Goal: Task Accomplishment & Management: Use online tool/utility

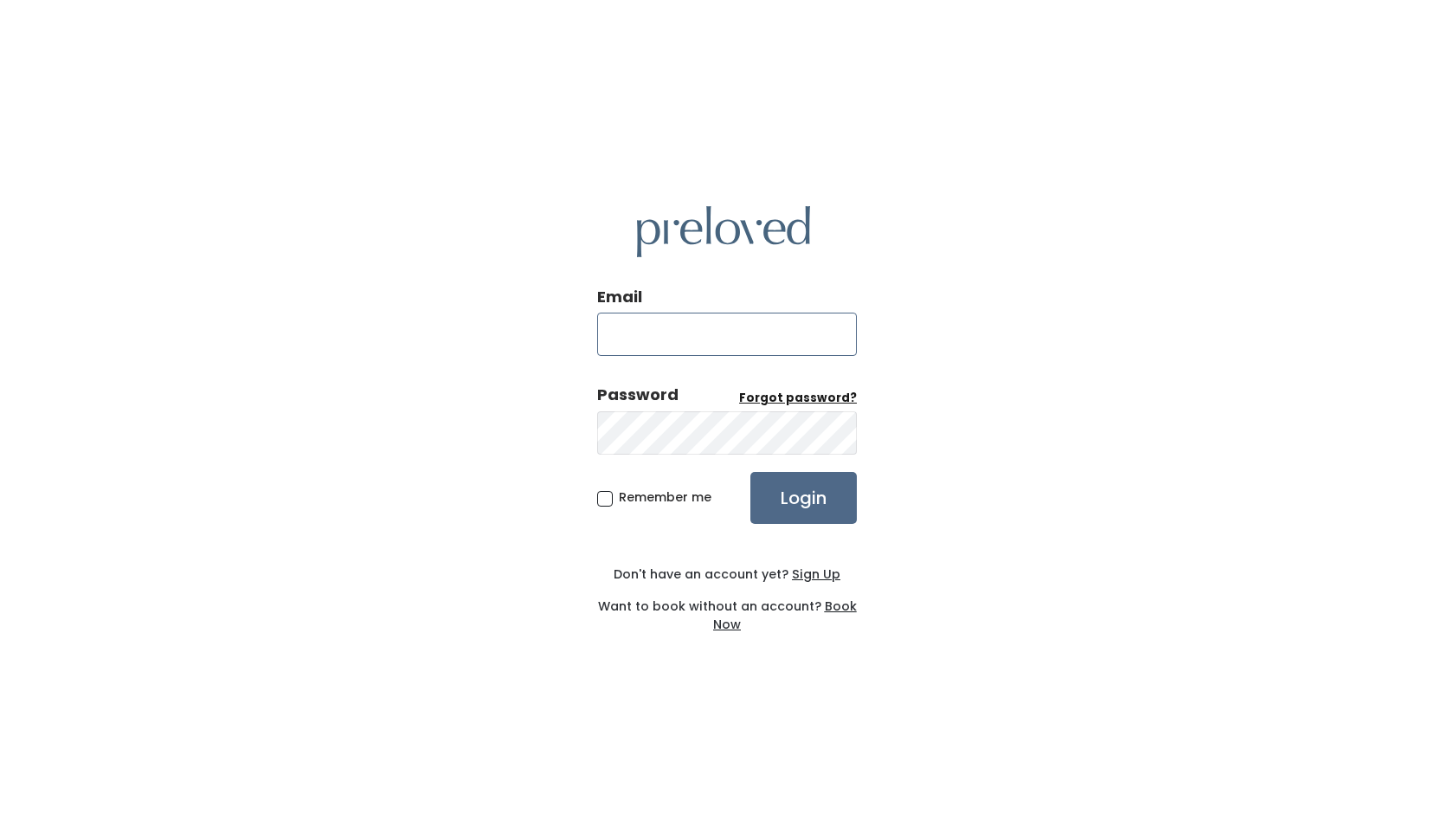
type input "riverton.owner@preloved.love"
click at [788, 479] on input "Login" at bounding box center [804, 497] width 107 height 52
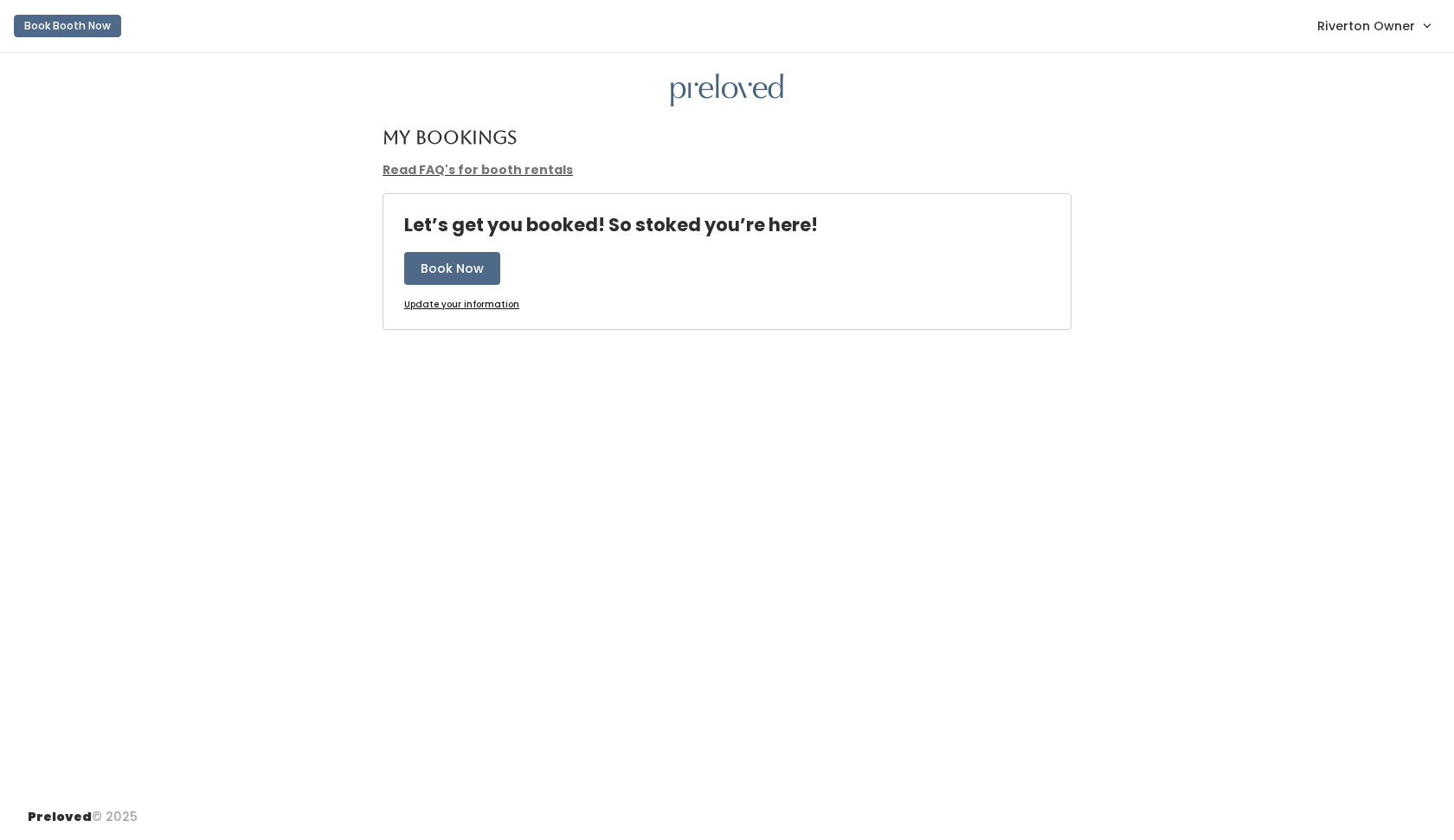
click at [1362, 18] on span "Riverton Owner" at bounding box center [1366, 25] width 98 height 19
click at [1360, 75] on link "Admin Home" at bounding box center [1369, 68] width 154 height 31
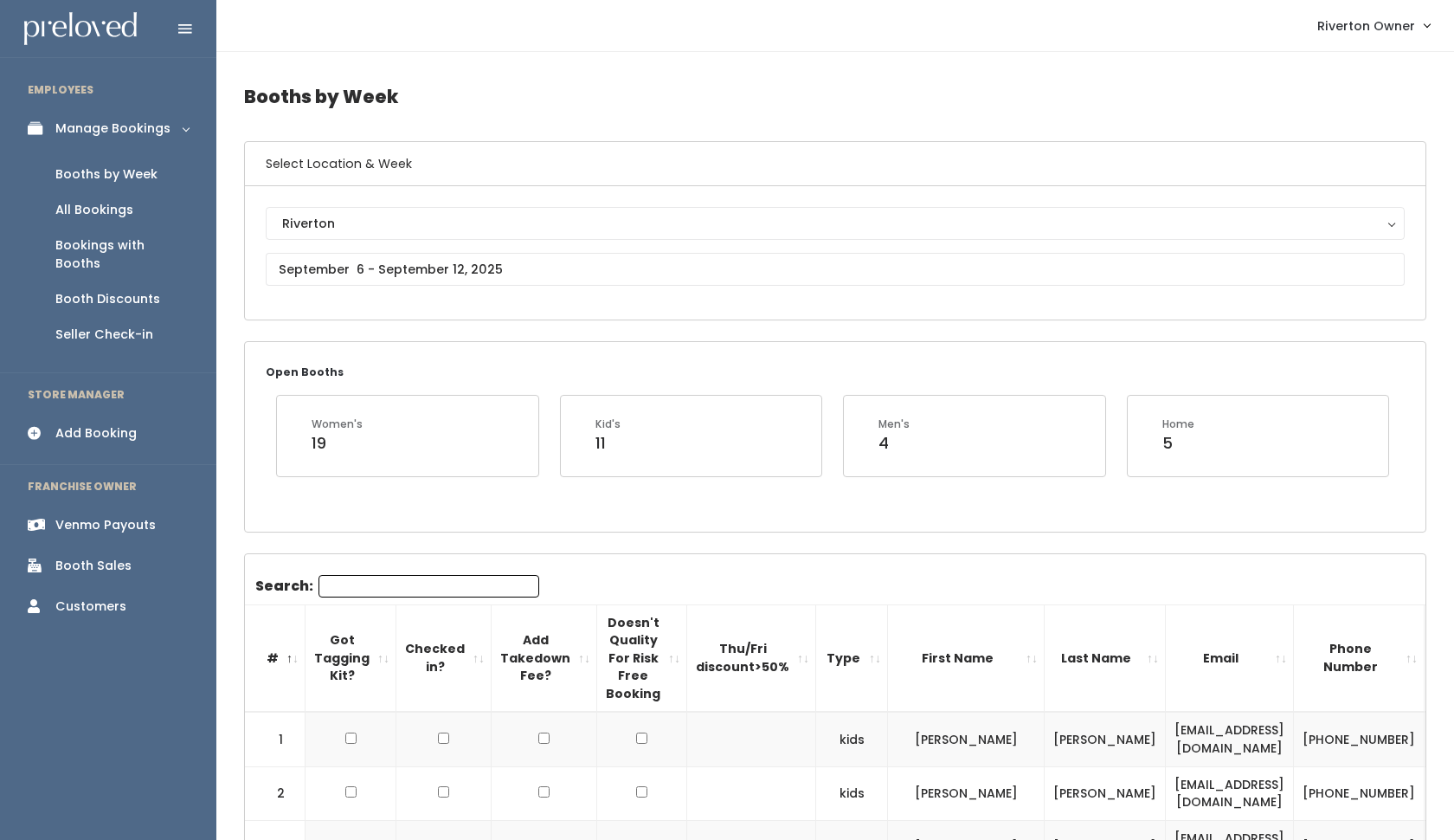
click at [106, 178] on div "Booths by Week" at bounding box center [107, 174] width 102 height 19
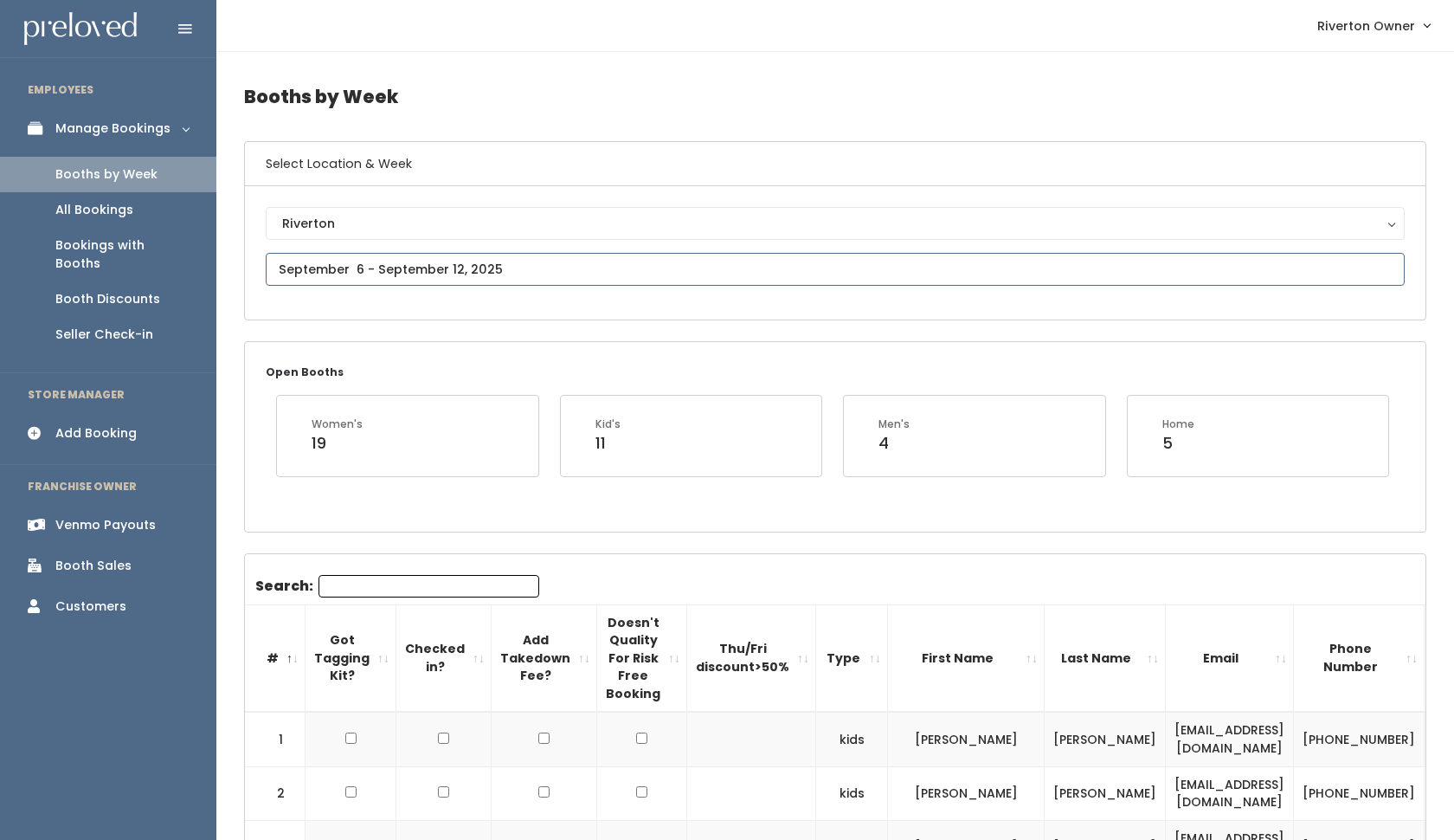
click at [438, 260] on input "text" at bounding box center [835, 269] width 1139 height 33
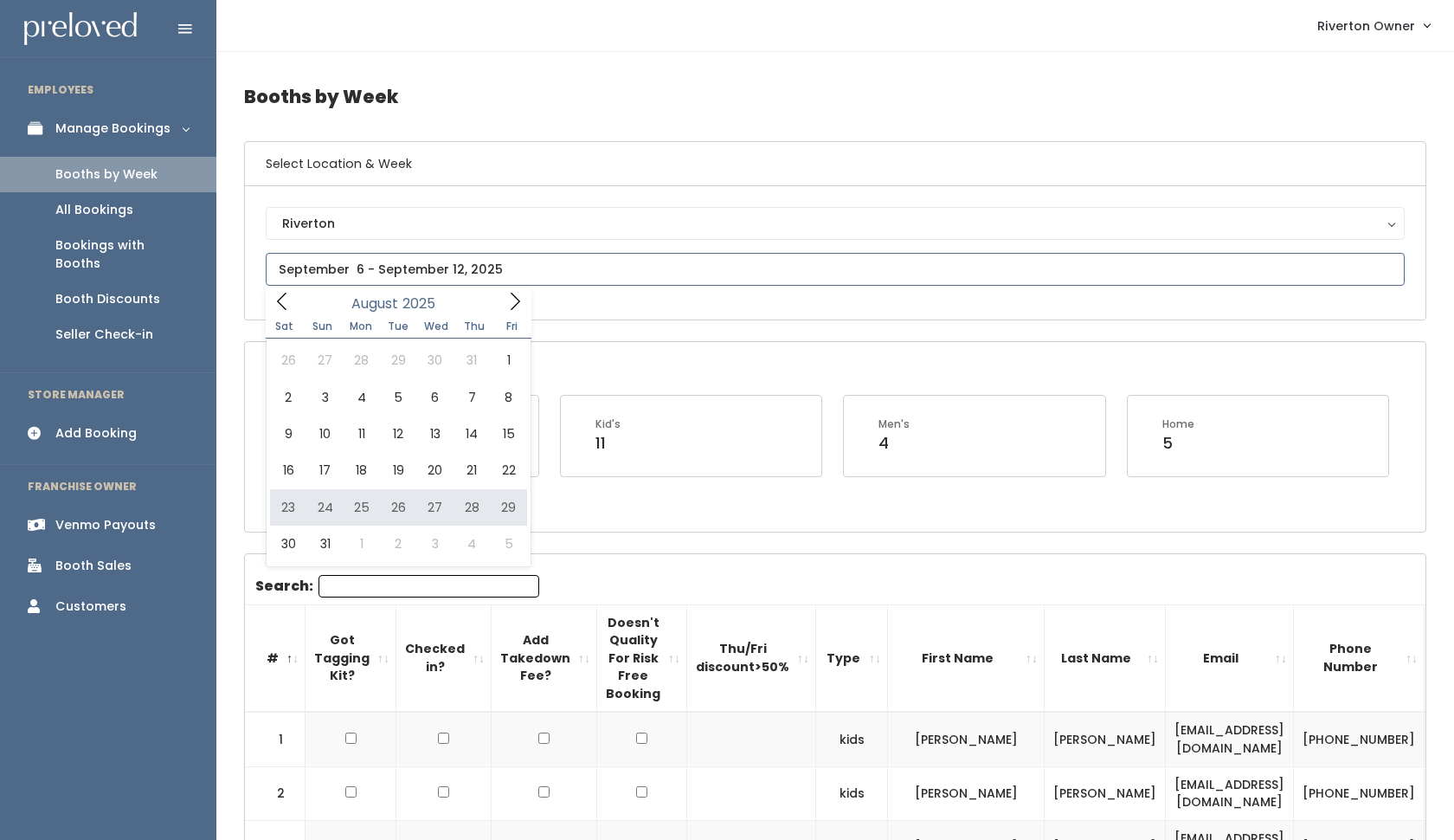
type input "August 23 to August 29"
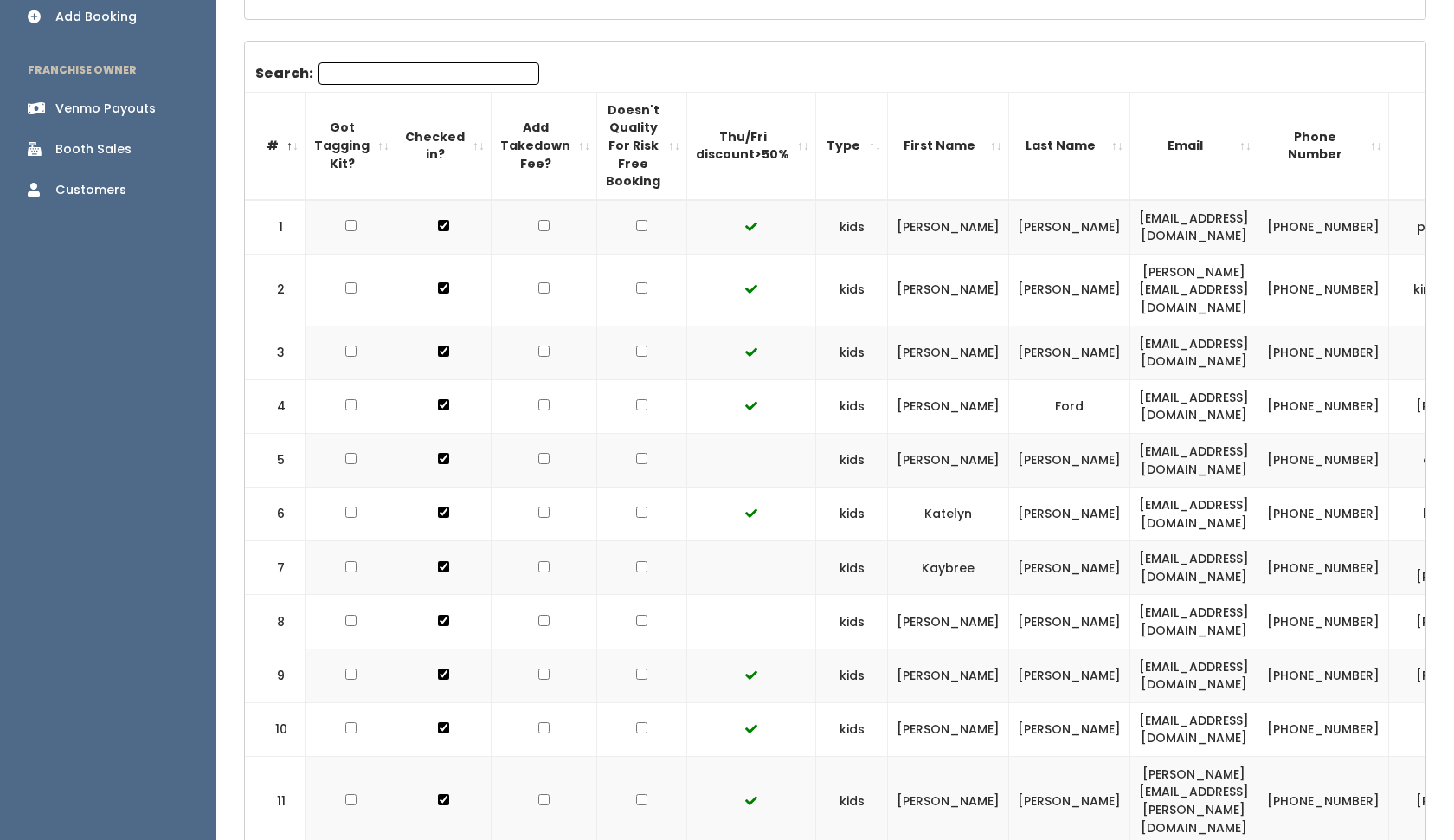
scroll to position [418, 0]
click at [637, 230] on input "checkbox" at bounding box center [642, 225] width 12 height 12
checkbox input "true"
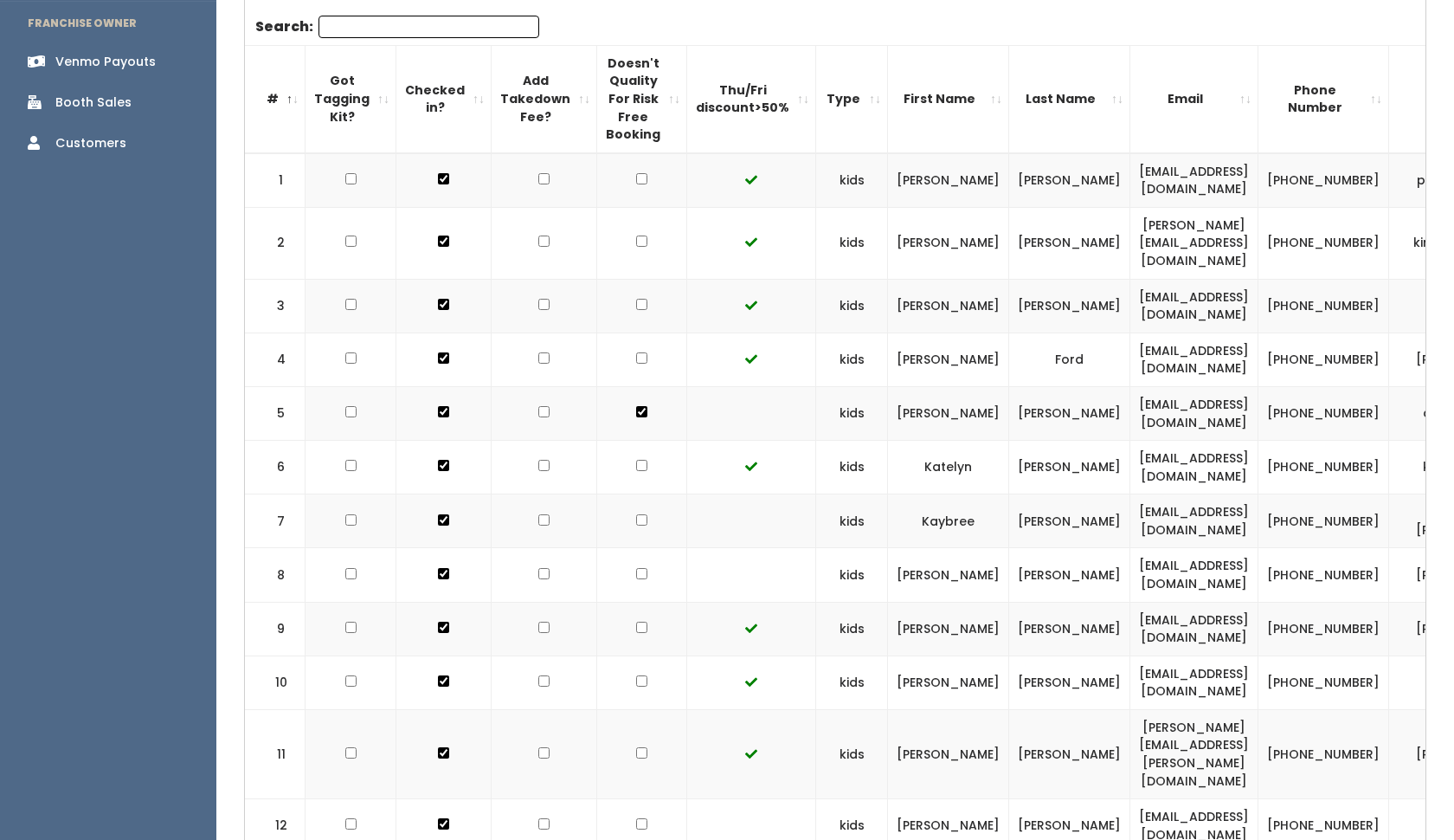
scroll to position [478, 0]
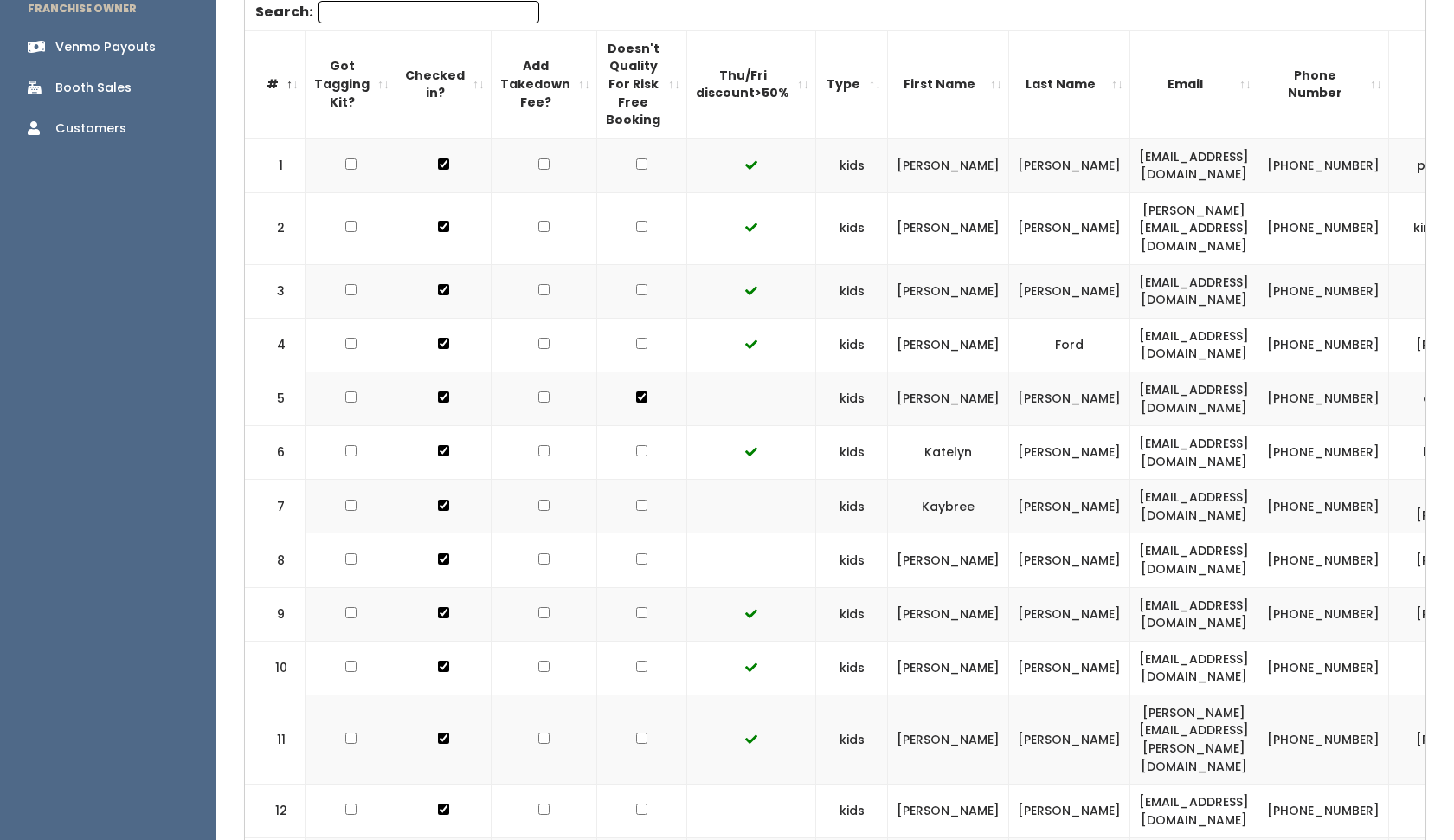
click at [637, 170] on input "checkbox" at bounding box center [642, 164] width 12 height 12
checkbox input "true"
click at [637, 232] on input "checkbox" at bounding box center [642, 227] width 12 height 12
checkbox input "true"
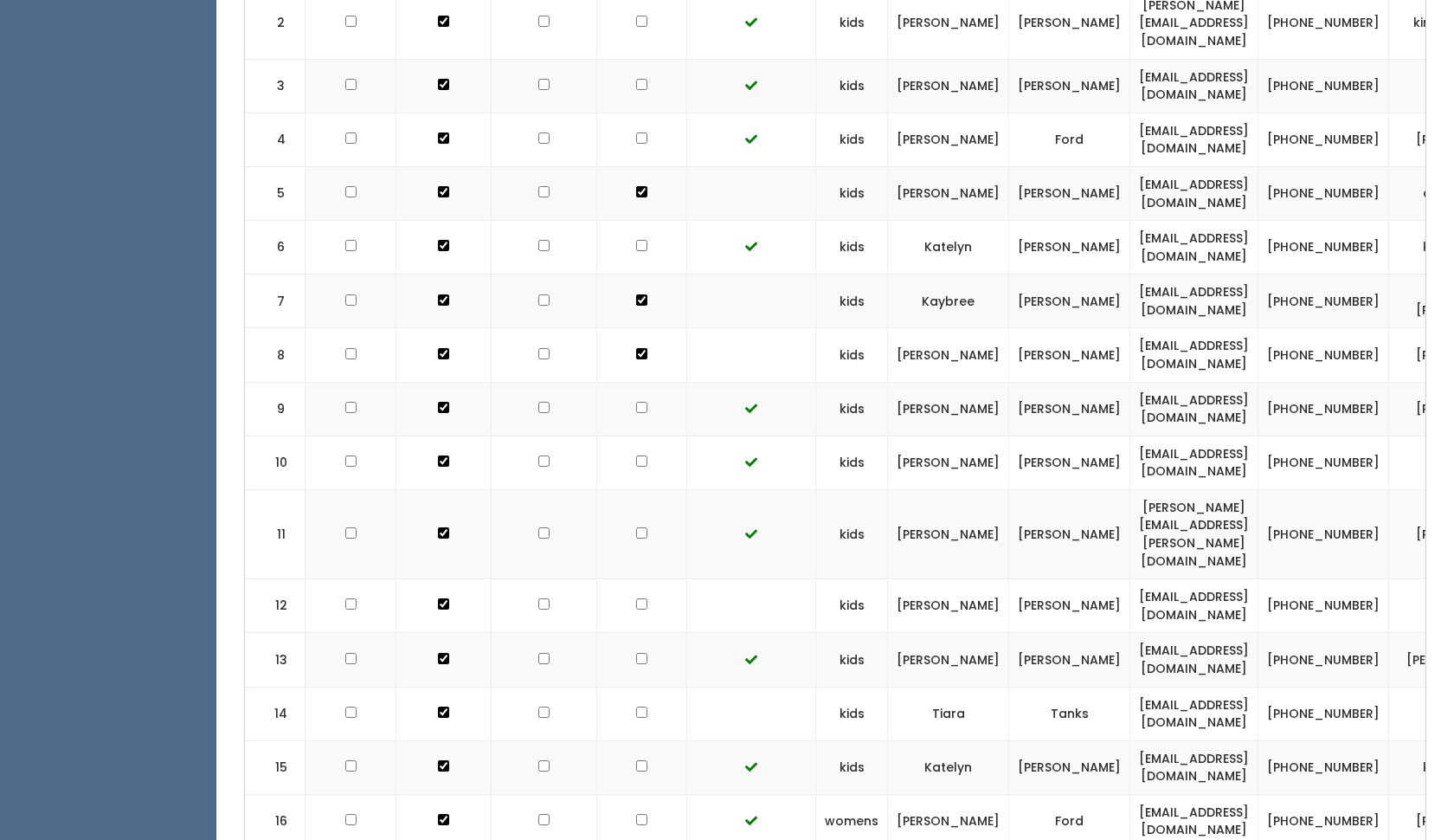
click at [637, 26] on input "checkbox" at bounding box center [642, 22] width 12 height 12
checkbox input "true"
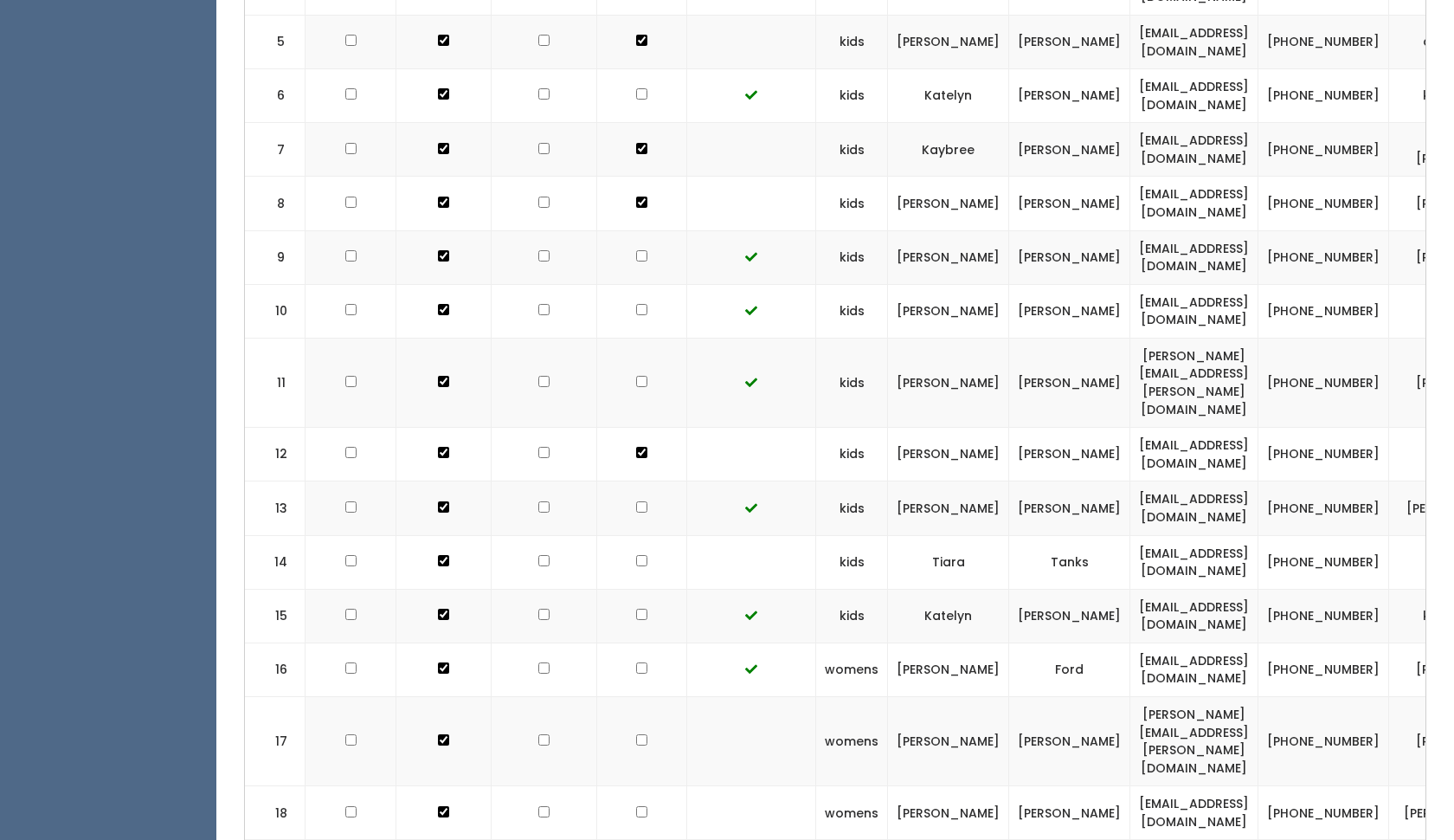
scroll to position [848, 0]
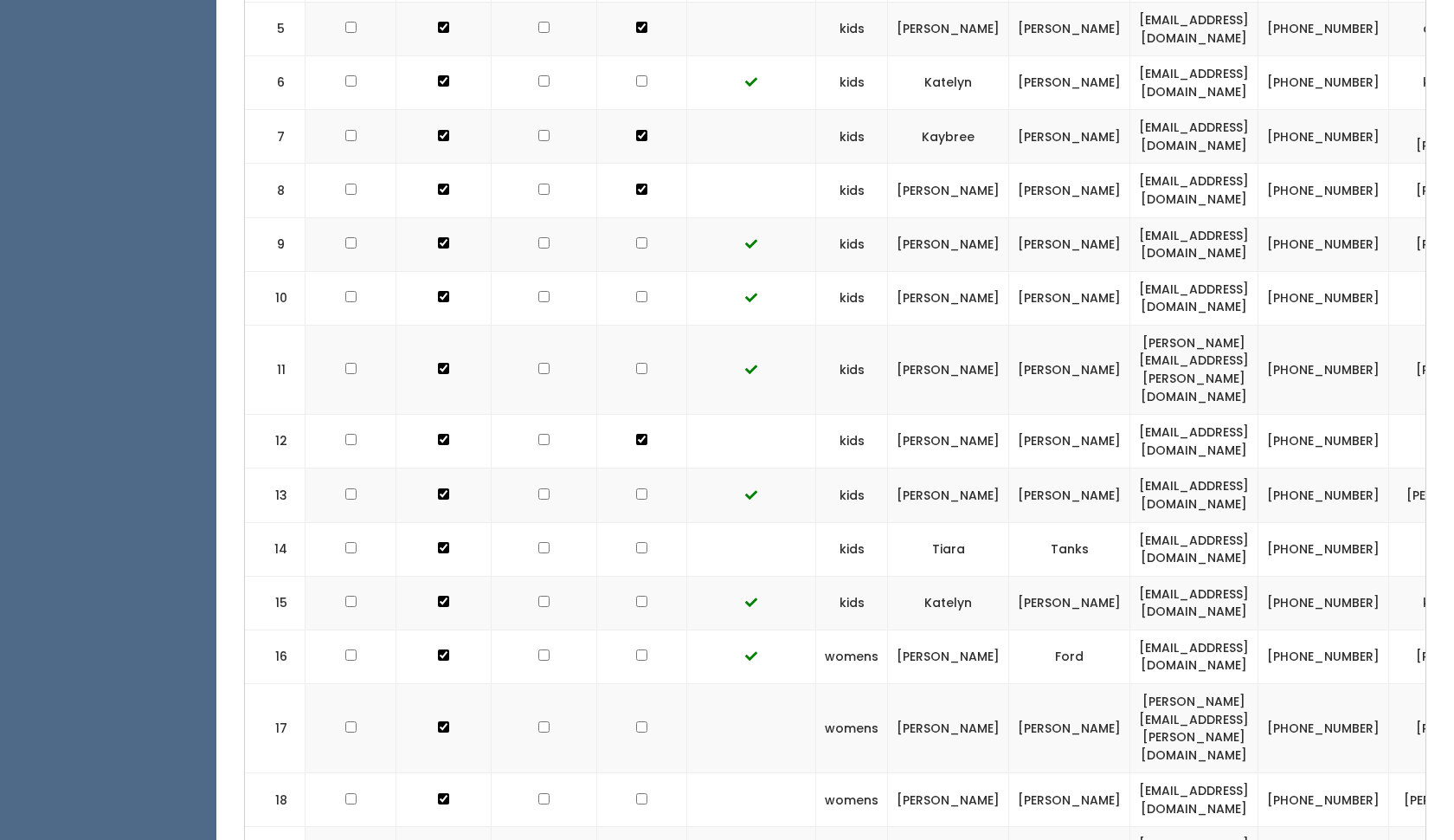
click at [629, 522] on td at bounding box center [642, 549] width 90 height 54
checkbox input "true"
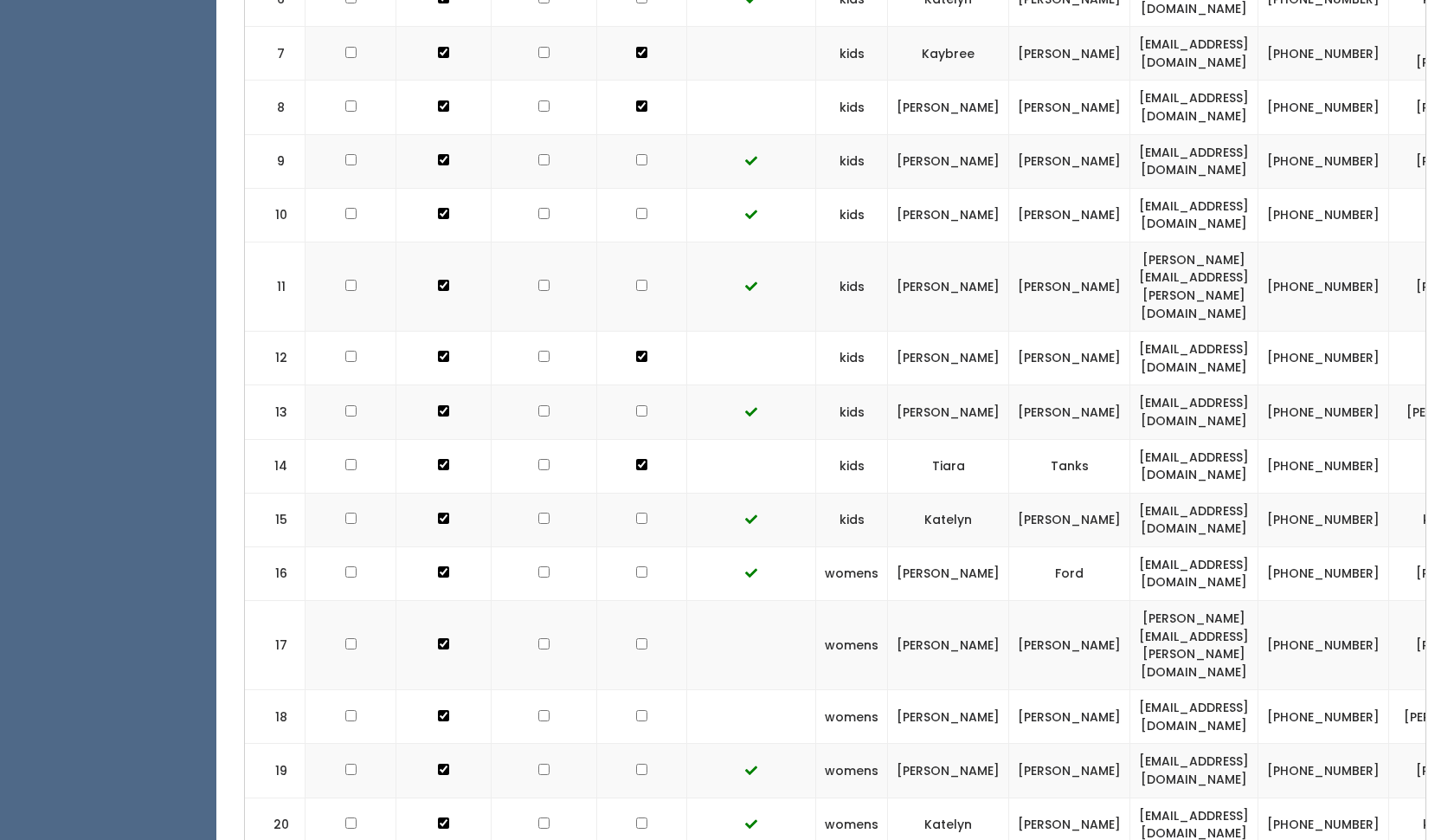
scroll to position [974, 0]
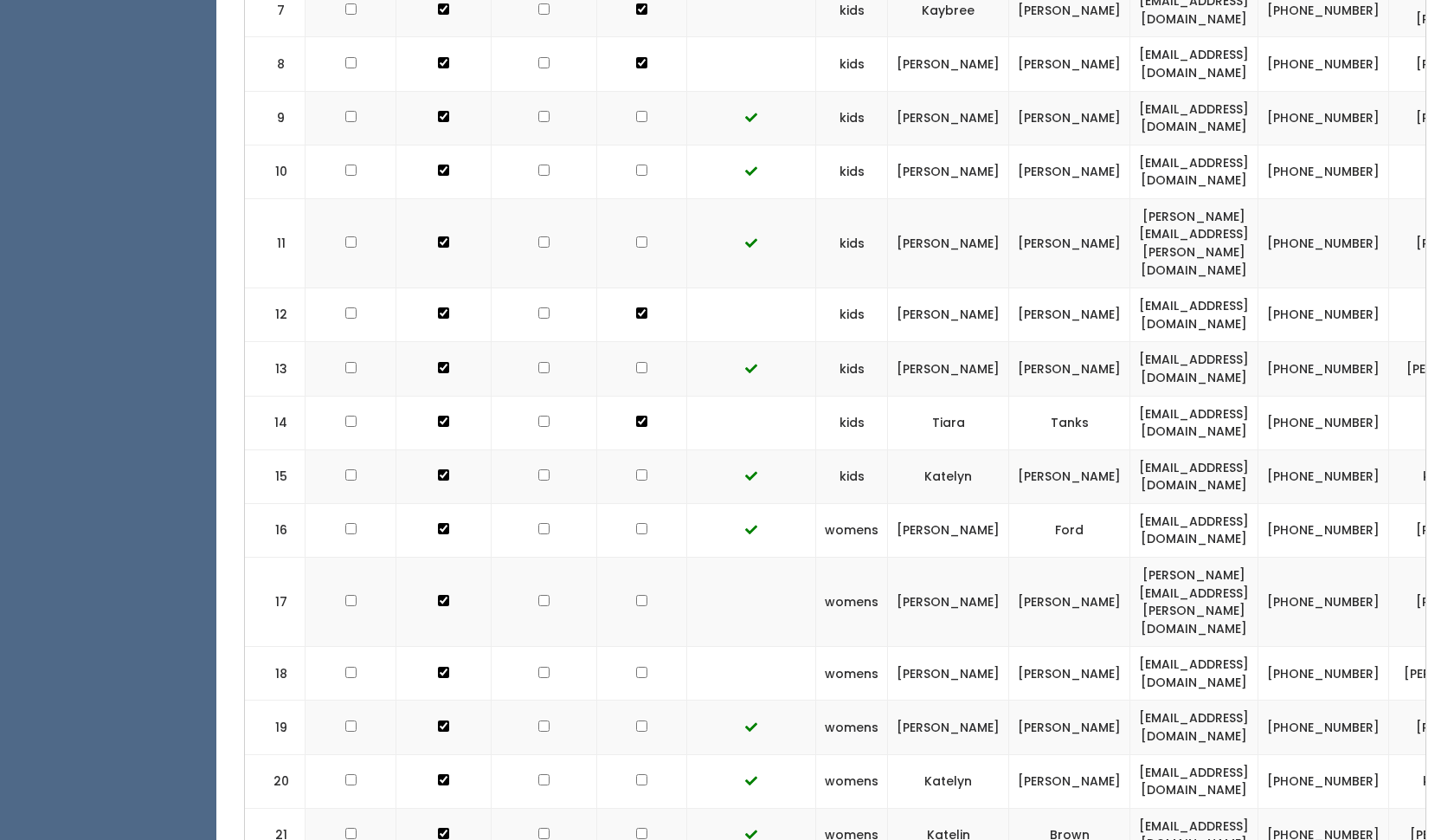
click at [627, 556] on td at bounding box center [642, 600] width 90 height 89
checkbox input "true"
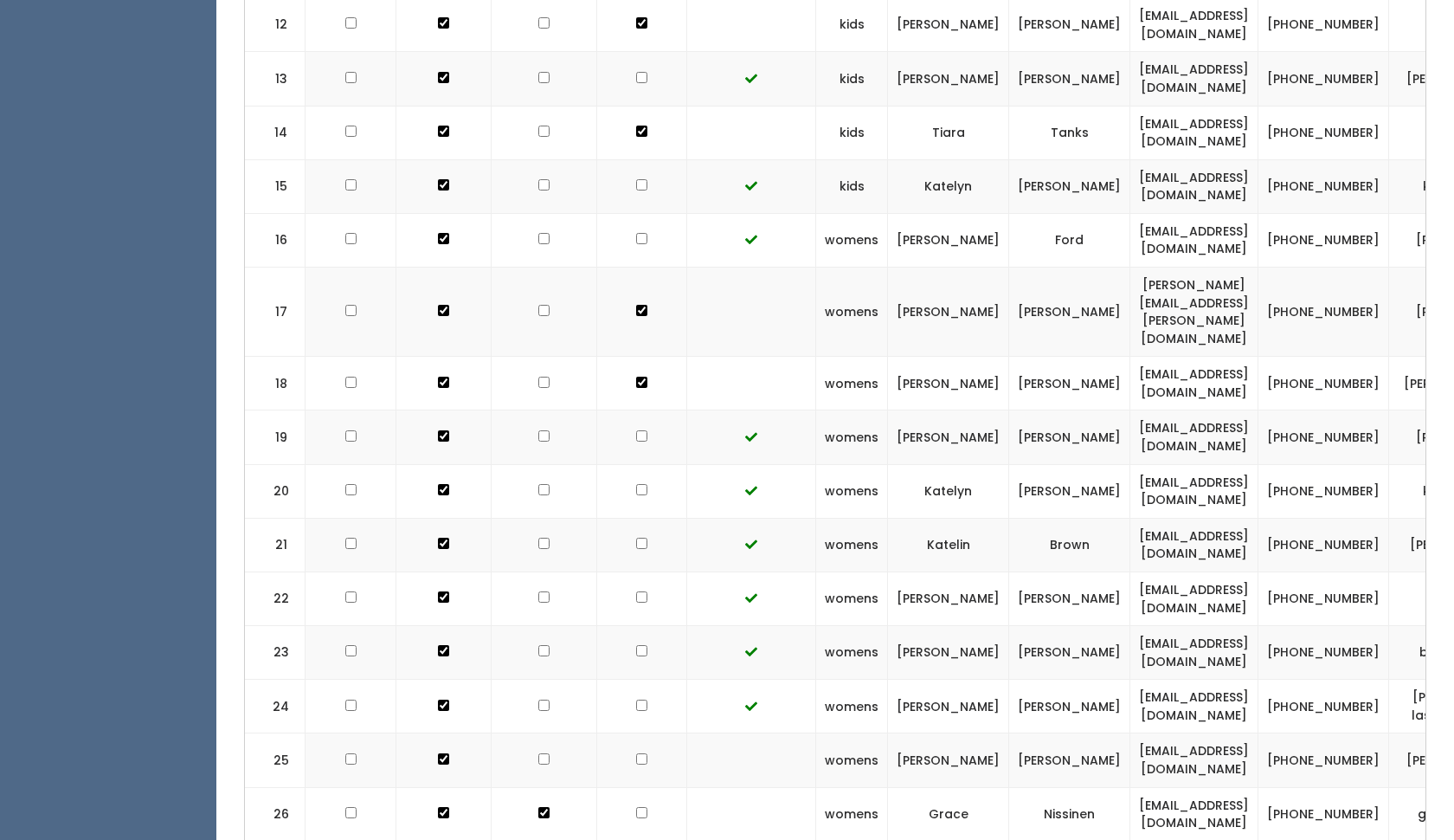
scroll to position [1361, 0]
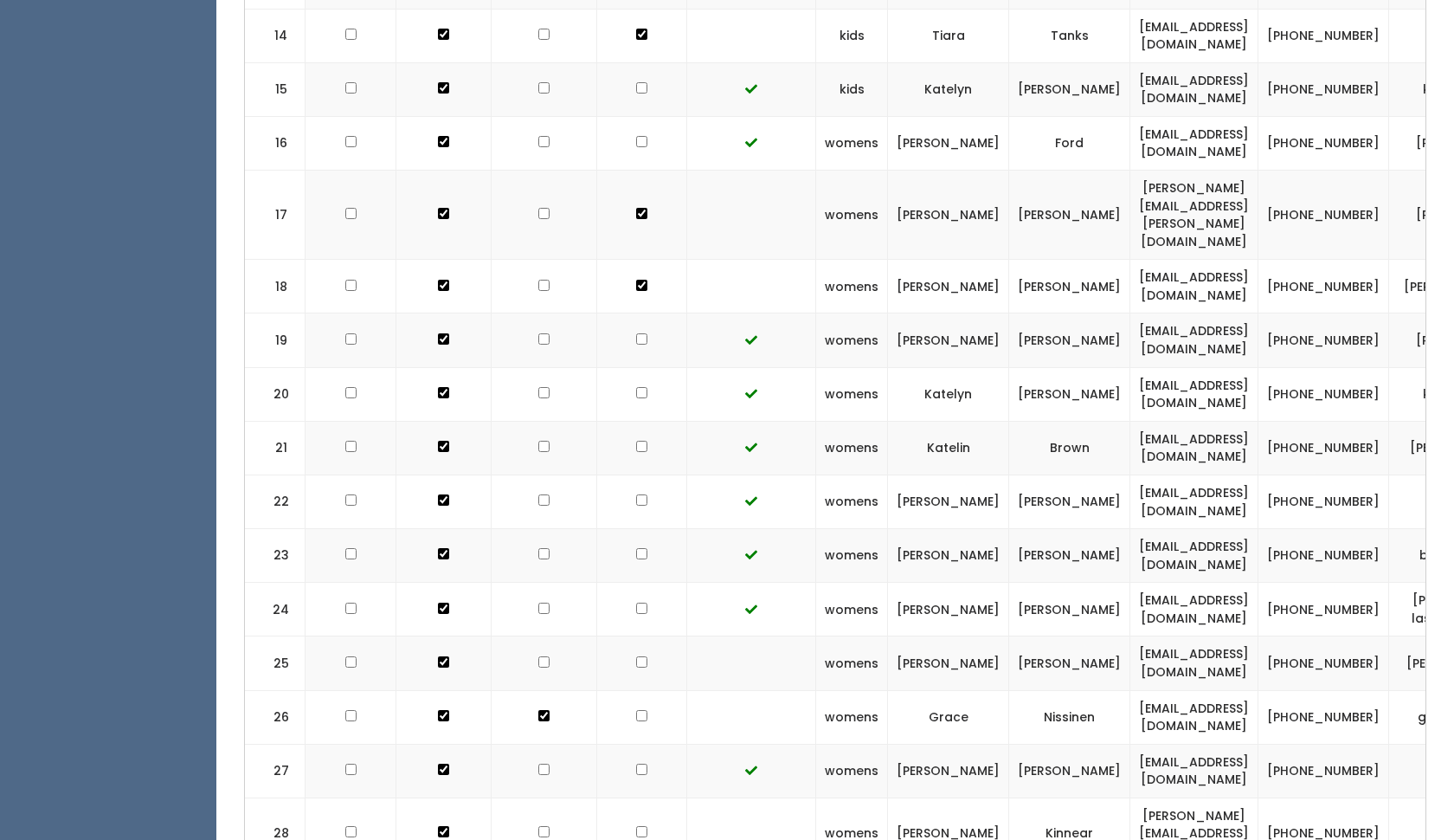
checkbox input "true"
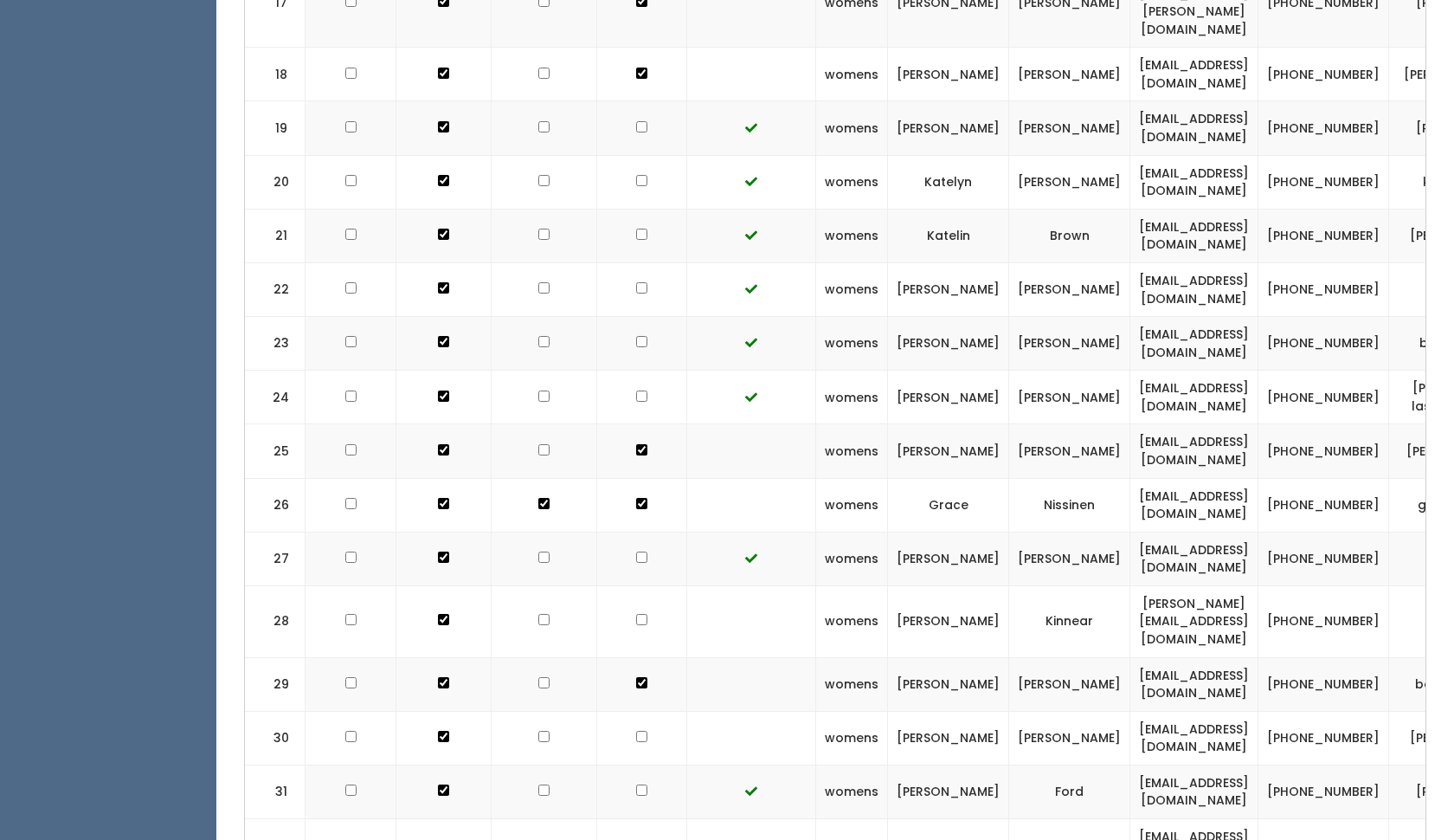
scroll to position [1593, 0]
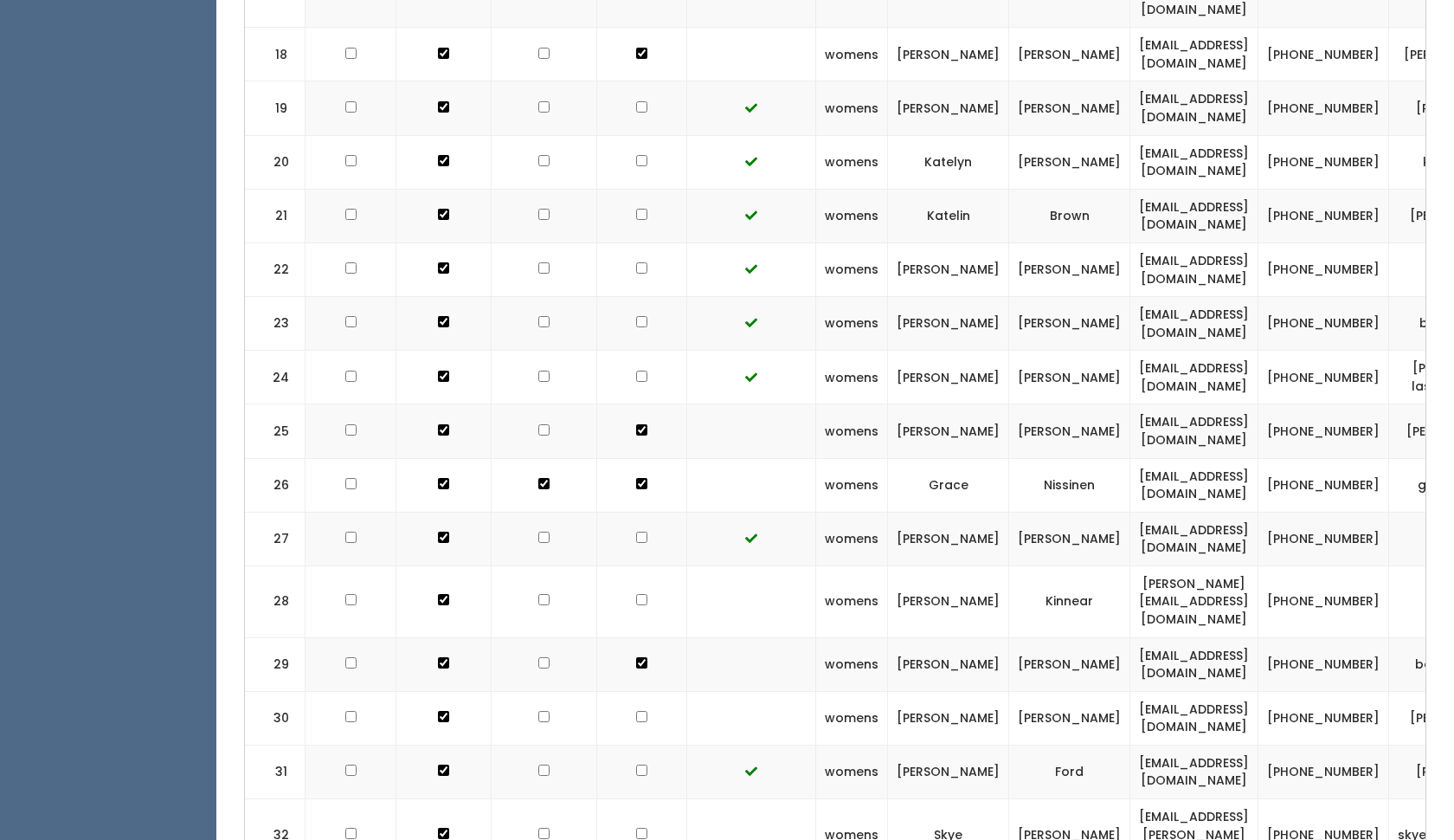
click at [630, 565] on td at bounding box center [642, 600] width 90 height 71
checkbox input "true"
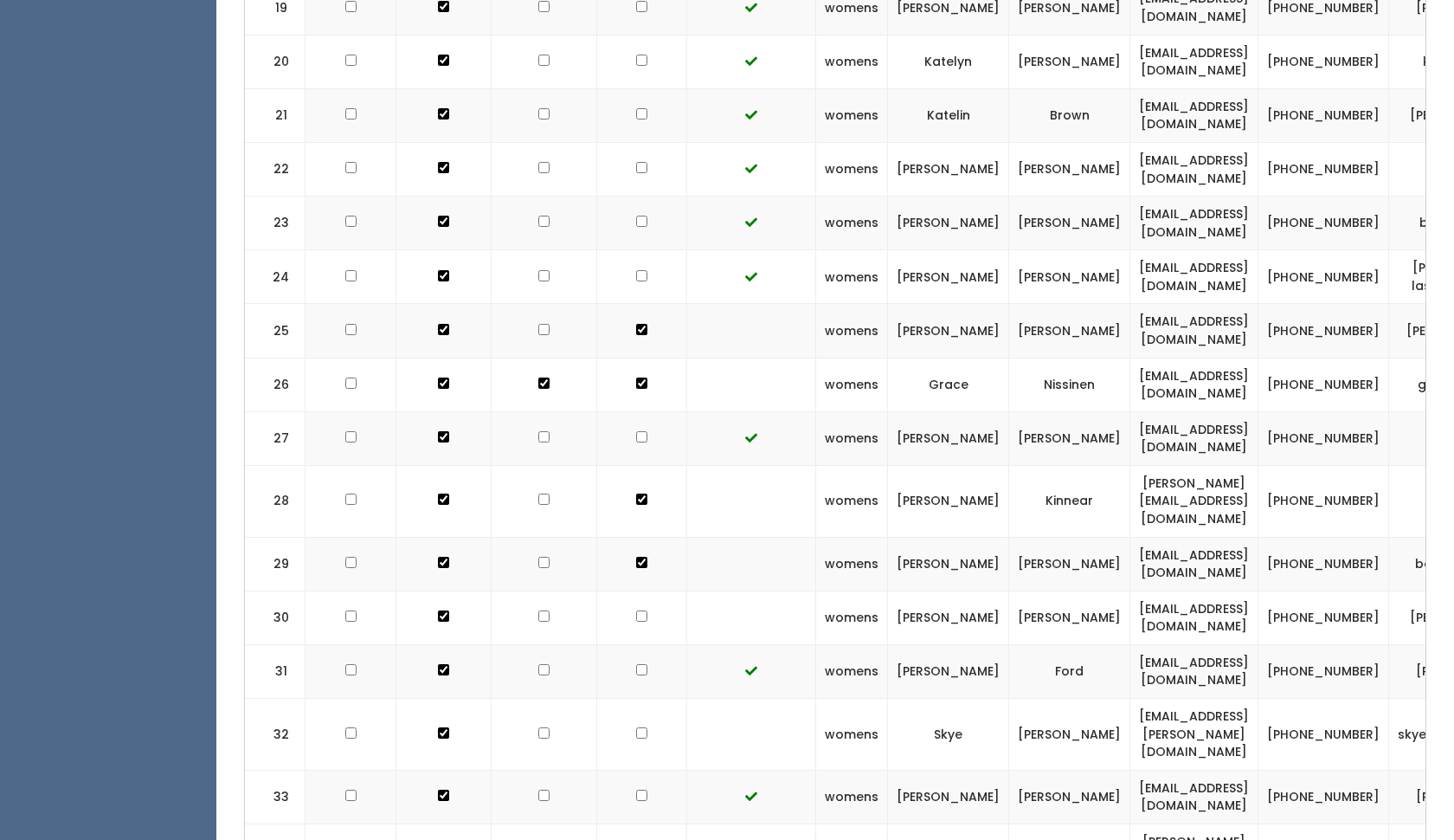
scroll to position [1702, 0]
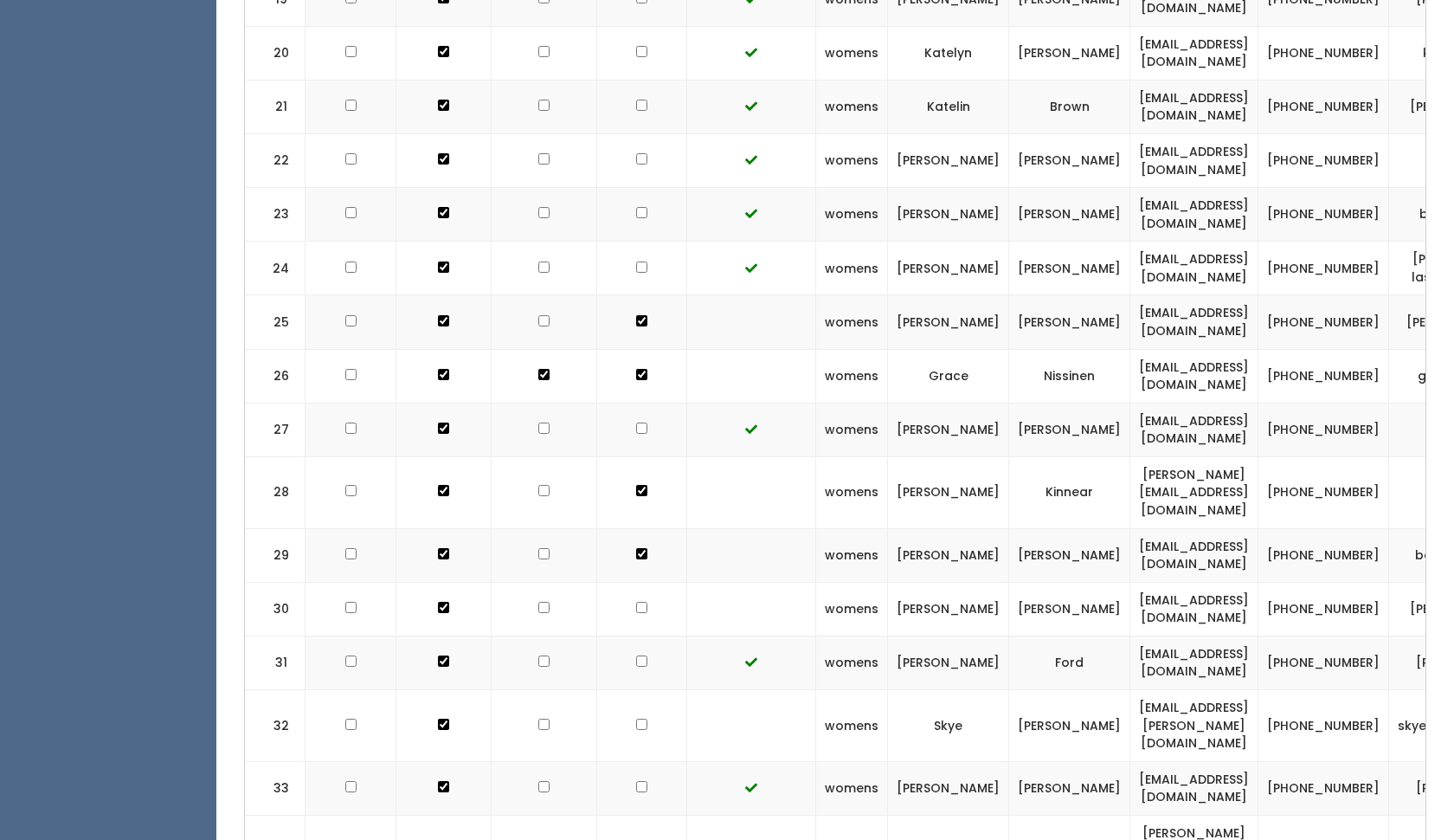
checkbox input "true"
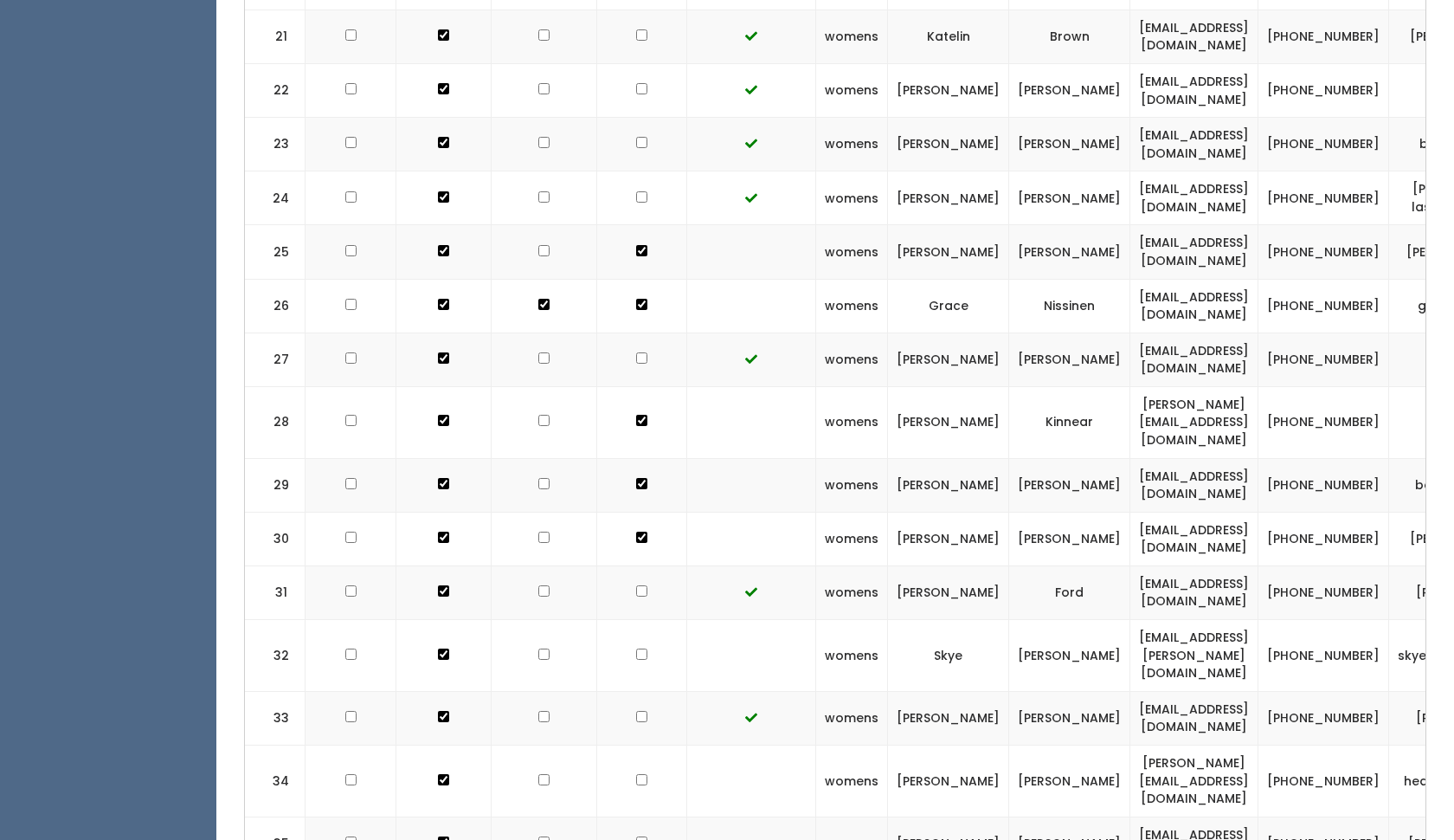
scroll to position [1801, 0]
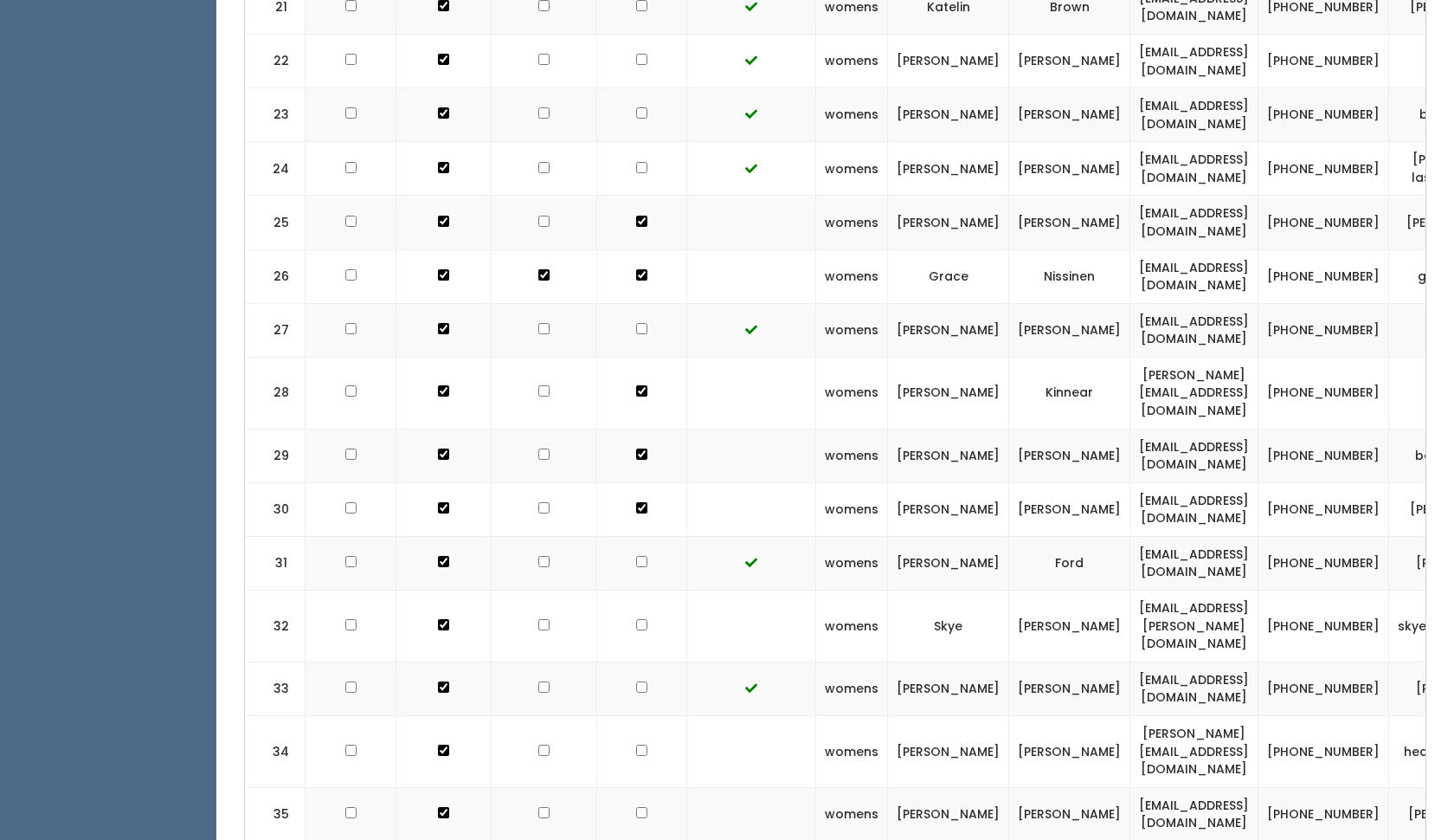
checkbox input "true"
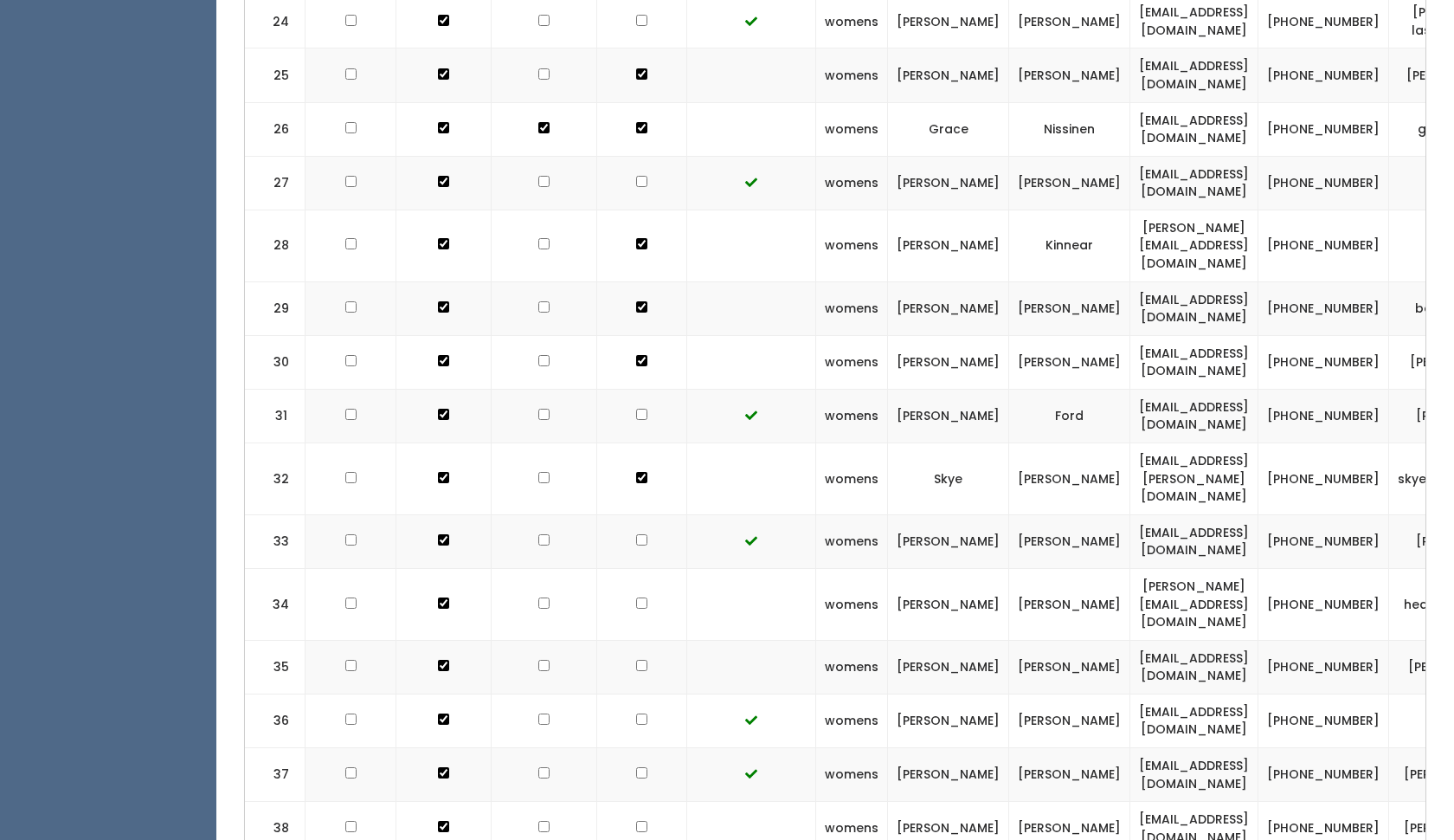
scroll to position [1968, 0]
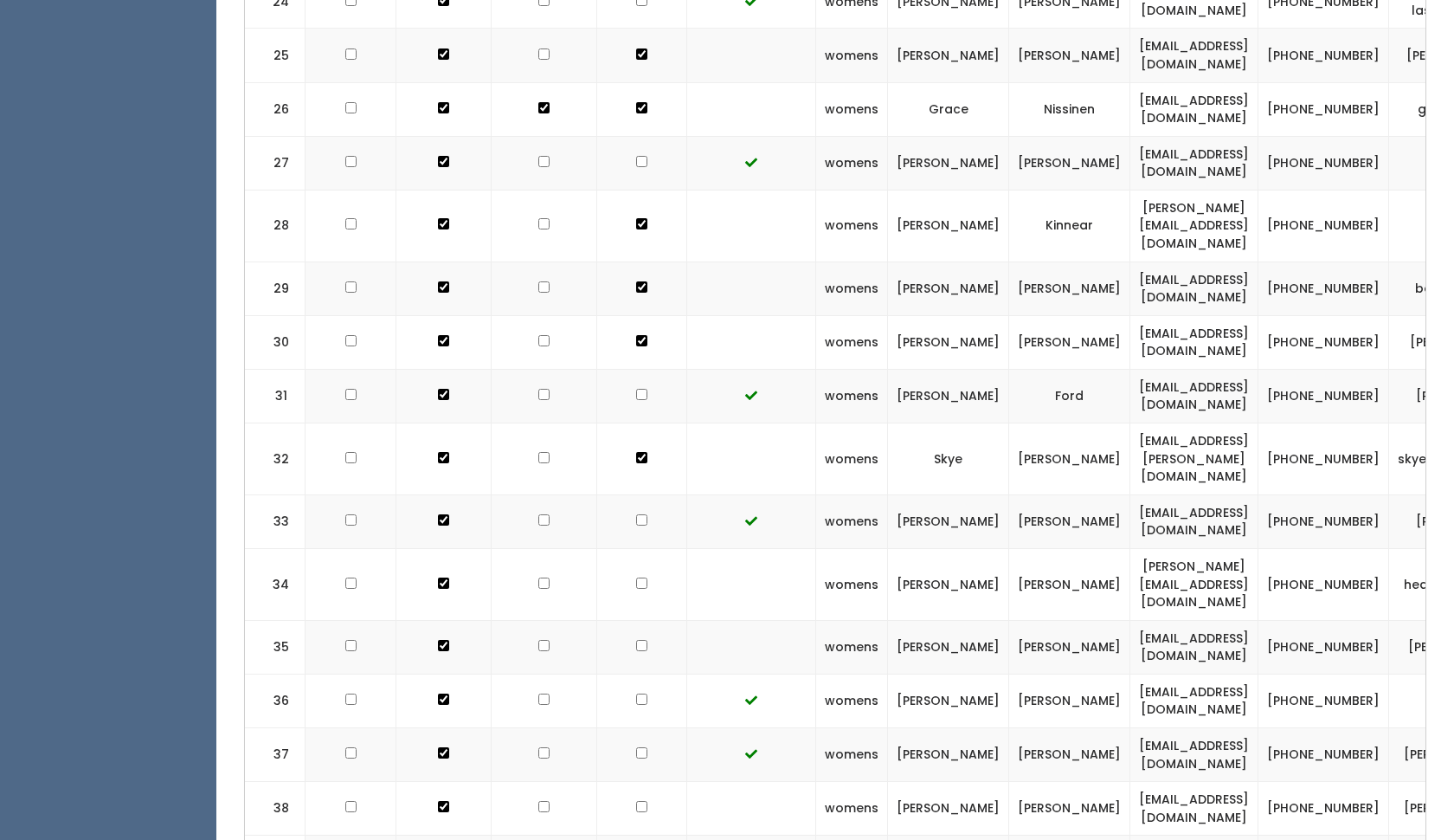
checkbox input "true"
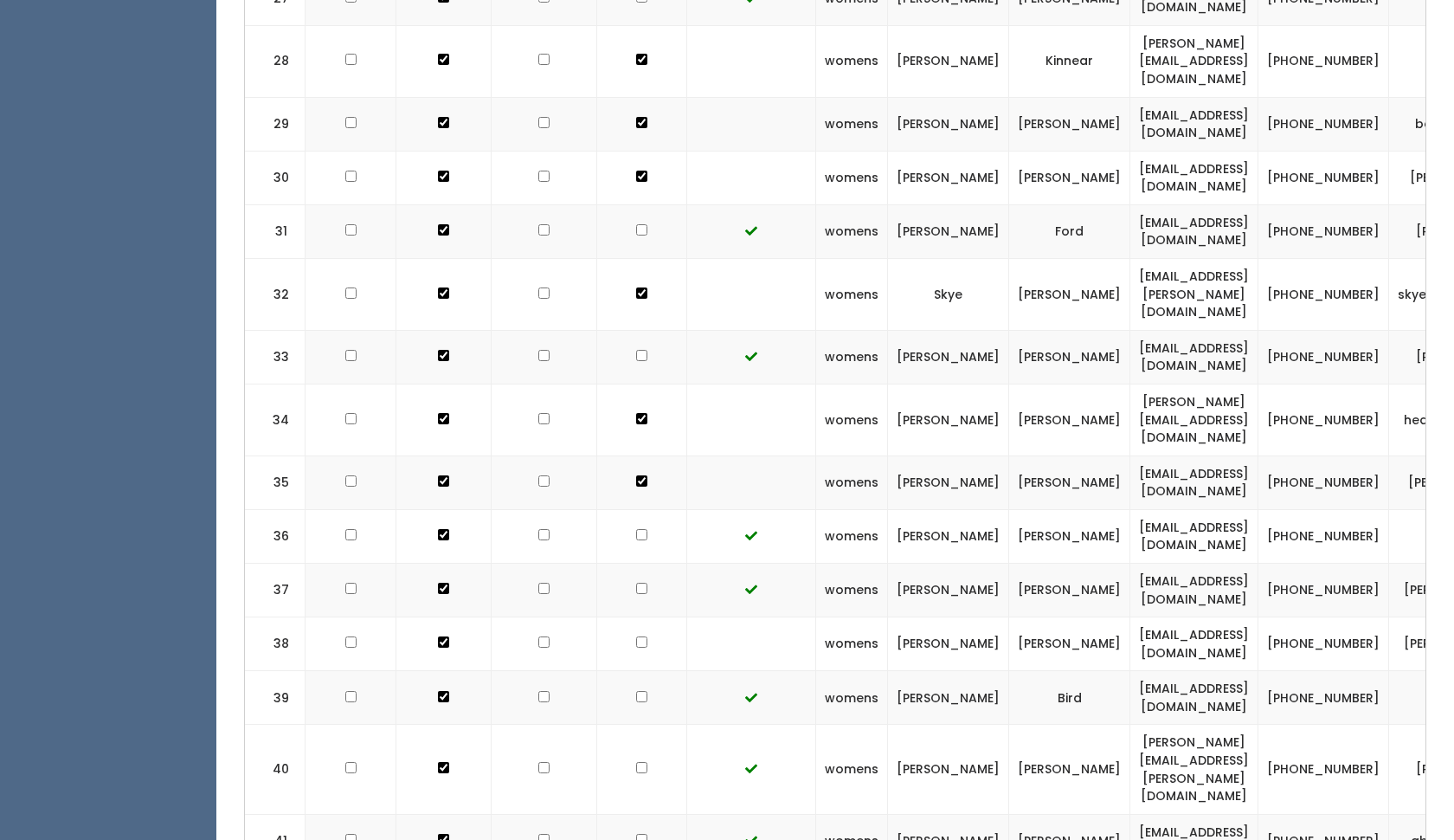
checkbox input "true"
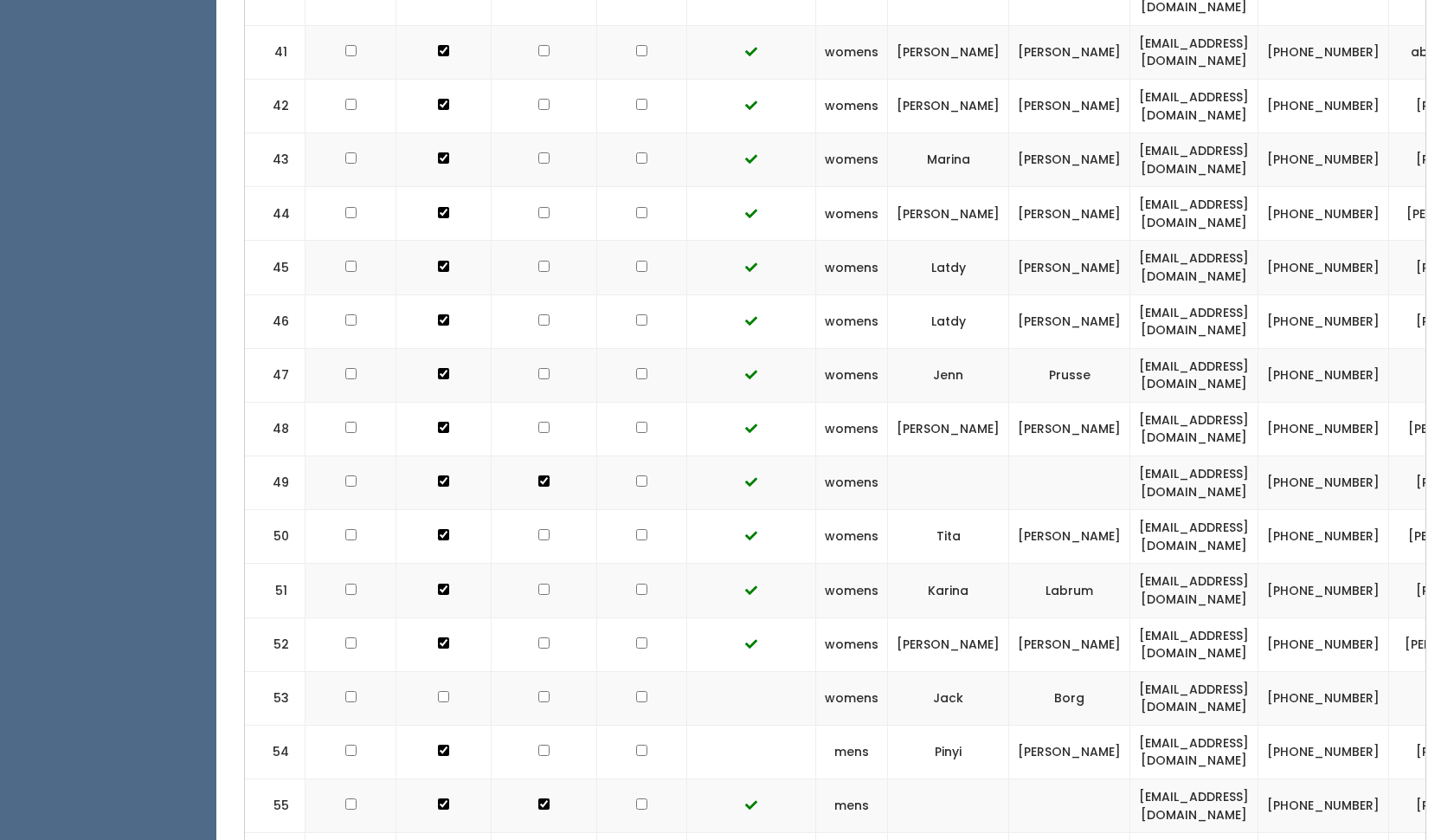
scroll to position [2937, 0]
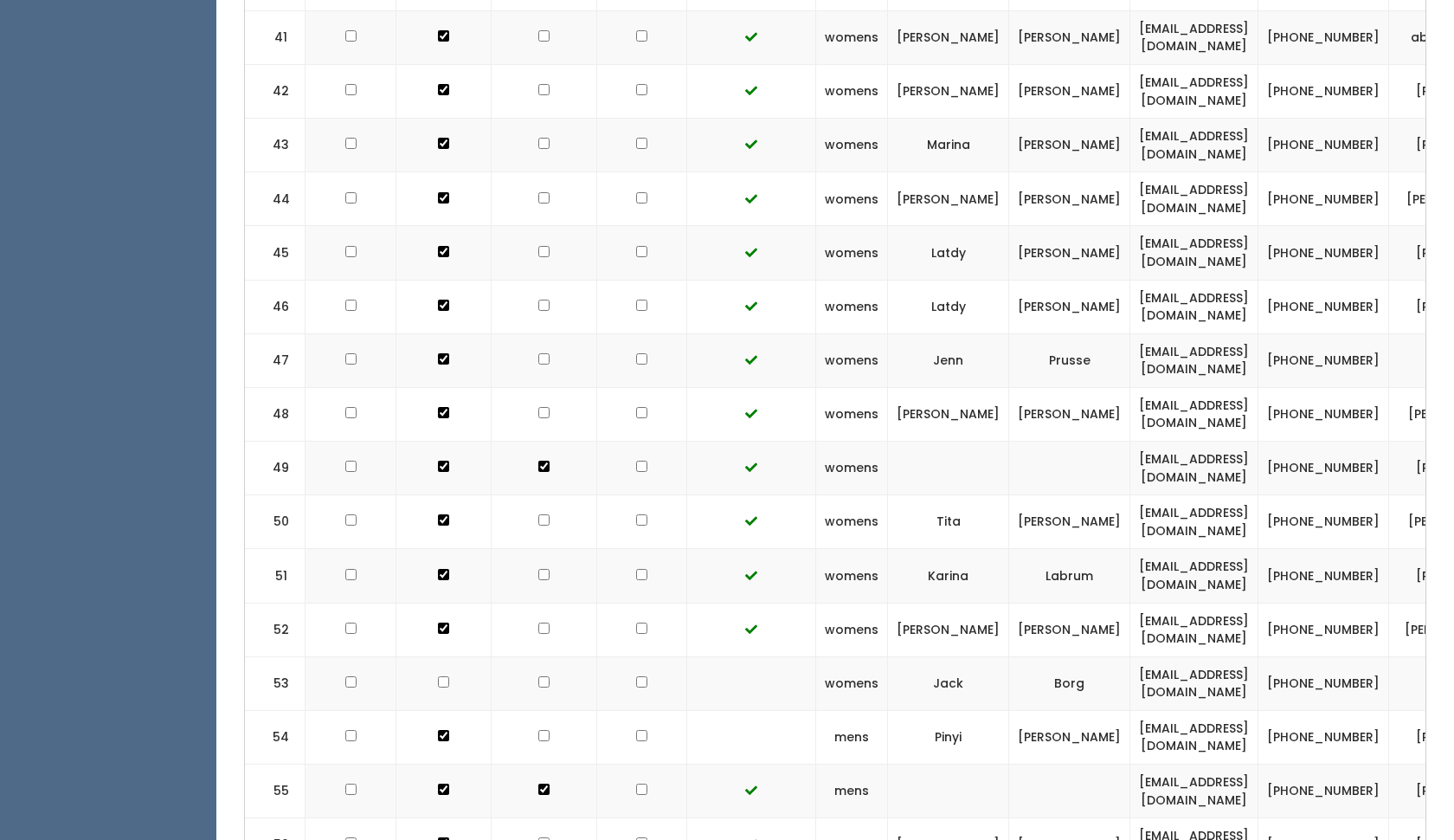
checkbox input "true"
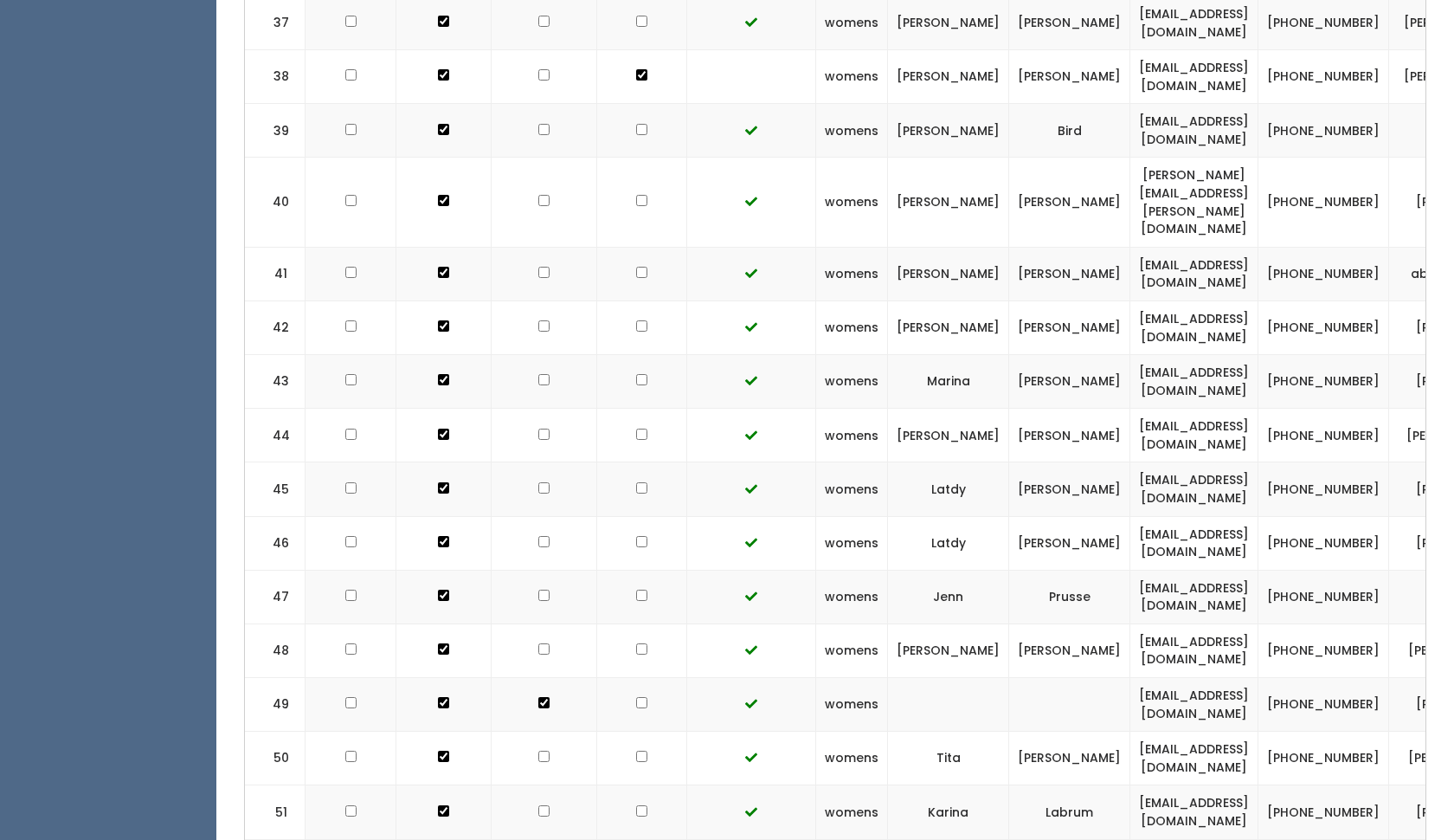
scroll to position [2704, 0]
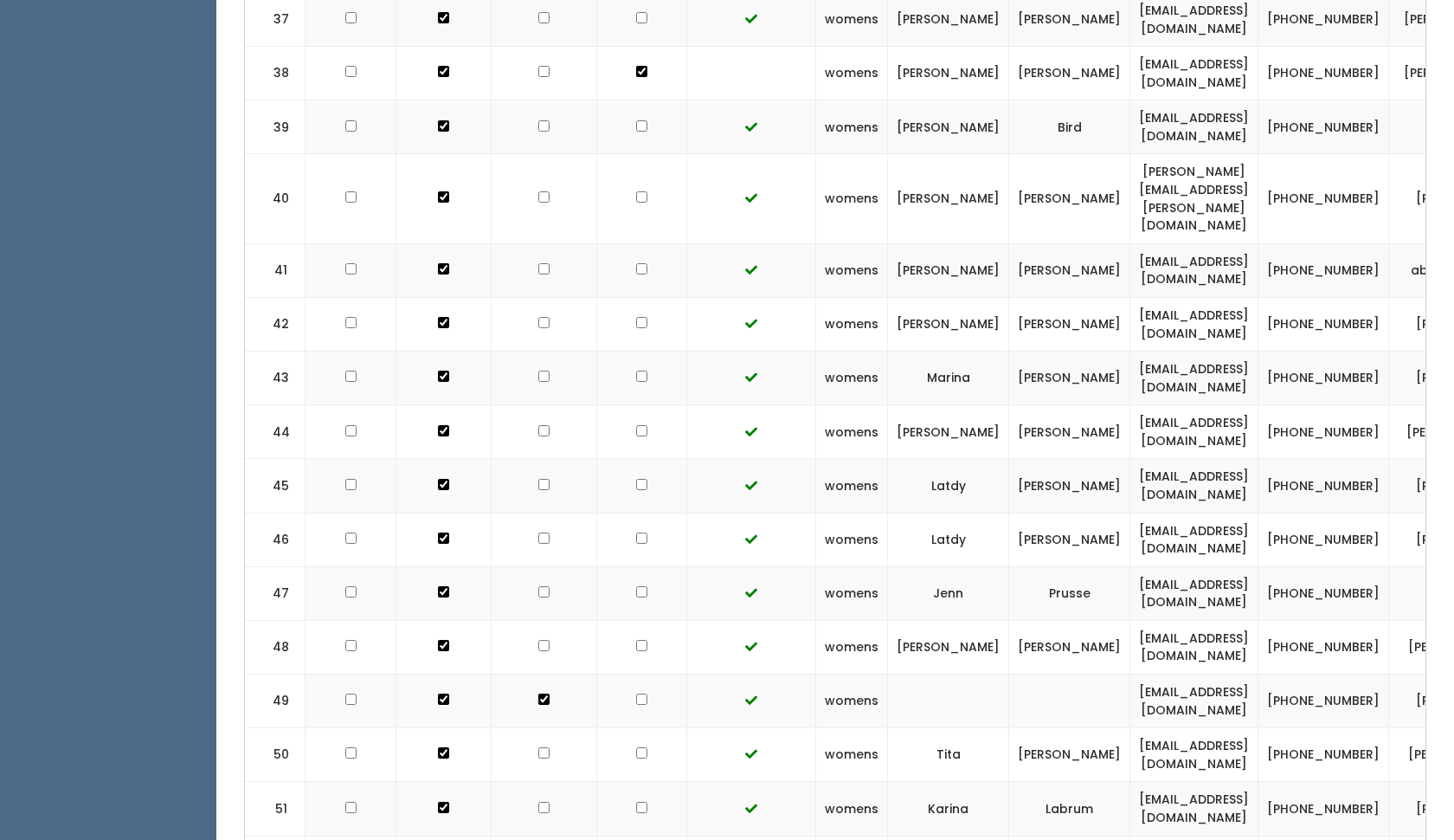
checkbox input "true"
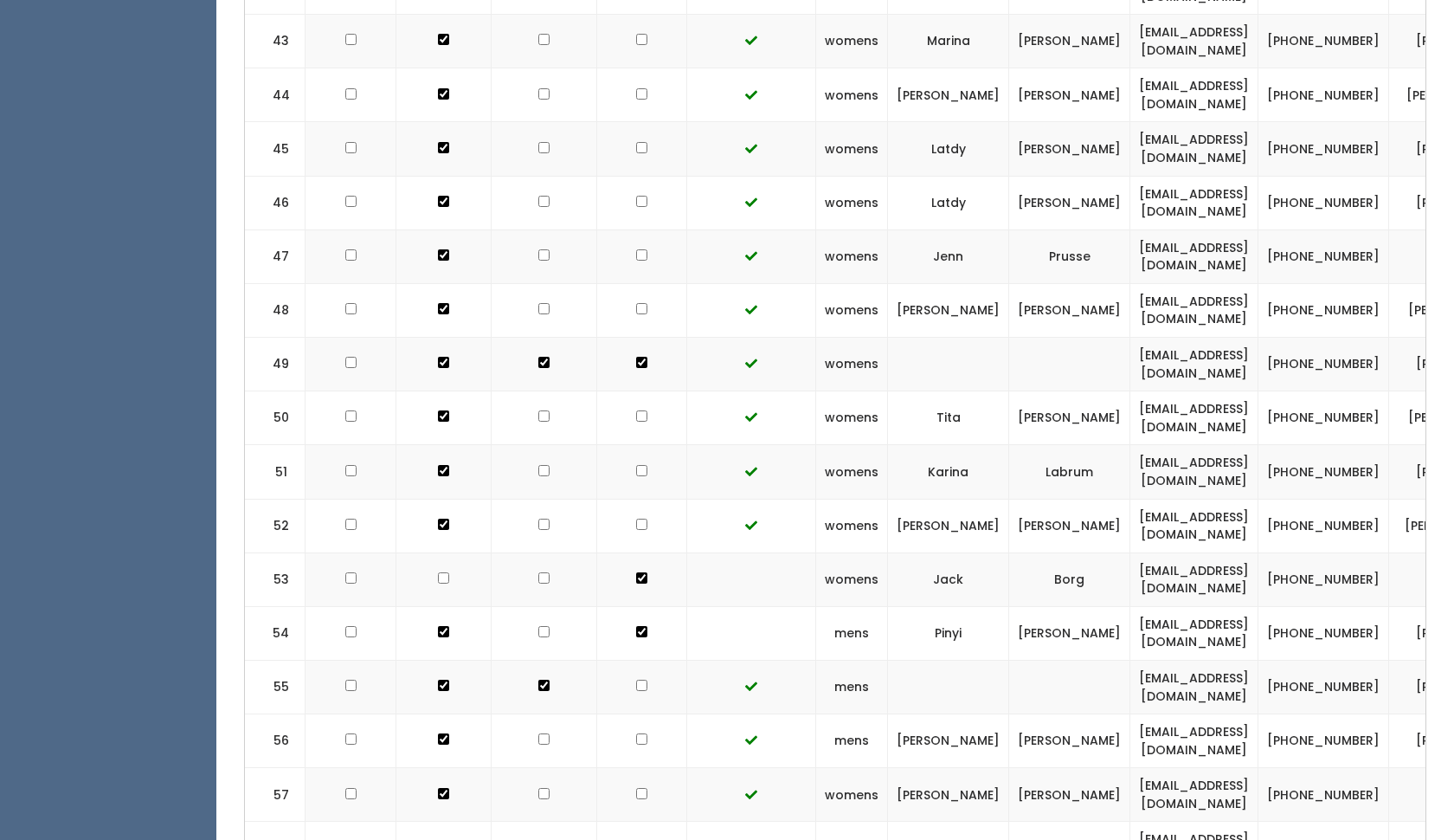
scroll to position [3063, 0]
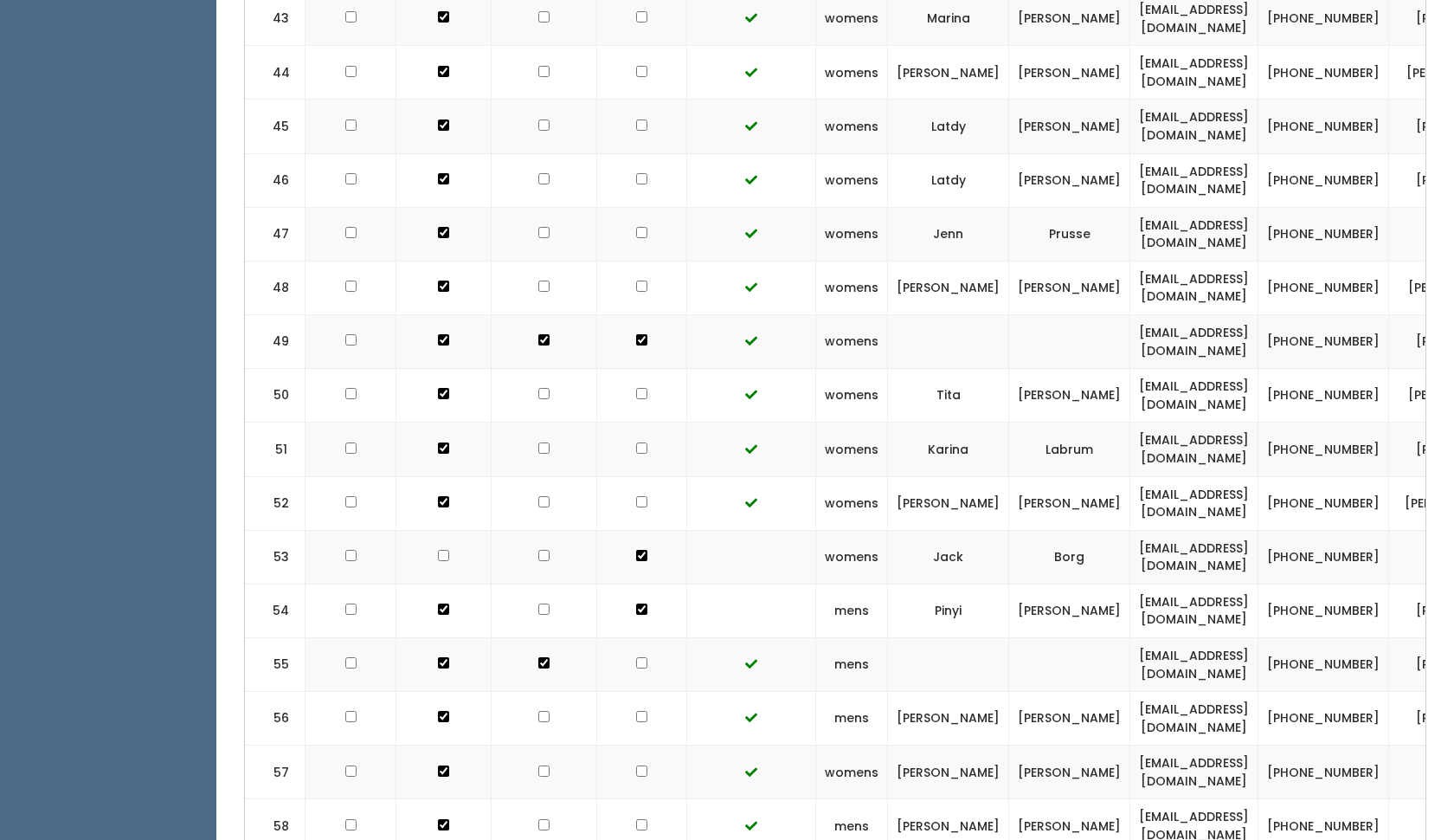
checkbox input "true"
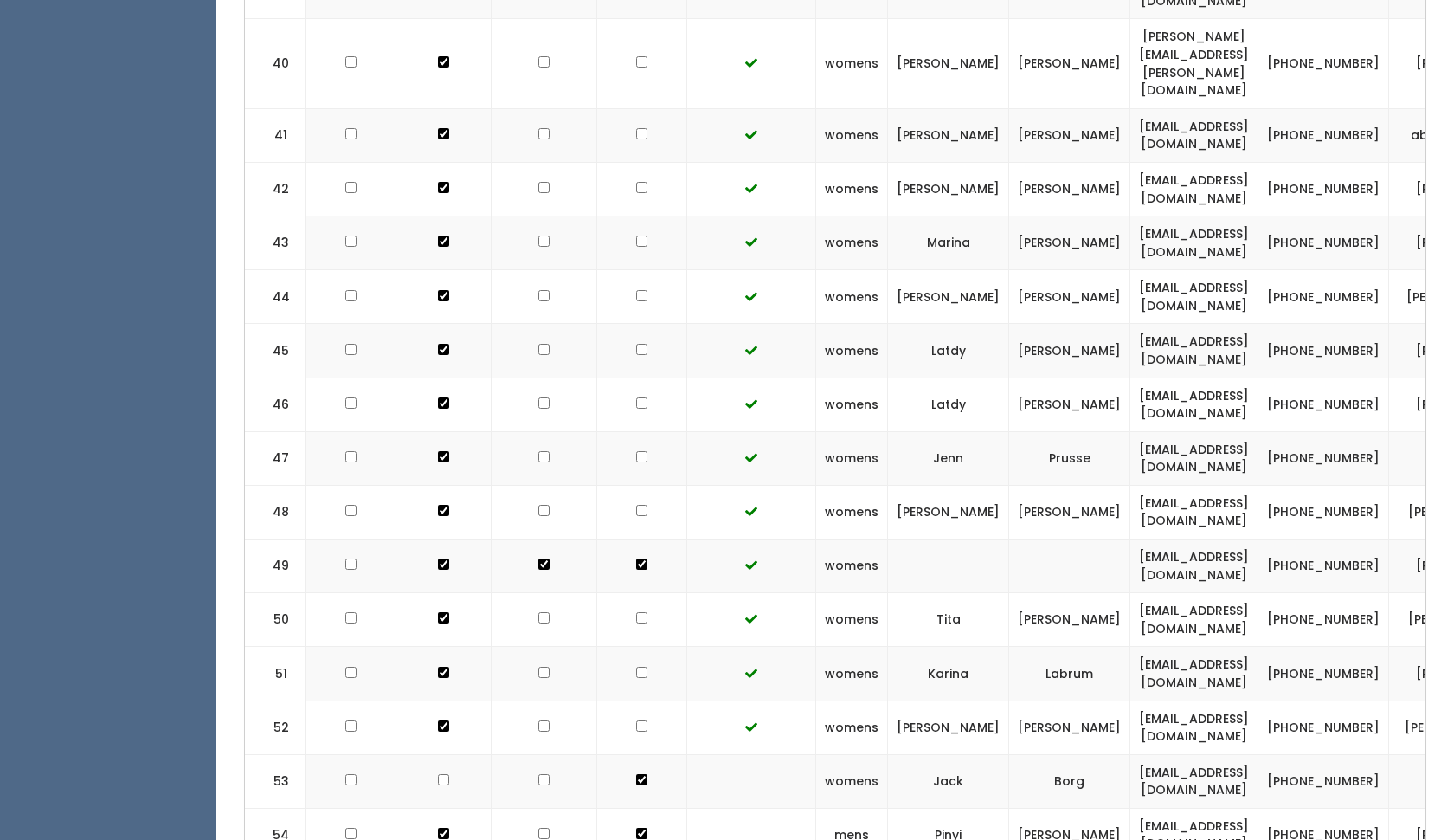
scroll to position [0, 0]
checkbox input "false"
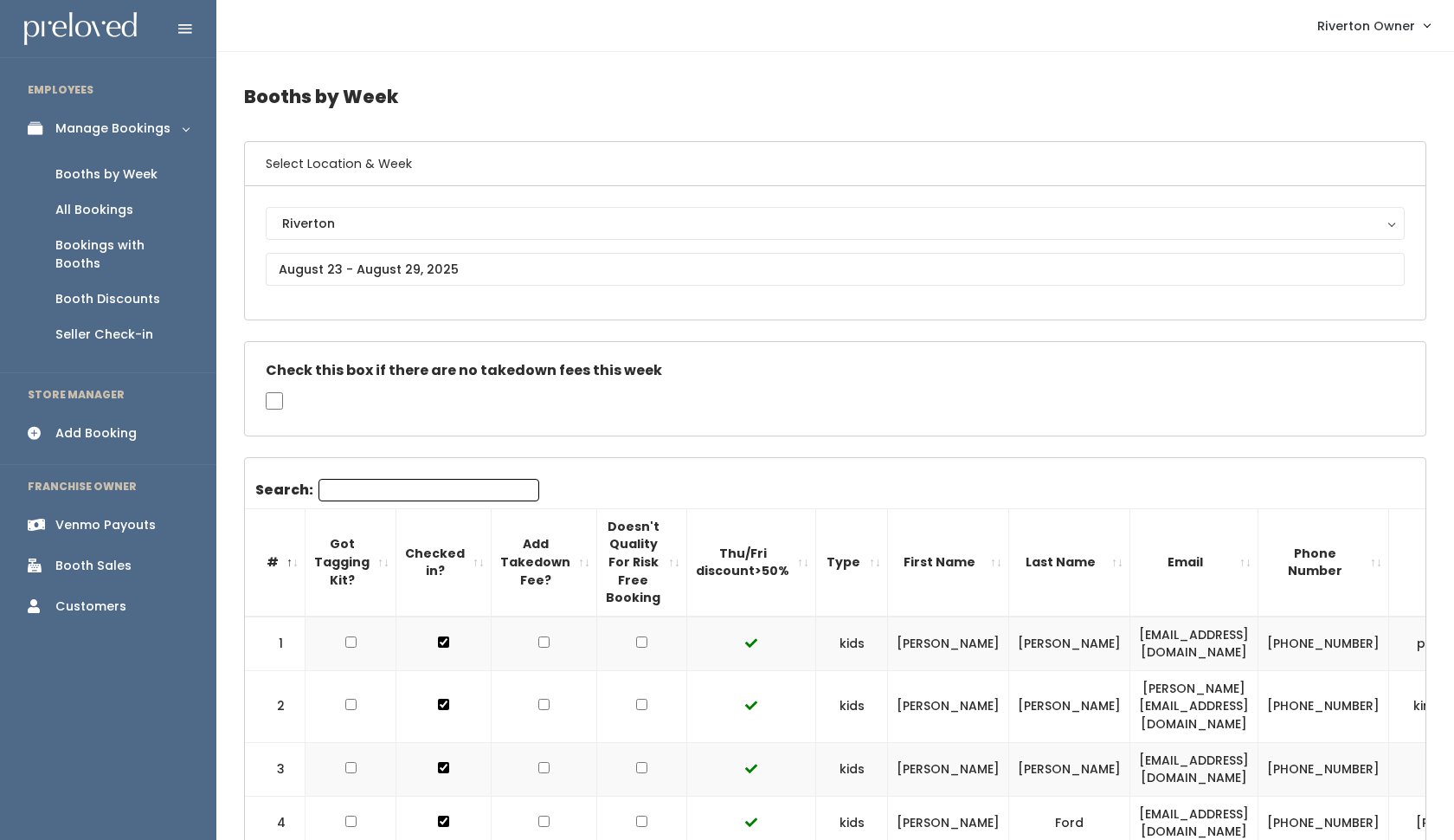
click at [120, 516] on div "Venmo Payouts" at bounding box center [106, 525] width 101 height 19
click at [117, 516] on div "Venmo Payouts" at bounding box center [106, 525] width 101 height 19
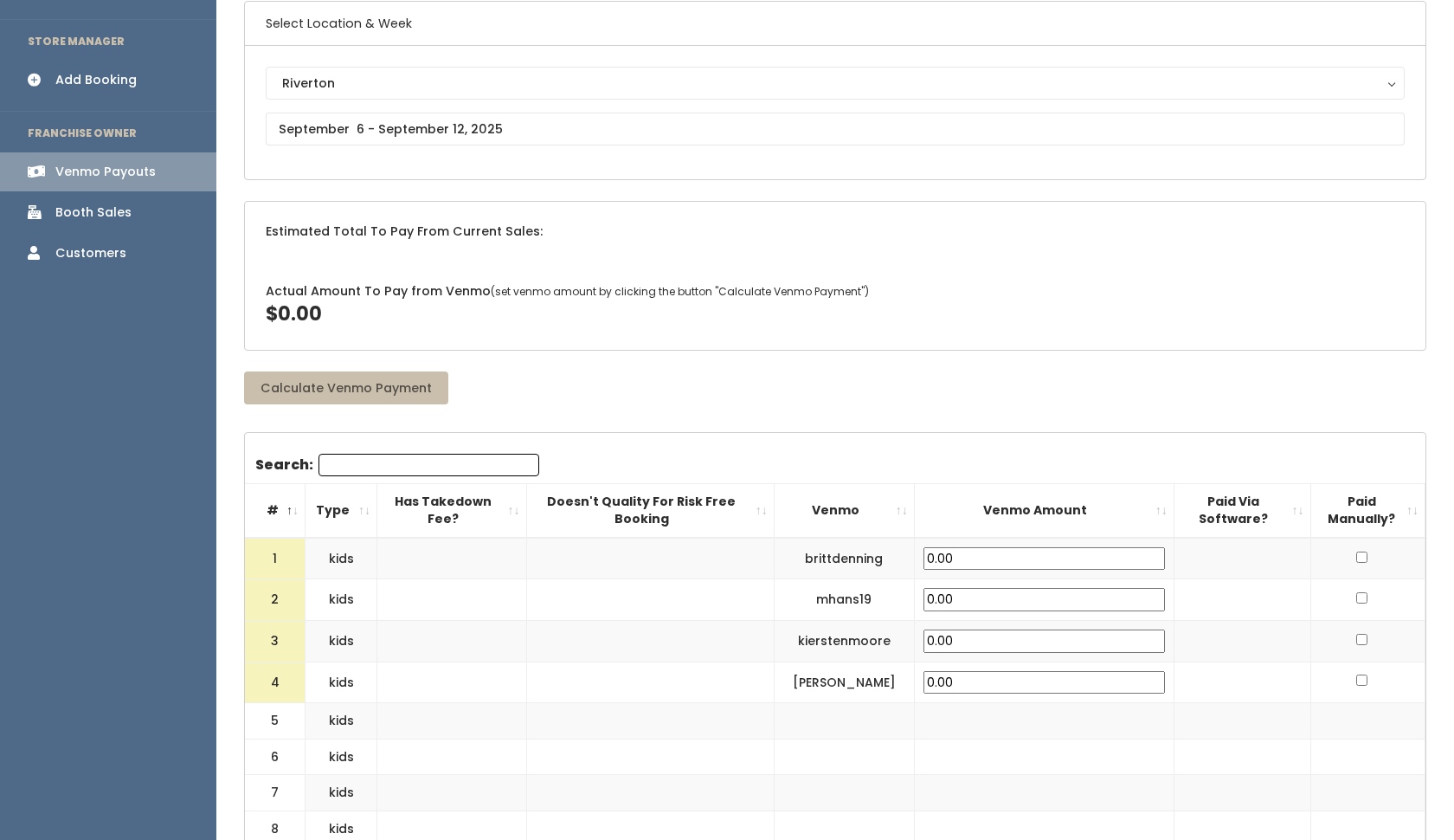
scroll to position [38, 0]
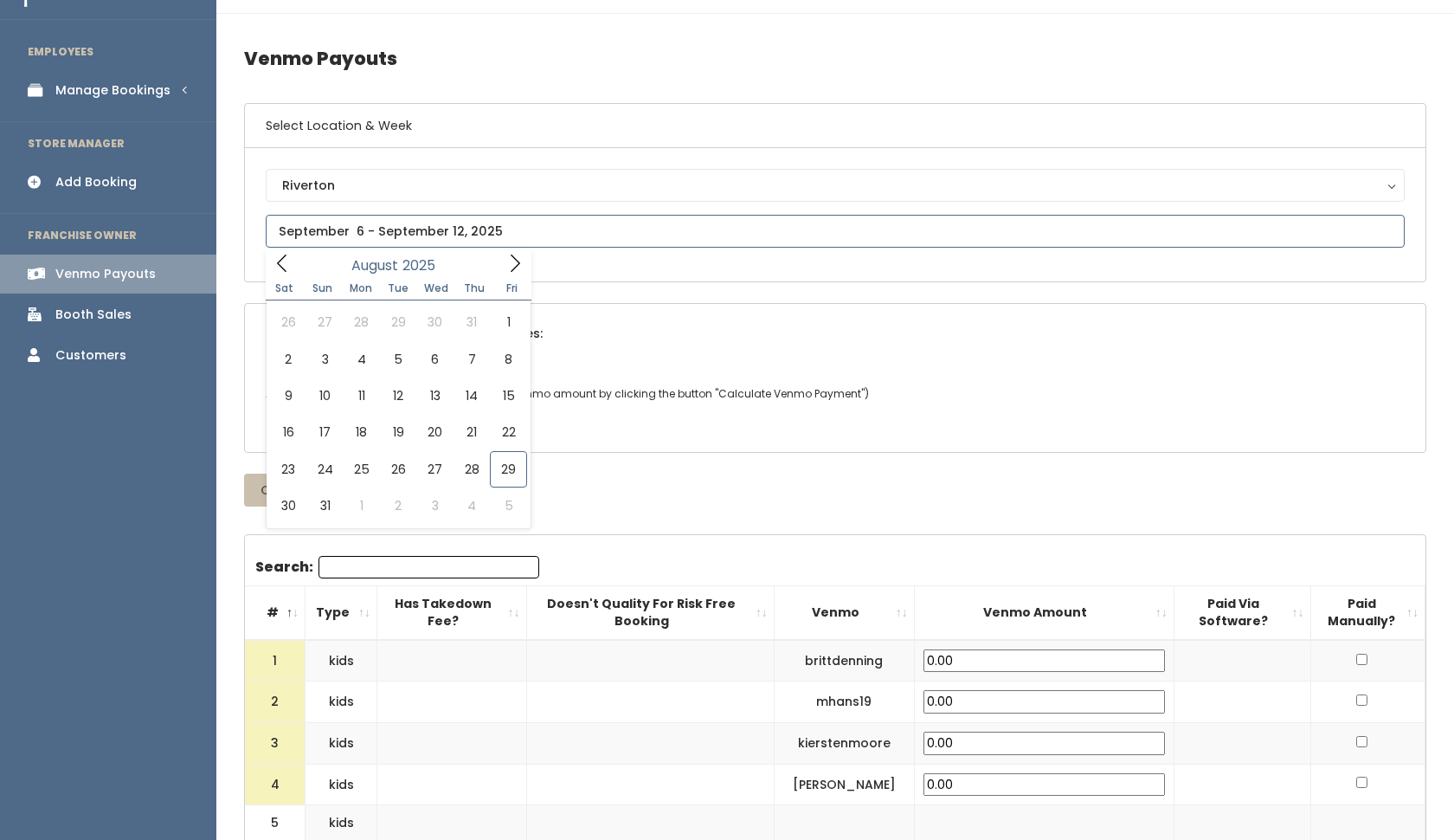
click at [542, 242] on input "text" at bounding box center [835, 232] width 1139 height 33
type input "August 23 to August 29"
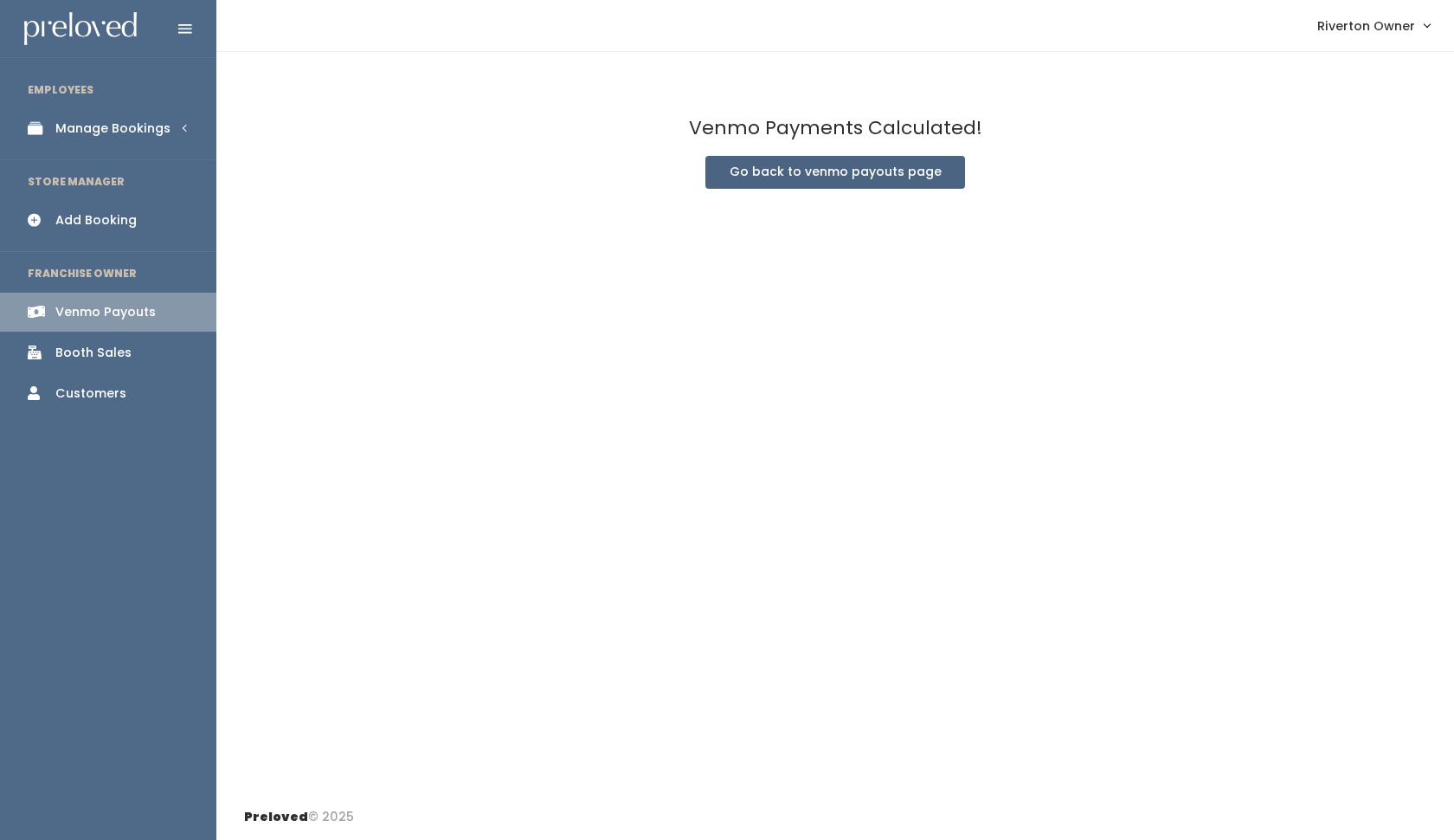
click at [807, 186] on button "Go back to venmo payouts page" at bounding box center [835, 172] width 260 height 33
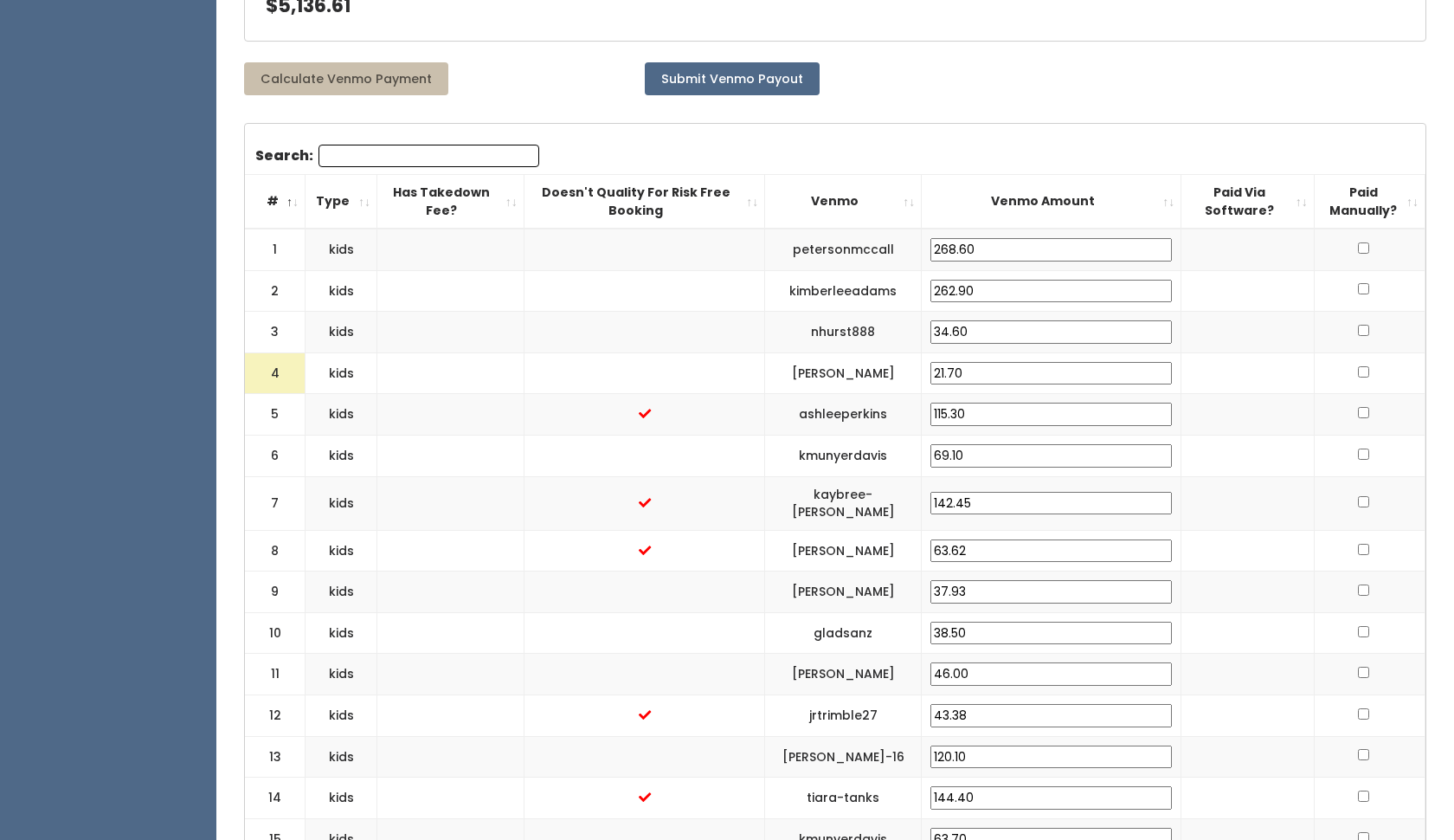
scroll to position [478, 0]
drag, startPoint x: 991, startPoint y: 370, endPoint x: 924, endPoint y: 372, distance: 67.0
click at [924, 372] on td "21.70" at bounding box center [1052, 372] width 260 height 41
type input "25.00"
click at [1210, 449] on td at bounding box center [1247, 455] width 132 height 41
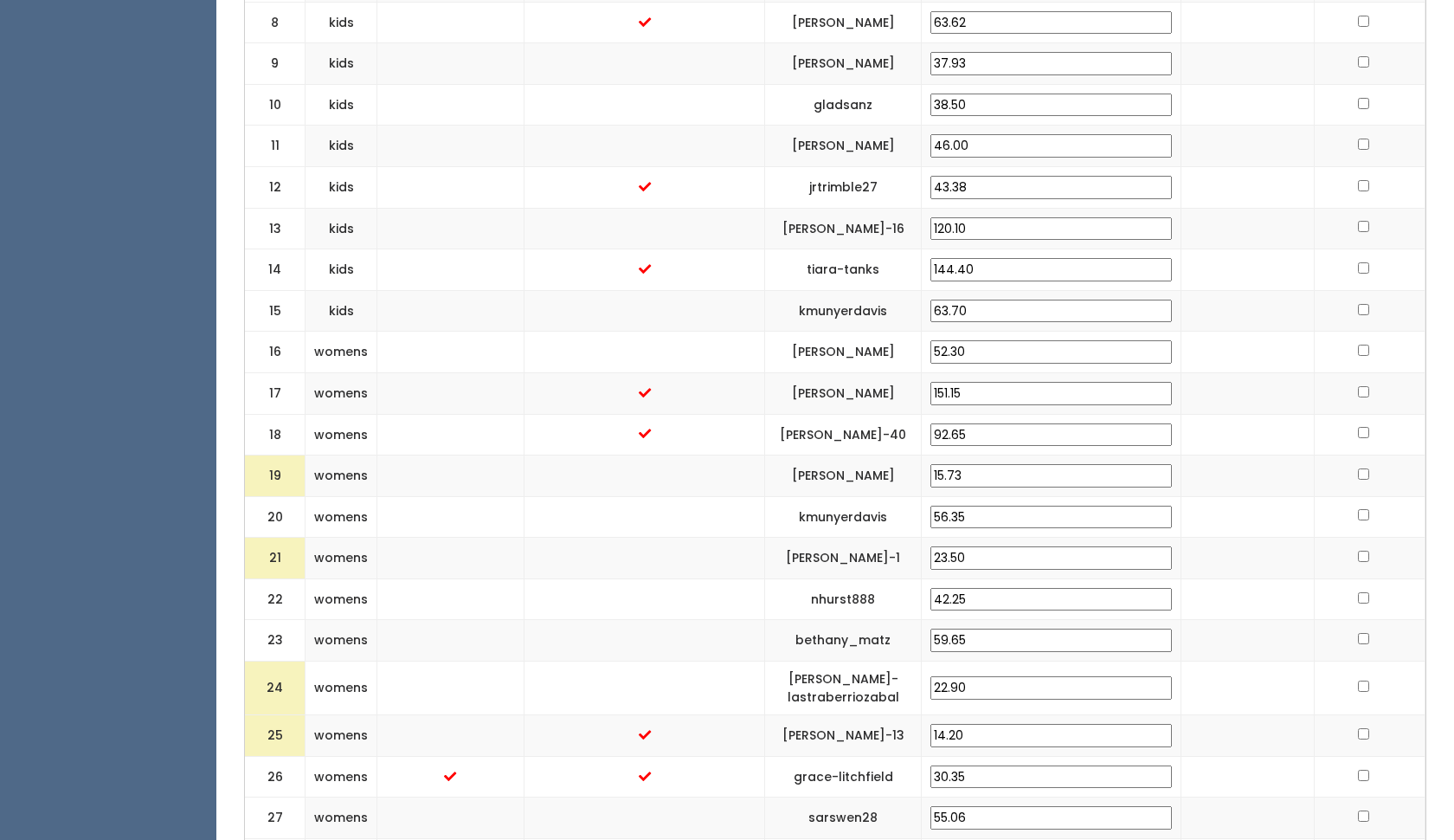
scroll to position [1014, 0]
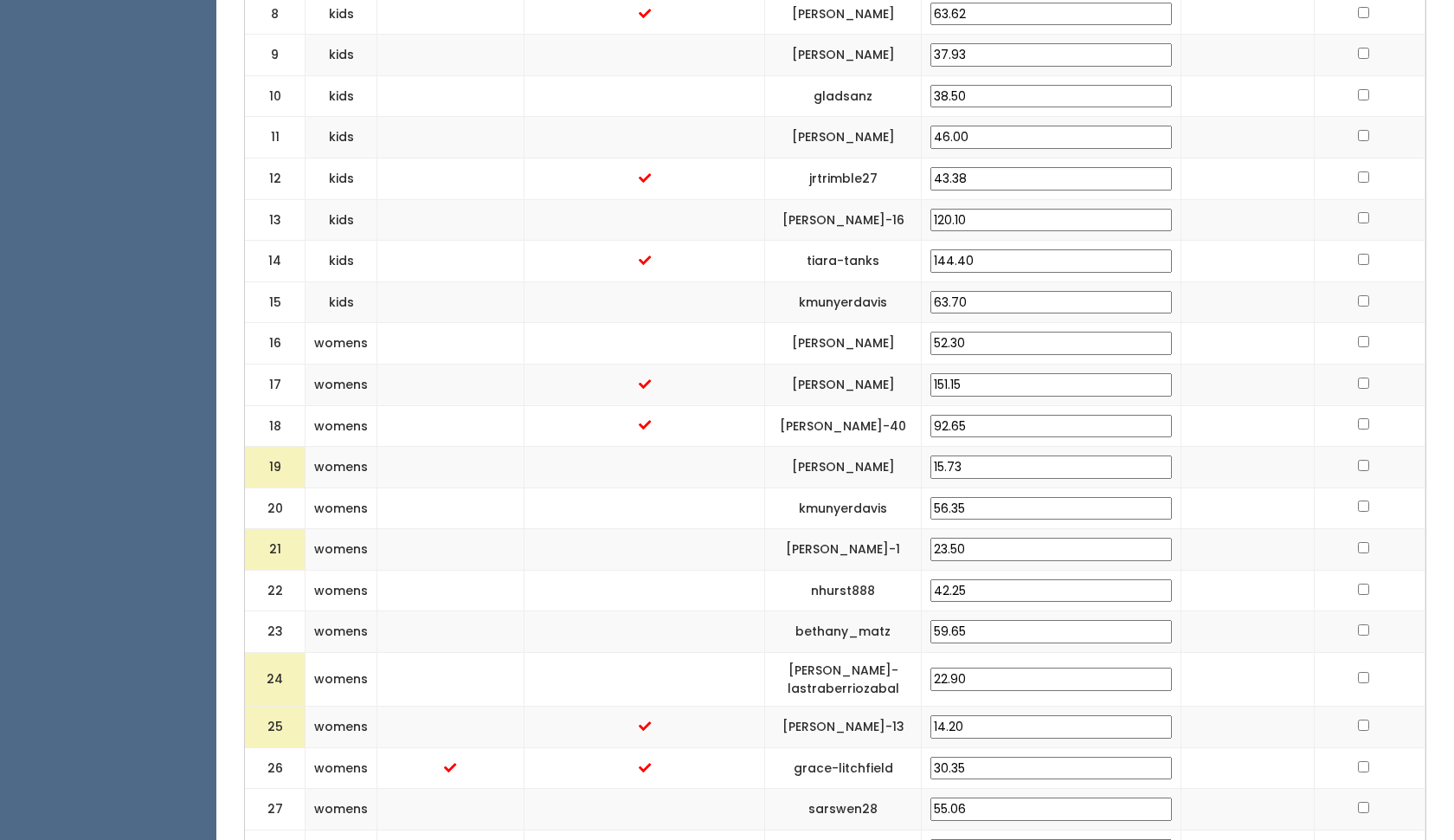
drag, startPoint x: 991, startPoint y: 457, endPoint x: 928, endPoint y: 457, distance: 63.0
click at [928, 457] on td "15.73" at bounding box center [1052, 467] width 260 height 41
type input "25.00"
click at [1242, 555] on td at bounding box center [1247, 550] width 132 height 41
drag, startPoint x: 1015, startPoint y: 547, endPoint x: 932, endPoint y: 542, distance: 83.2
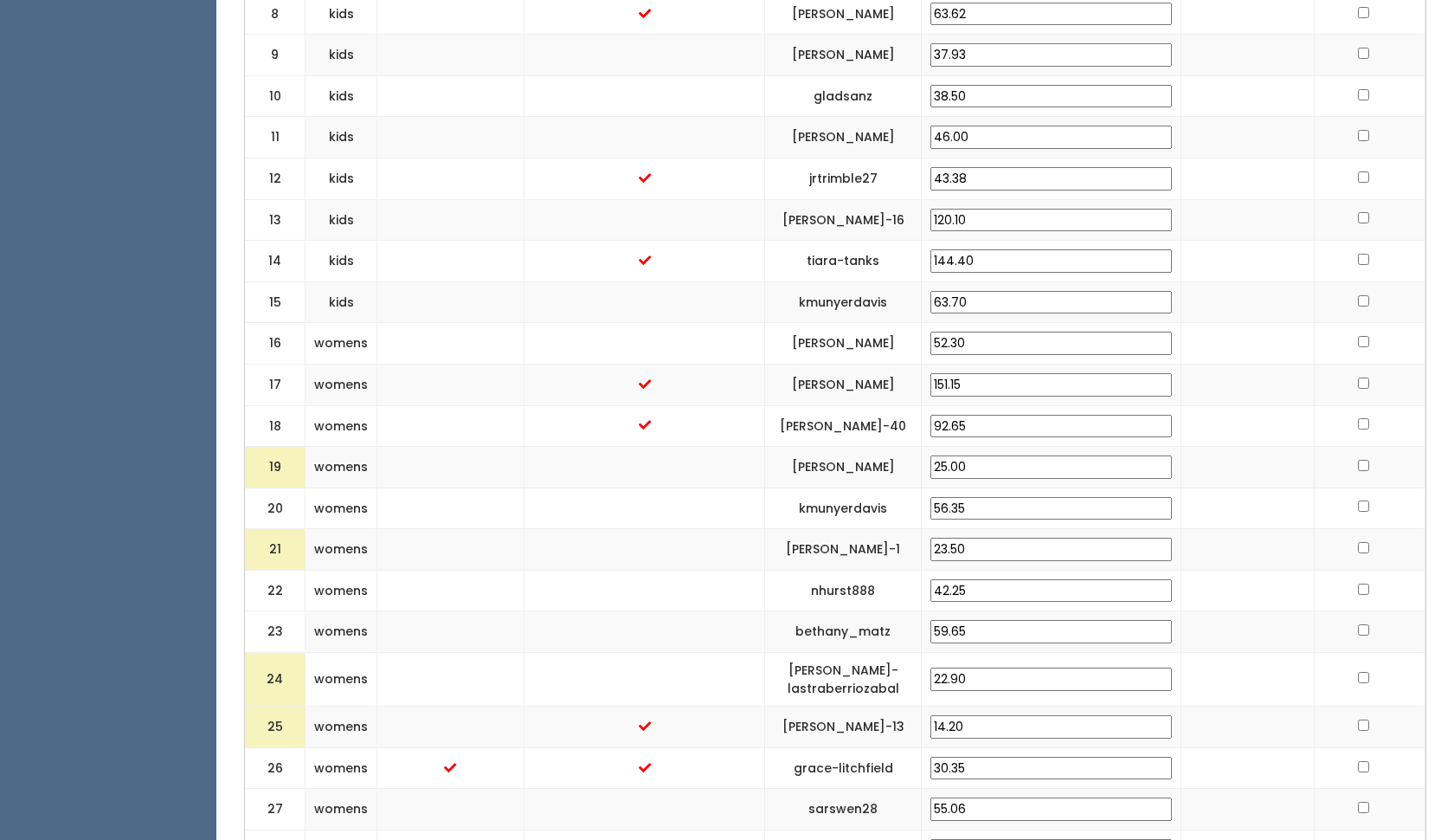
click at [932, 542] on input "23.50" at bounding box center [1051, 550] width 242 height 23
type input "25.00"
click at [1262, 585] on td at bounding box center [1247, 590] width 132 height 41
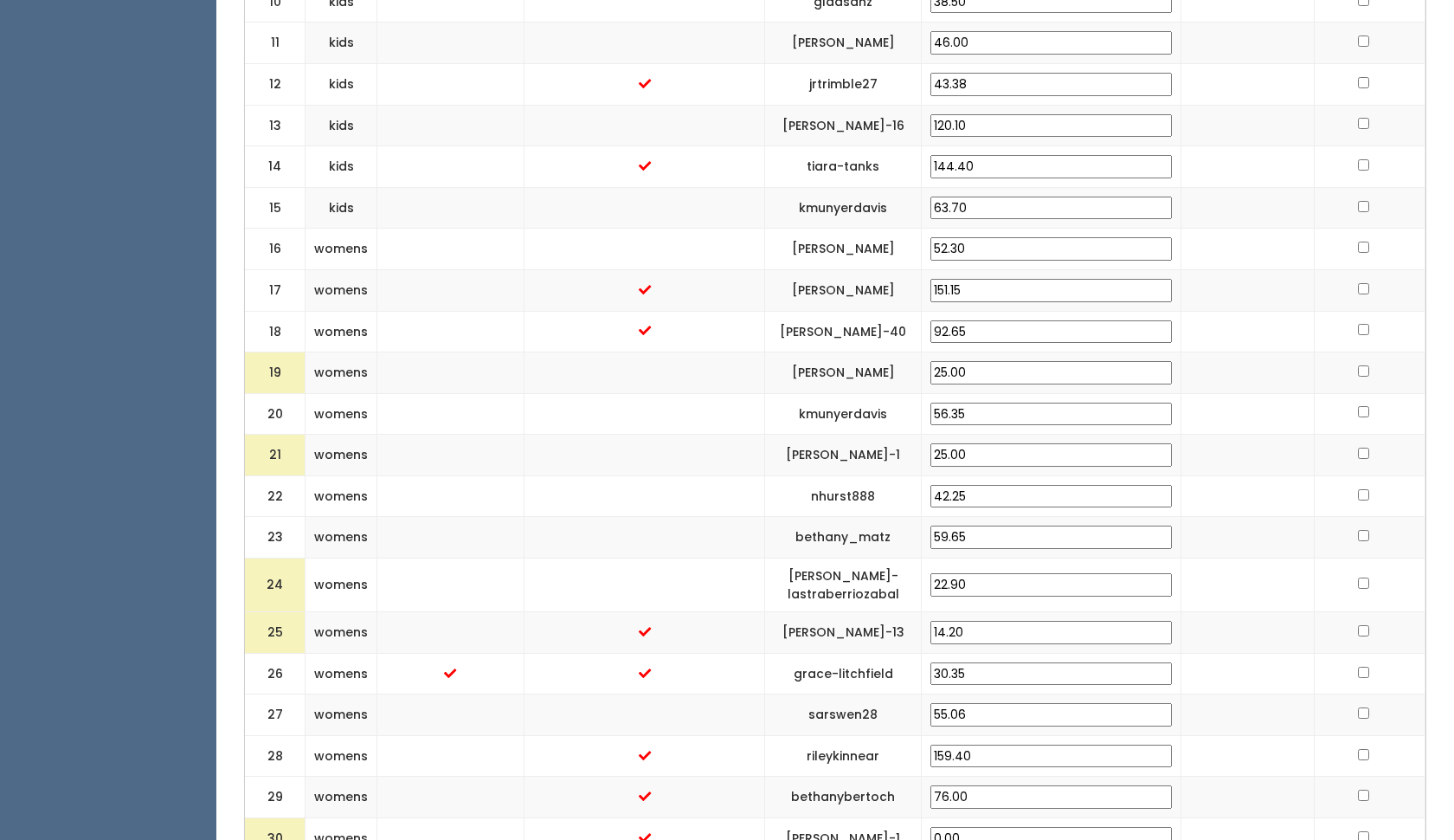
scroll to position [1165, 0]
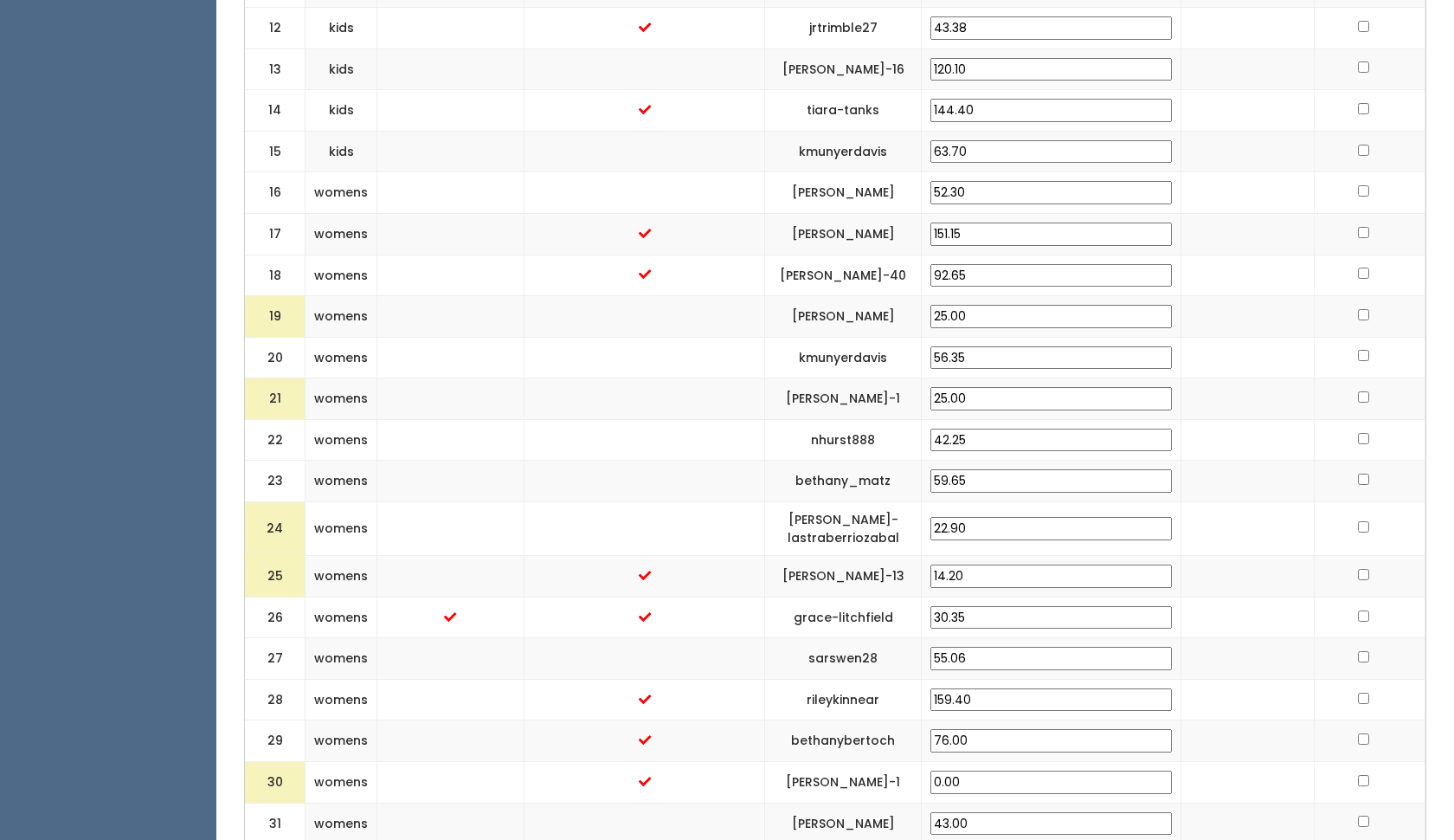
drag, startPoint x: 1013, startPoint y: 521, endPoint x: 922, endPoint y: 521, distance: 91.0
click at [922, 521] on td "22.90" at bounding box center [1052, 528] width 260 height 54
type input "25.00"
click at [1257, 585] on td at bounding box center [1247, 576] width 132 height 41
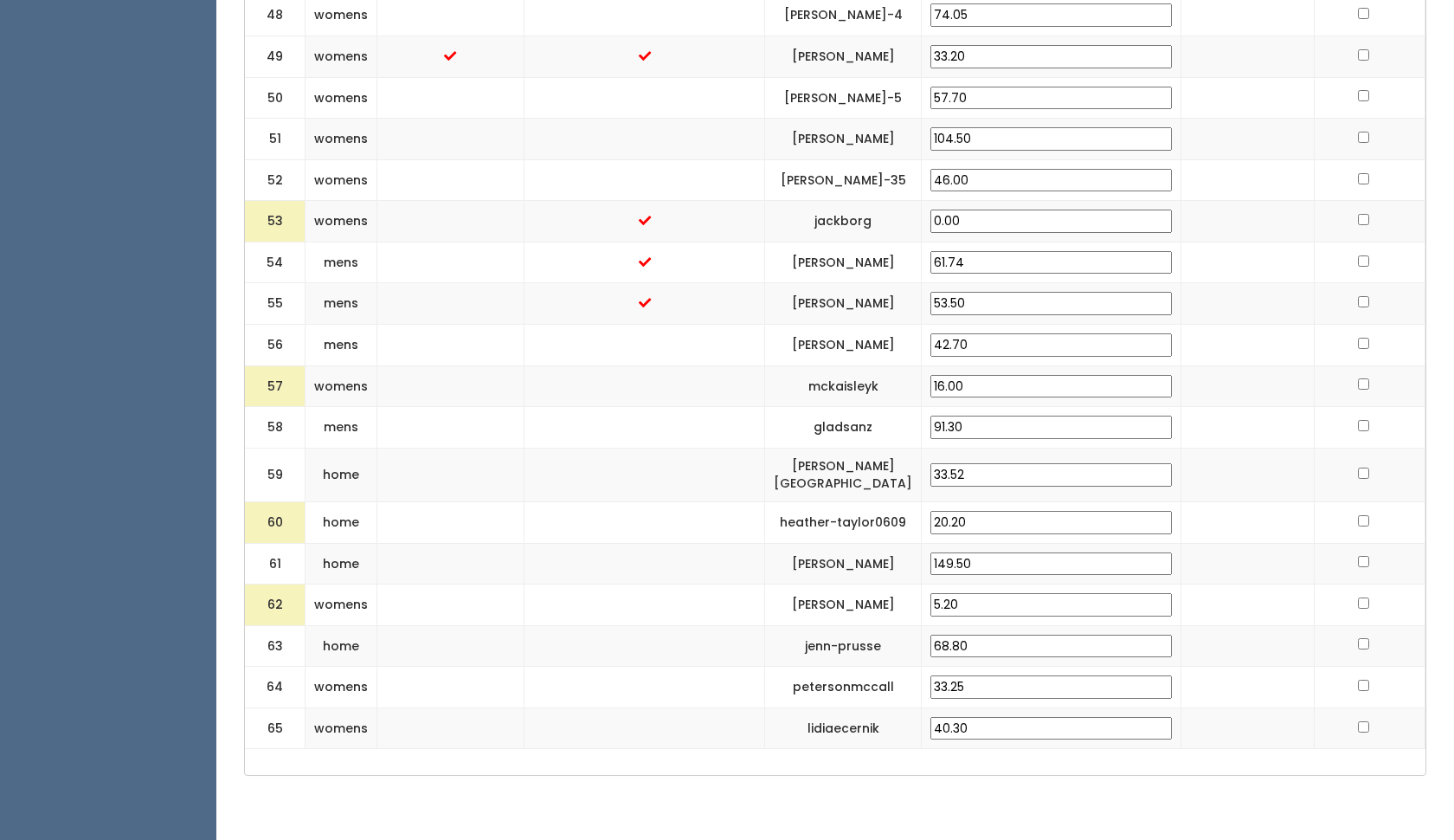
scroll to position [2675, 0]
drag, startPoint x: 990, startPoint y: 390, endPoint x: 907, endPoint y: 386, distance: 83.1
click at [907, 386] on "57 womens mckaisleyk 16.00" at bounding box center [835, 384] width 1180 height 41
click at [1213, 429] on td at bounding box center [1247, 425] width 132 height 41
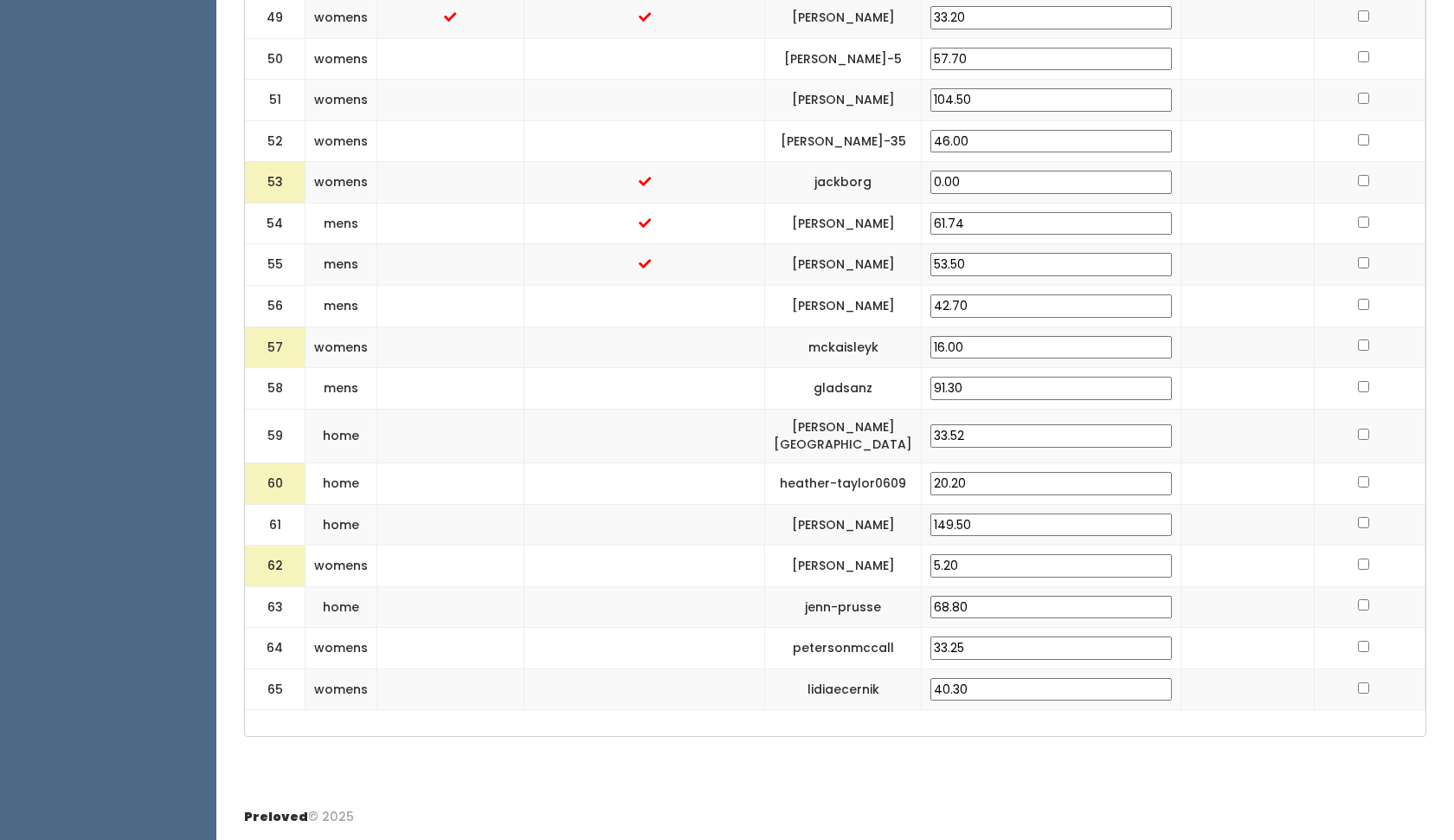
scroll to position [2719, 0]
drag, startPoint x: 1002, startPoint y: 476, endPoint x: 911, endPoint y: 472, distance: 91.1
click at [911, 472] on "60 home heather-taylor0609 20.20" at bounding box center [835, 483] width 1180 height 41
type input "25.00"
click at [1227, 510] on td at bounding box center [1247, 524] width 132 height 41
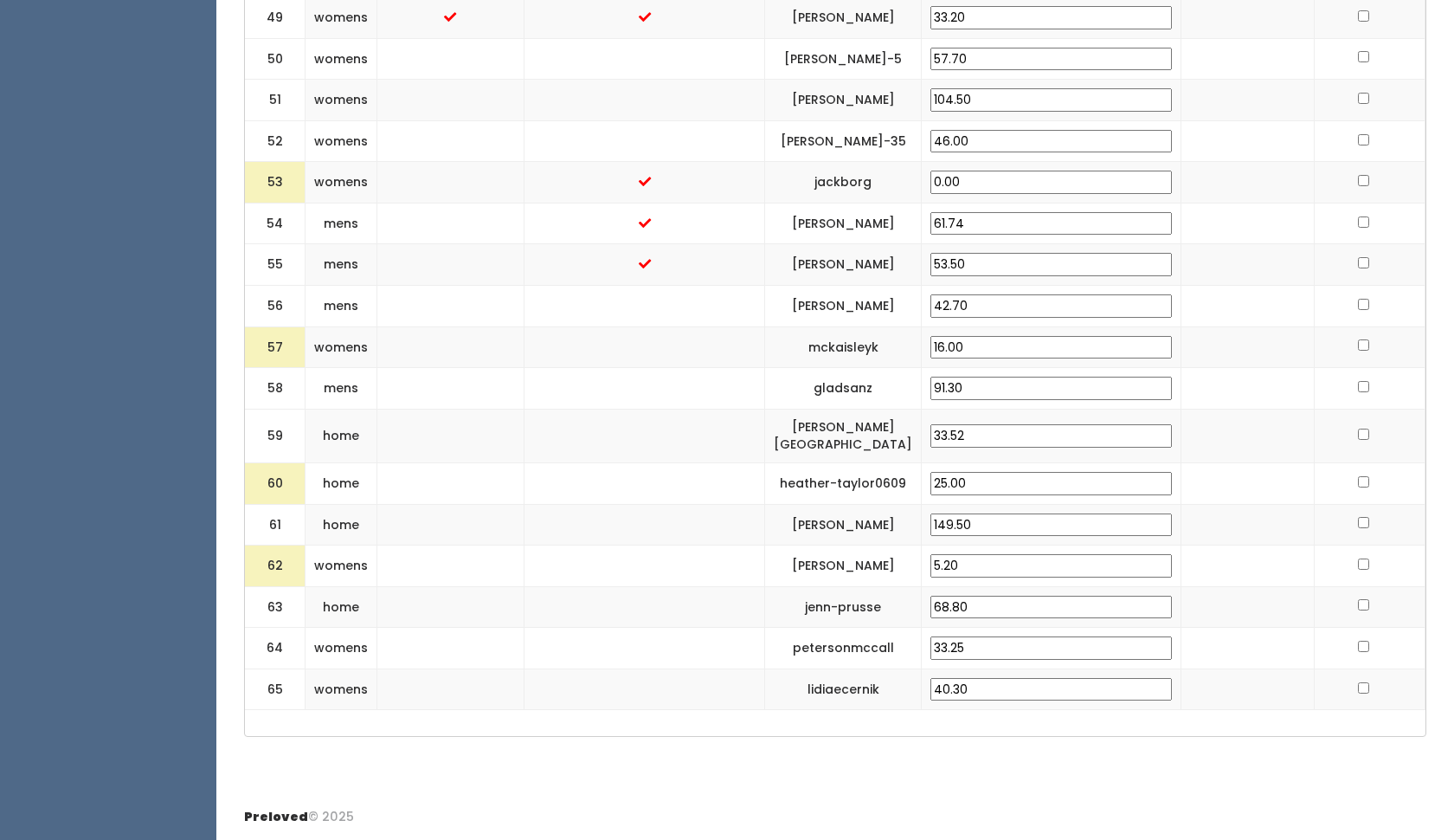
drag, startPoint x: 986, startPoint y: 569, endPoint x: 902, endPoint y: 569, distance: 84.0
click at [902, 569] on "62 womens [PERSON_NAME][GEOGRAPHIC_DATA] 5.20" at bounding box center [835, 566] width 1180 height 41
type input "25.00"
click at [1228, 600] on td at bounding box center [1247, 606] width 132 height 41
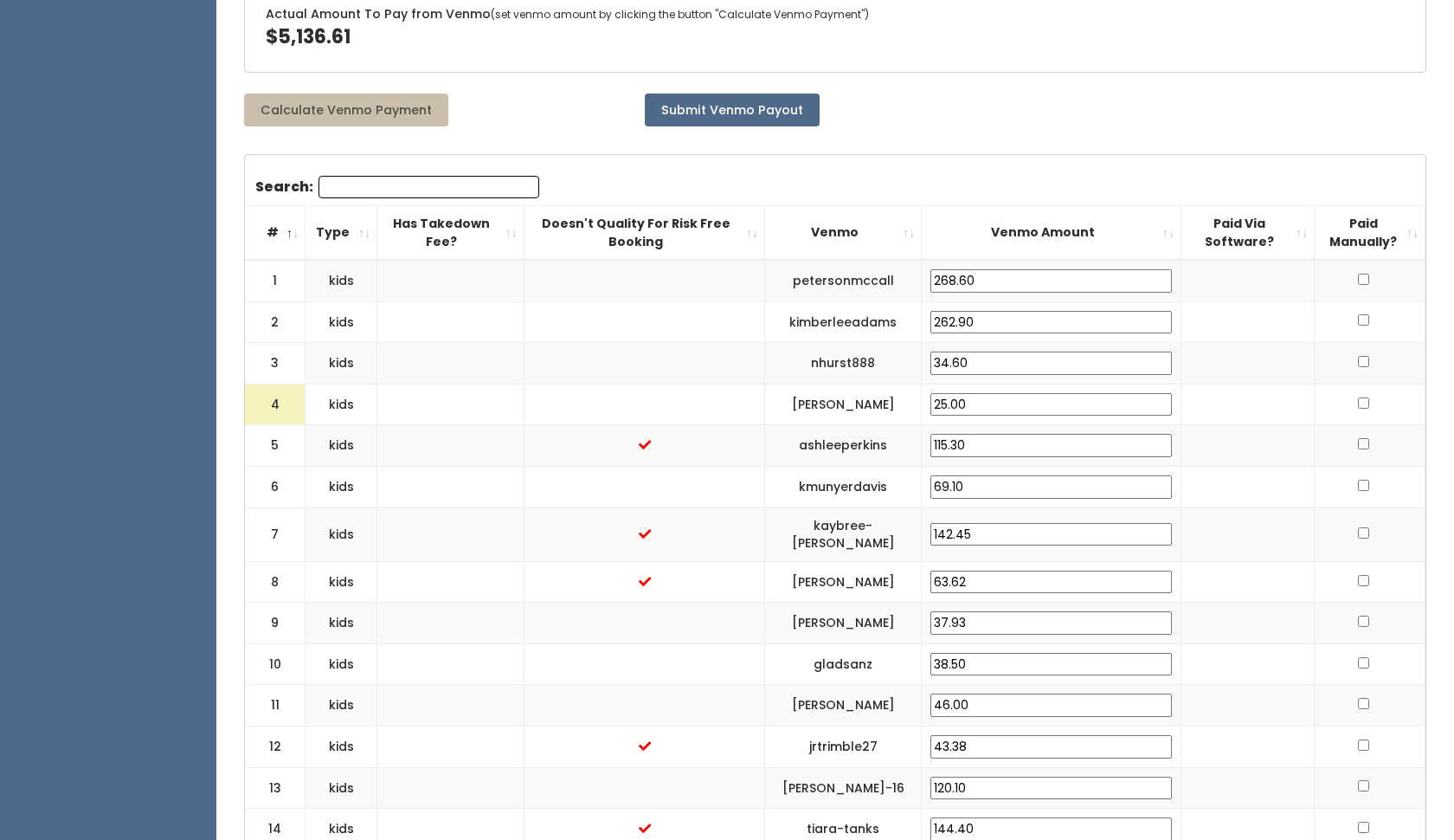
scroll to position [449, 0]
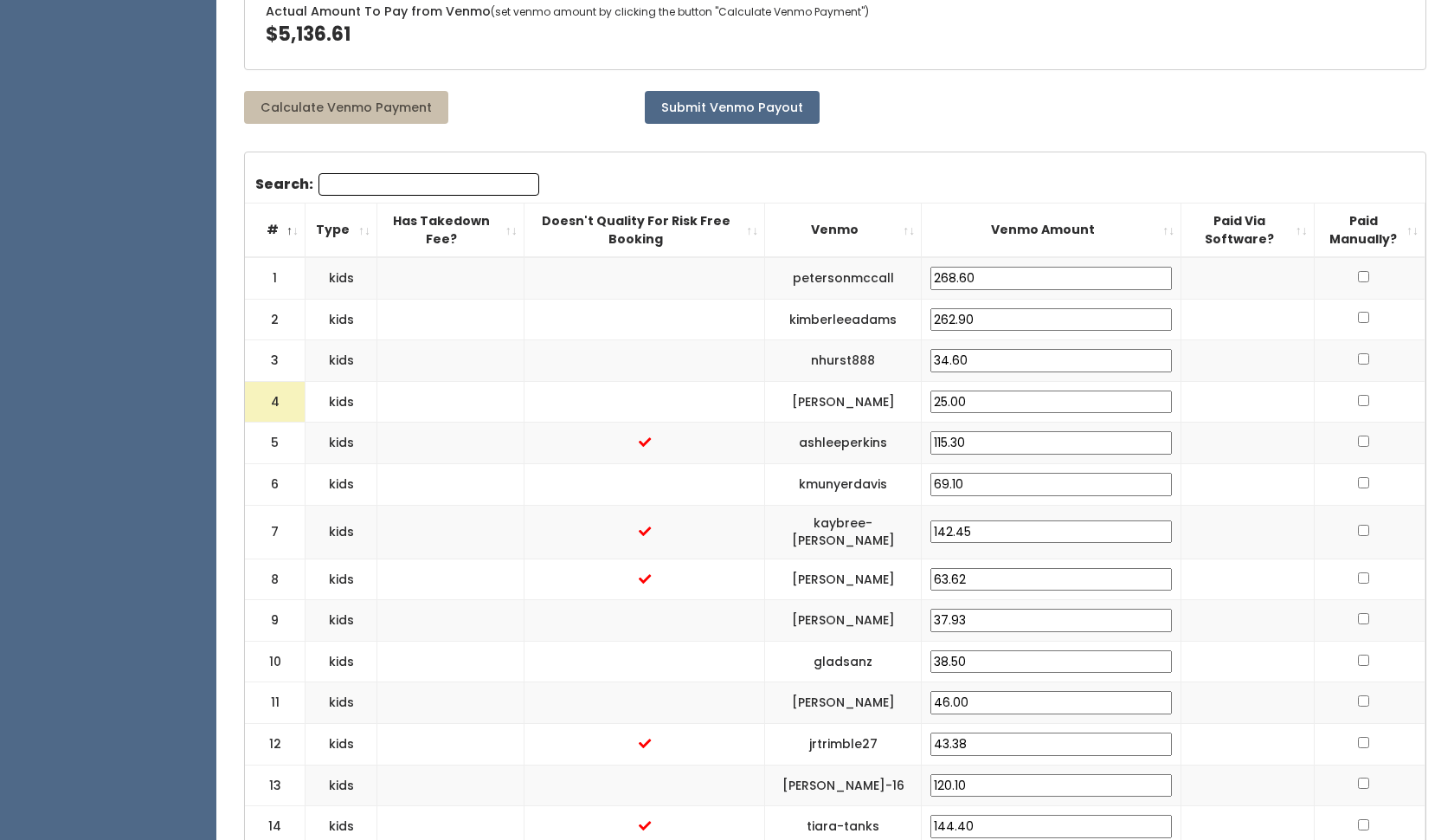
click at [1362, 284] on td at bounding box center [1369, 278] width 110 height 41
click at [1362, 271] on td at bounding box center [1369, 278] width 110 height 41
click at [1362, 274] on input "checkbox" at bounding box center [1364, 277] width 12 height 12
checkbox input "true"
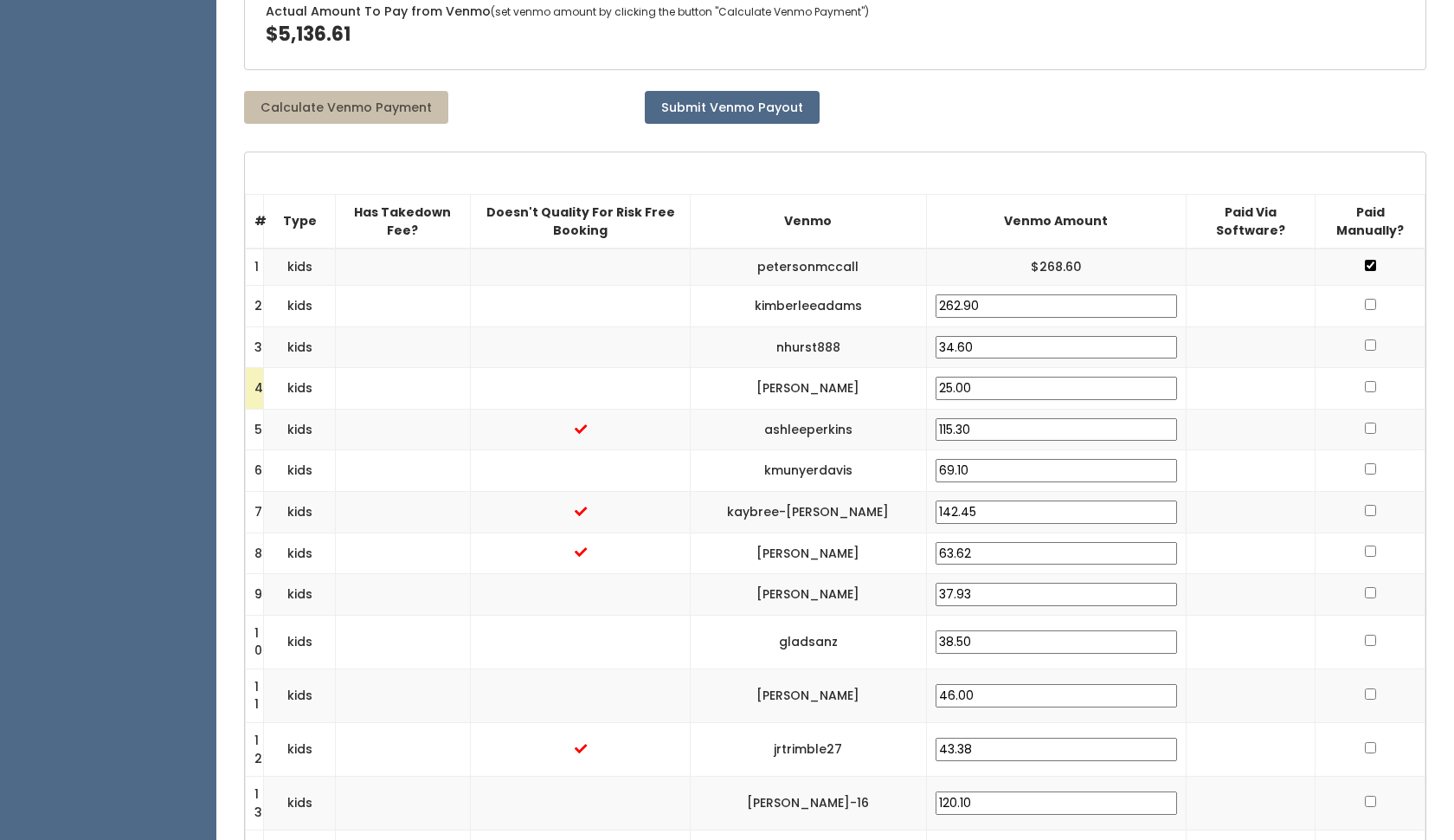
click at [1368, 286] on td at bounding box center [1371, 306] width 110 height 41
click at [1365, 298] on input "checkbox" at bounding box center [1371, 304] width 12 height 12
checkbox input "true"
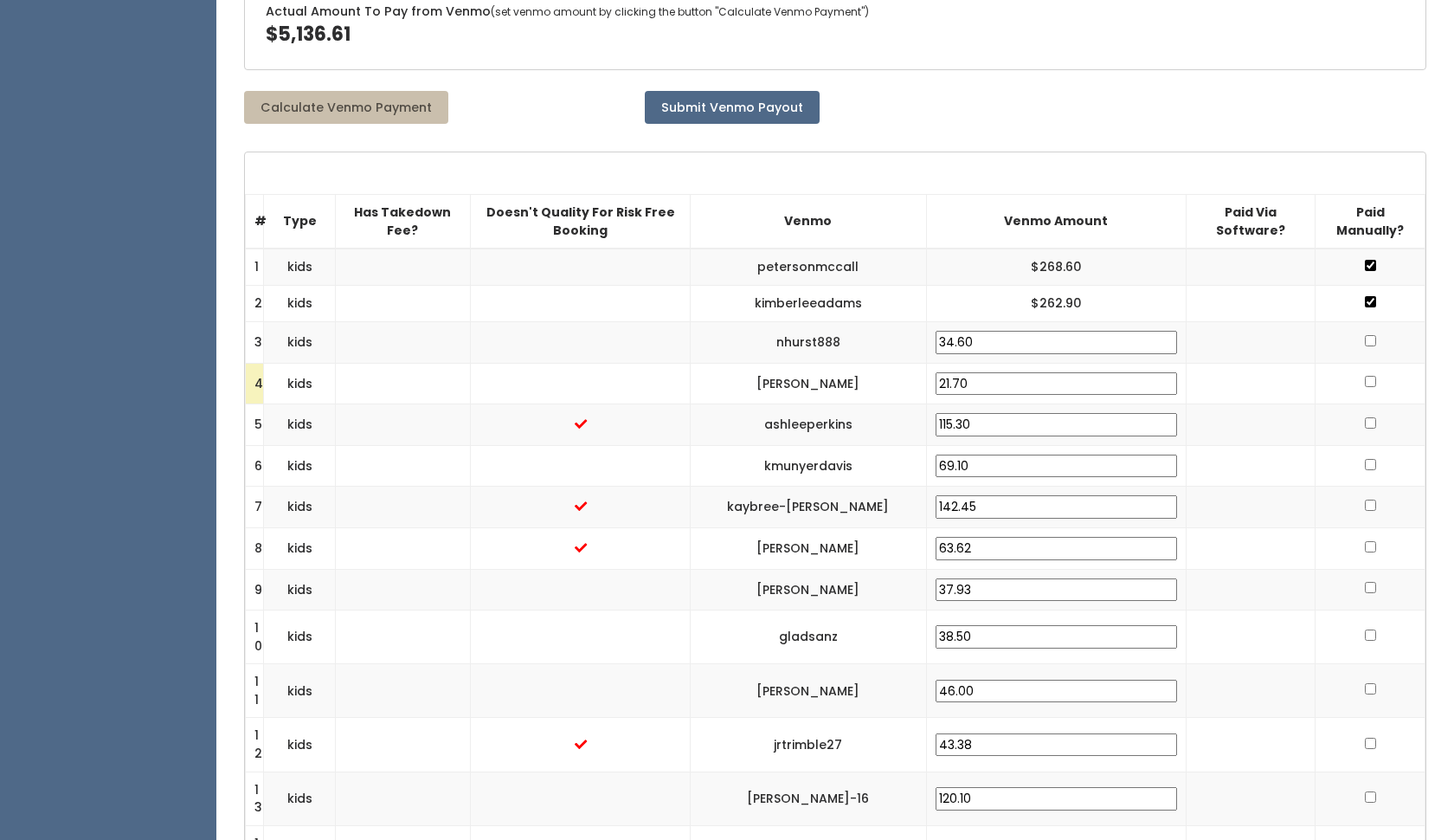
click at [1366, 335] on input "checkbox" at bounding box center [1371, 341] width 12 height 12
checkbox input "true"
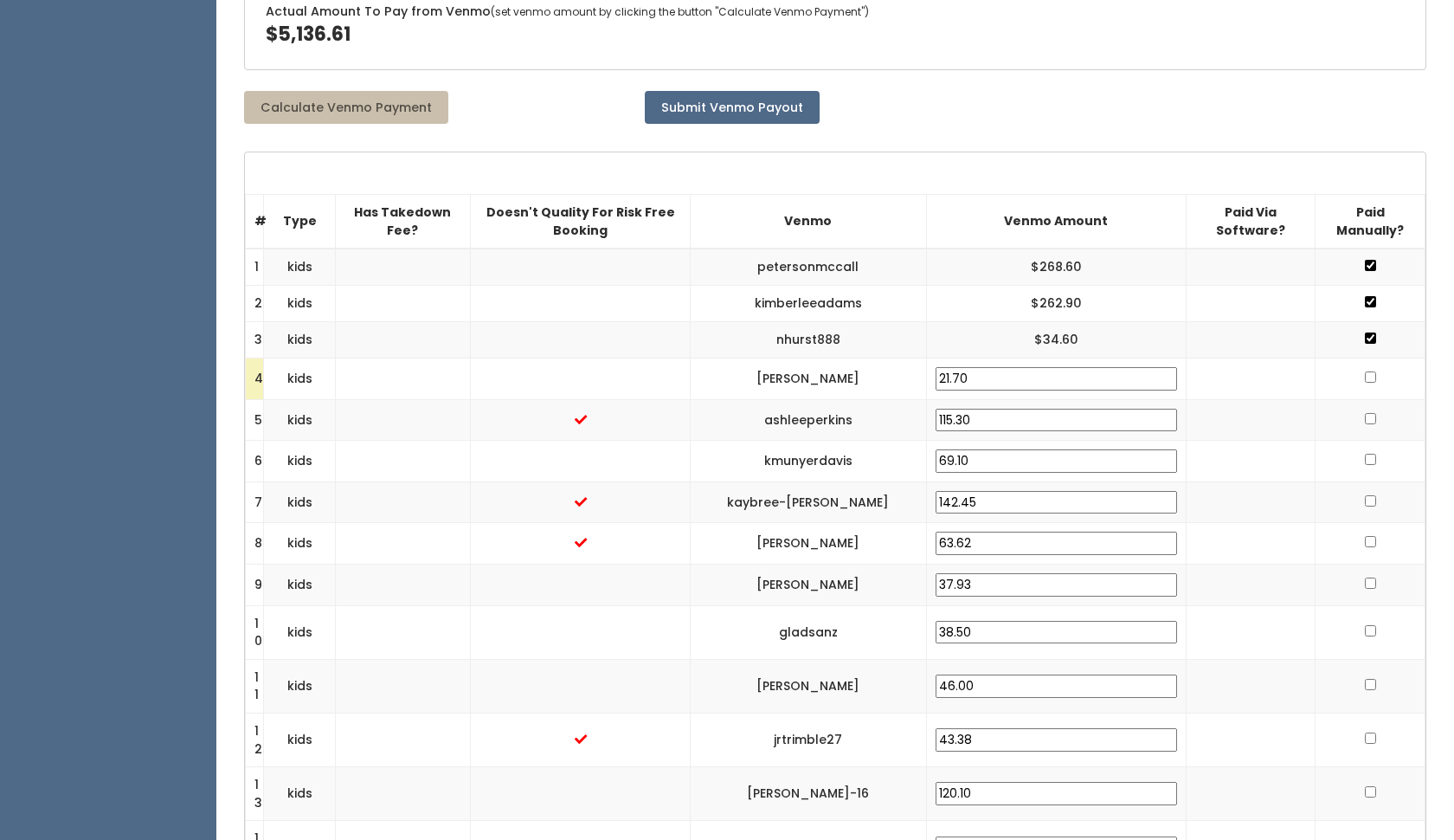
drag, startPoint x: 975, startPoint y: 367, endPoint x: 899, endPoint y: 362, distance: 76.2
click at [899, 362] on tr "4 kids [PERSON_NAME] 21.70" at bounding box center [835, 378] width 1180 height 41
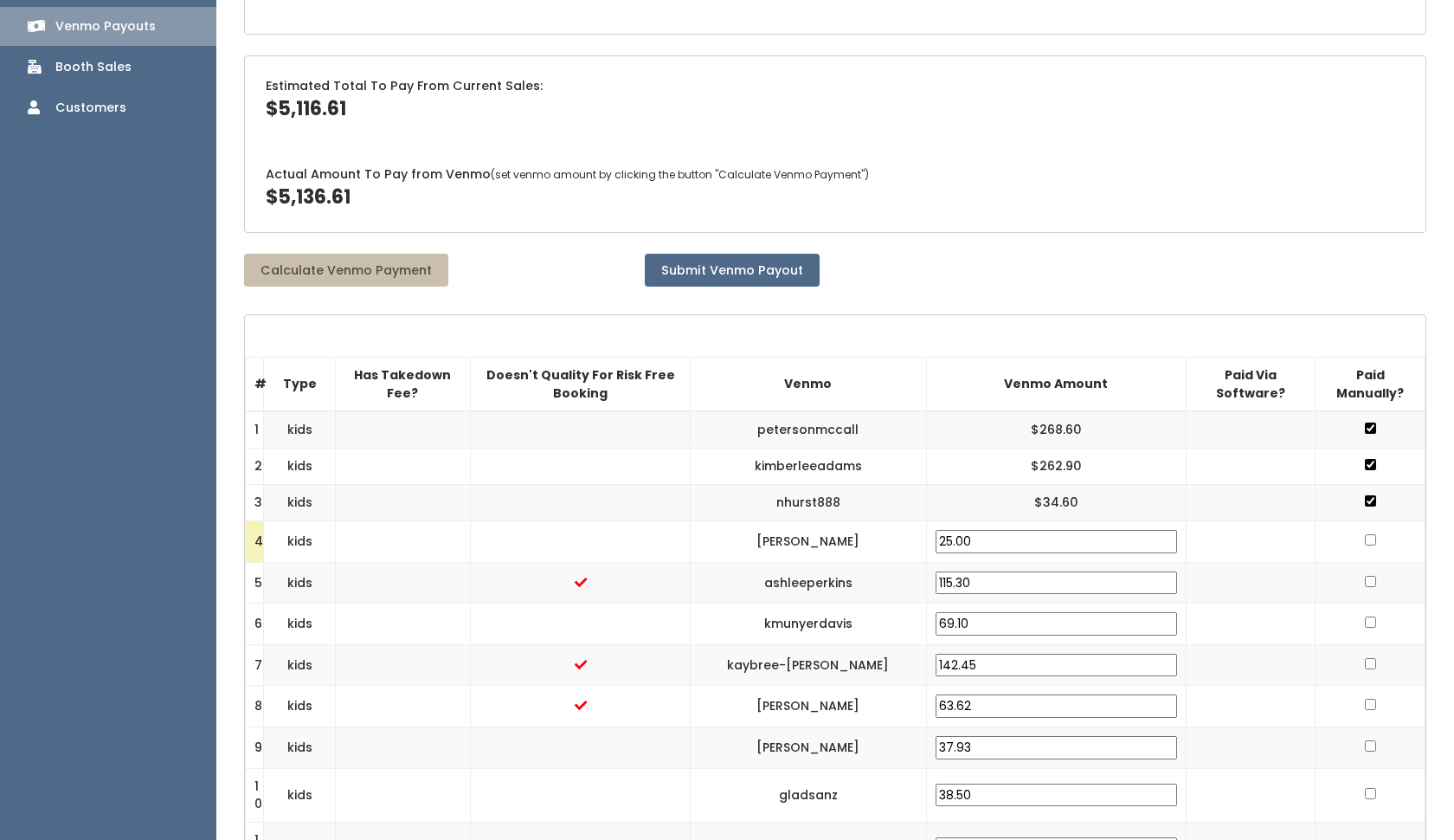
scroll to position [299, 0]
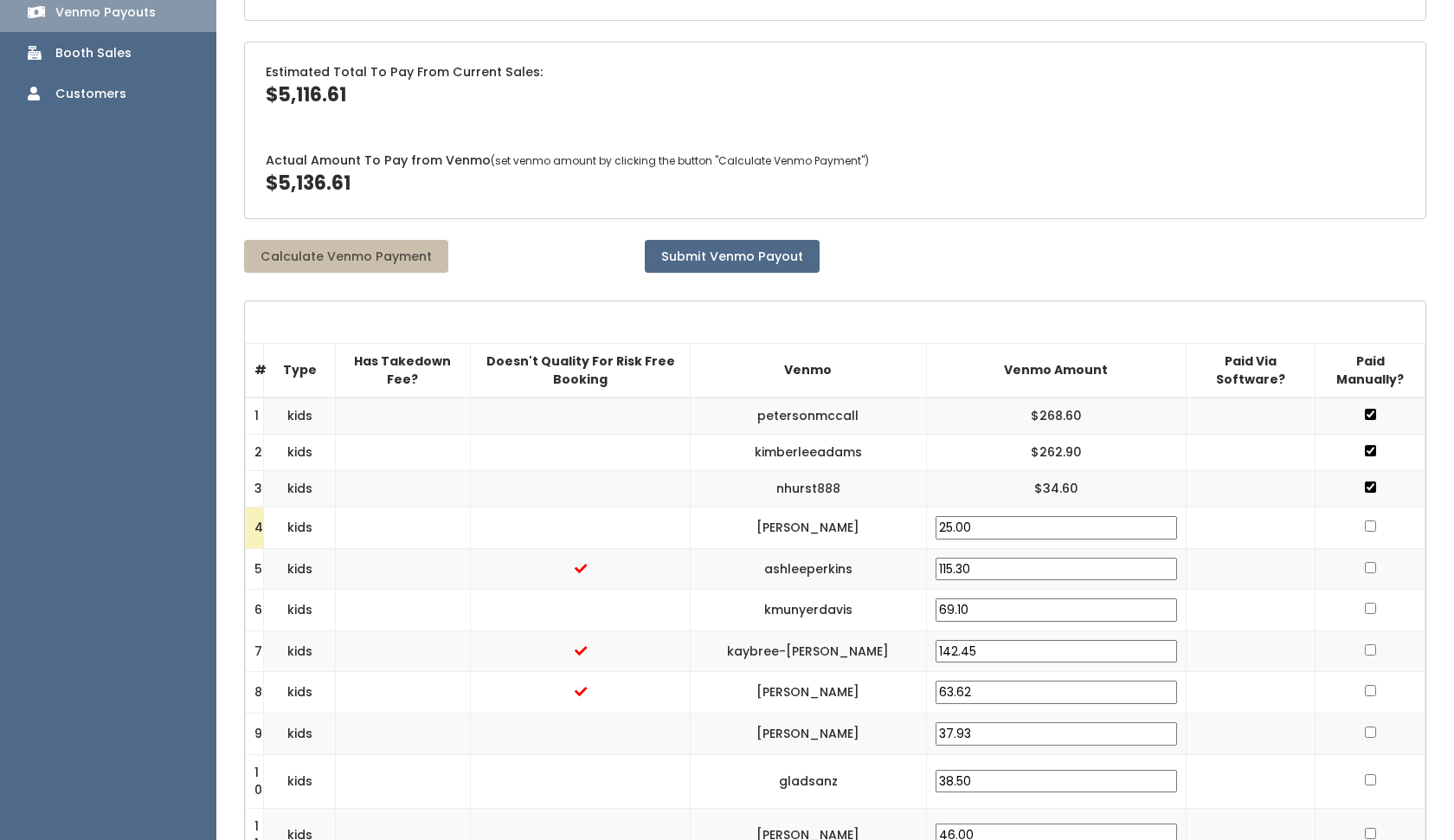
type input "25.00"
click at [1230, 548] on td at bounding box center [1251, 568] width 130 height 41
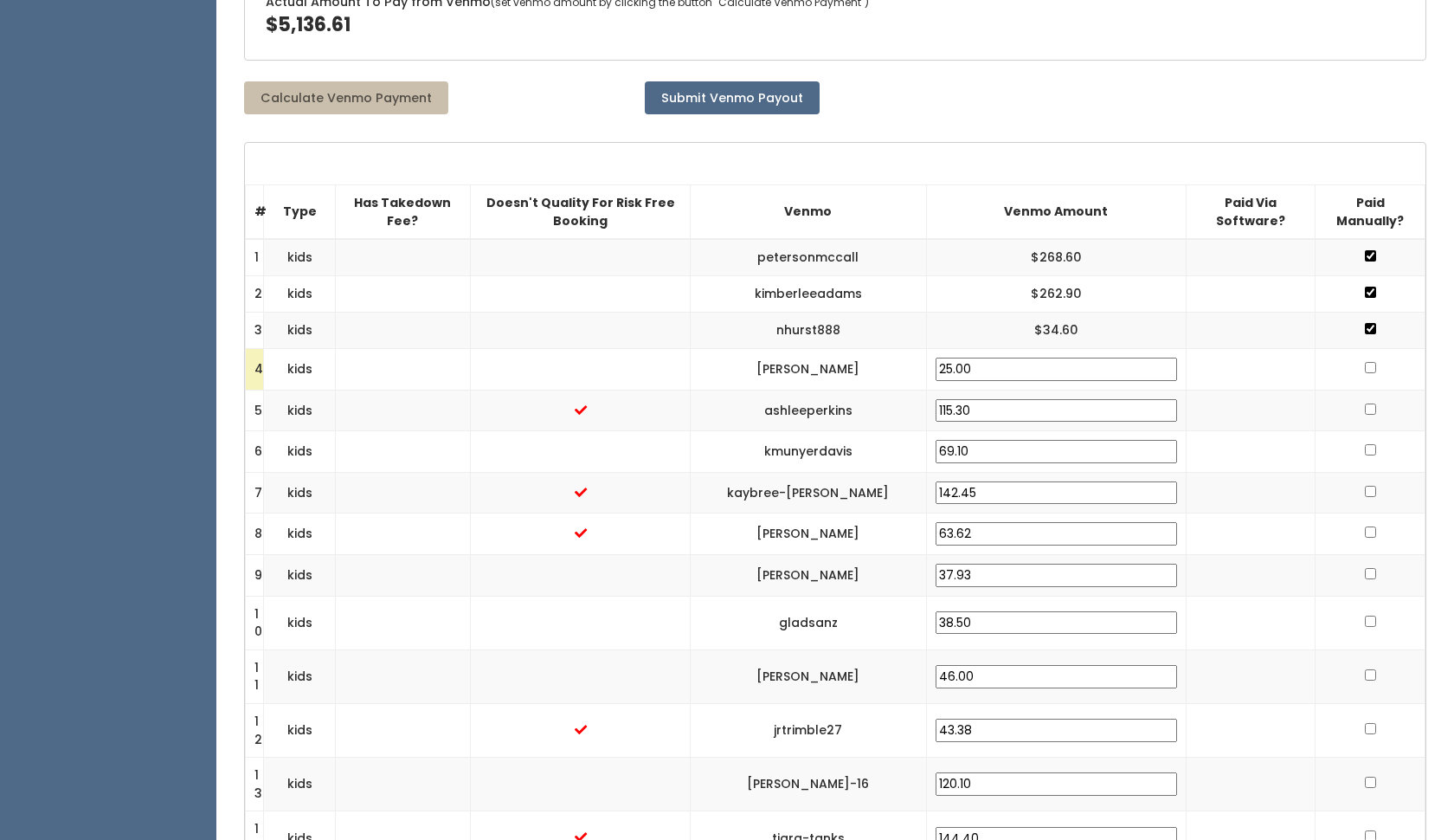
scroll to position [464, 0]
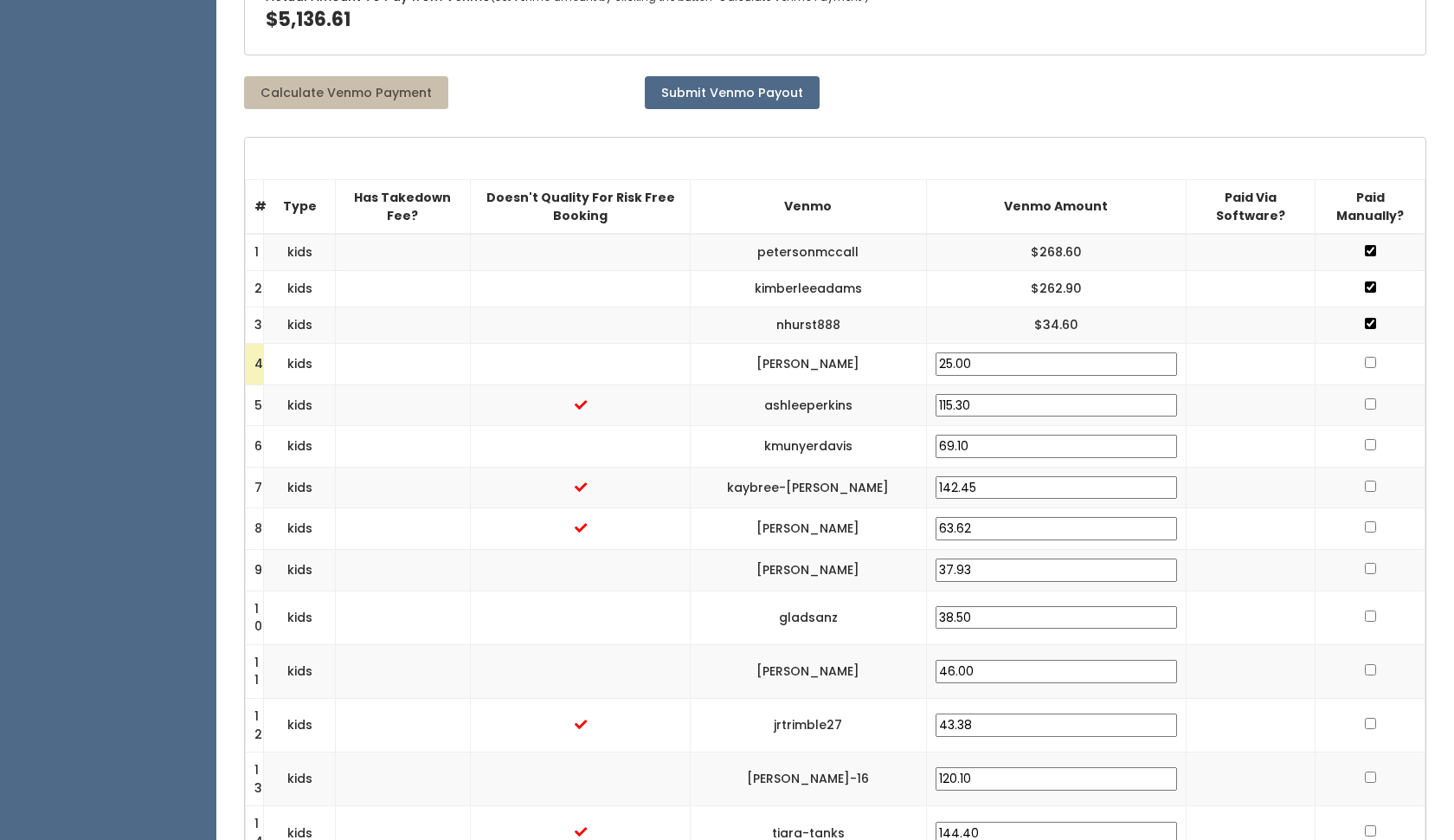
click at [1366, 357] on input "checkbox" at bounding box center [1371, 363] width 12 height 12
checkbox input "true"
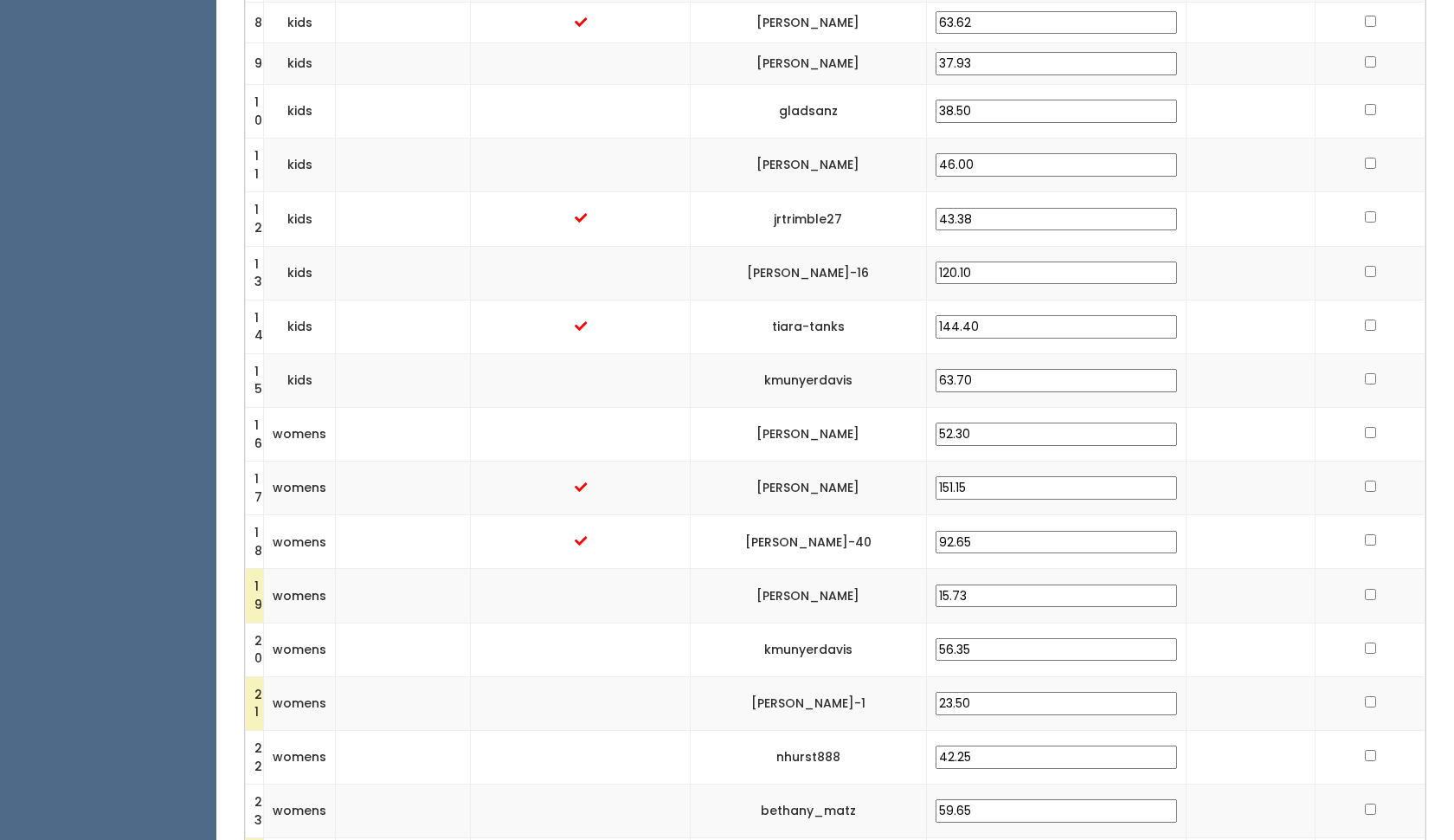
scroll to position [1007, 0]
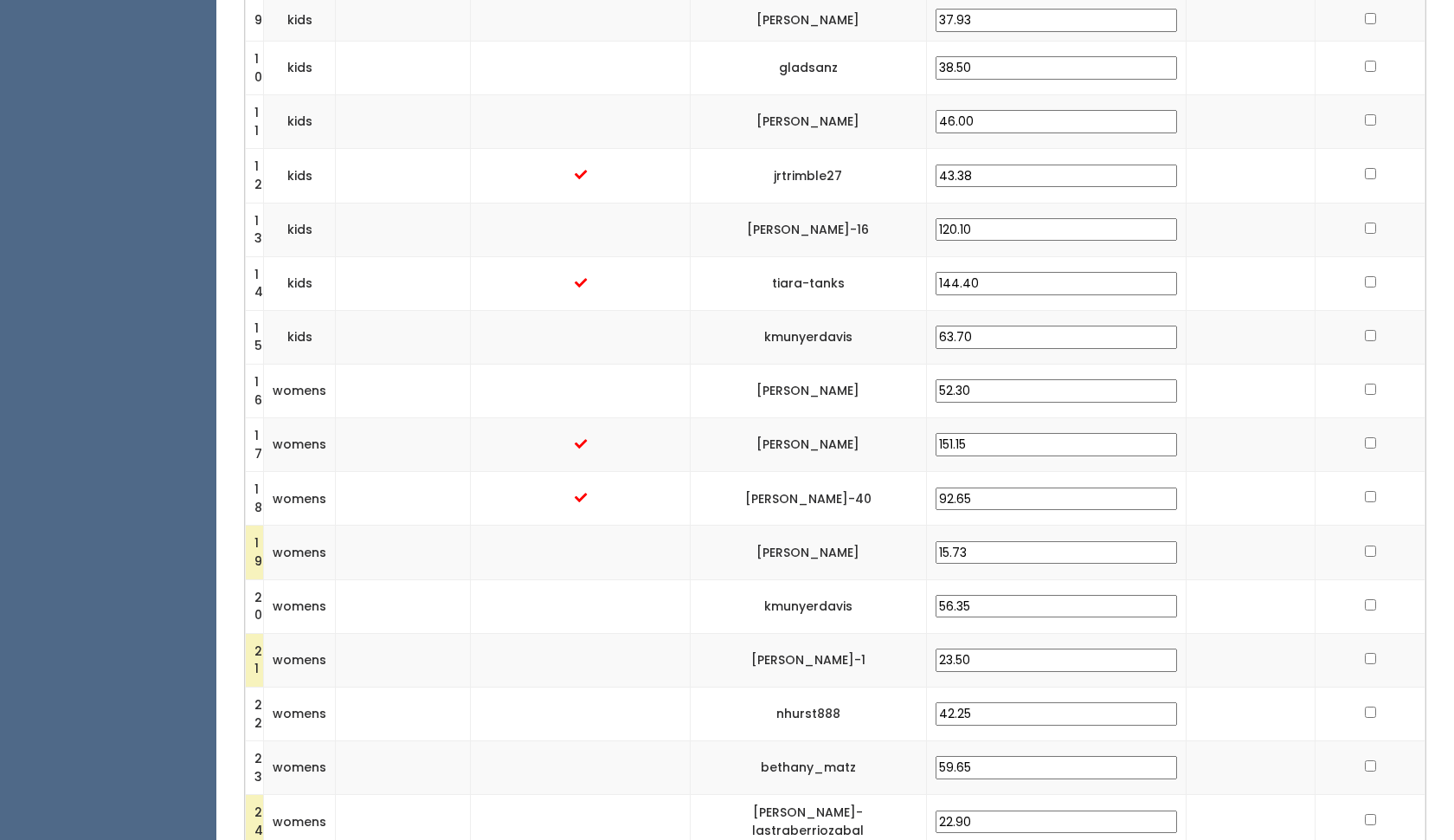
drag, startPoint x: 969, startPoint y: 534, endPoint x: 888, endPoint y: 524, distance: 81.6
click at [888, 525] on tr "19 womens [PERSON_NAME] 15.73" at bounding box center [835, 552] width 1180 height 54
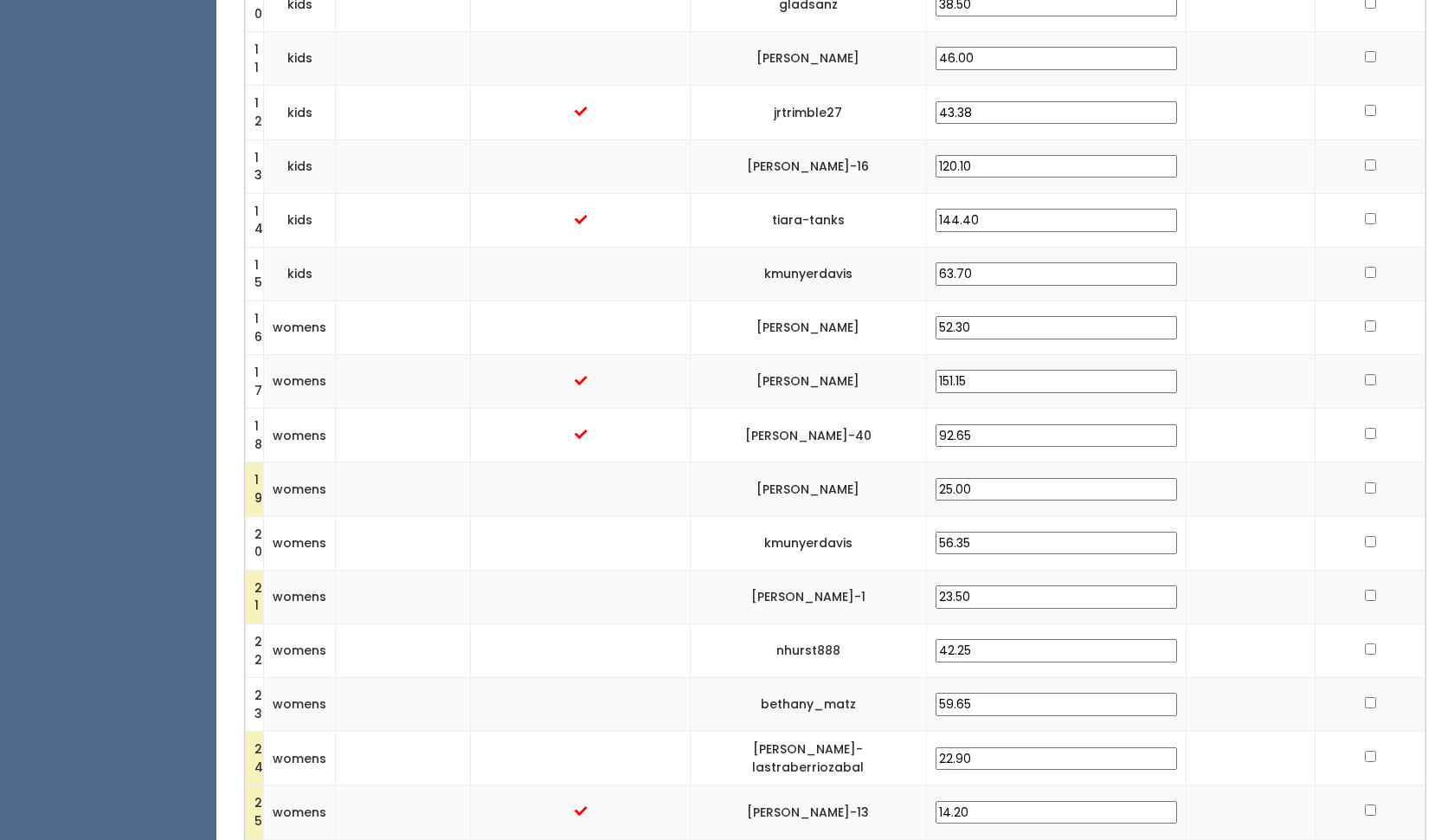
scroll to position [1097, 0]
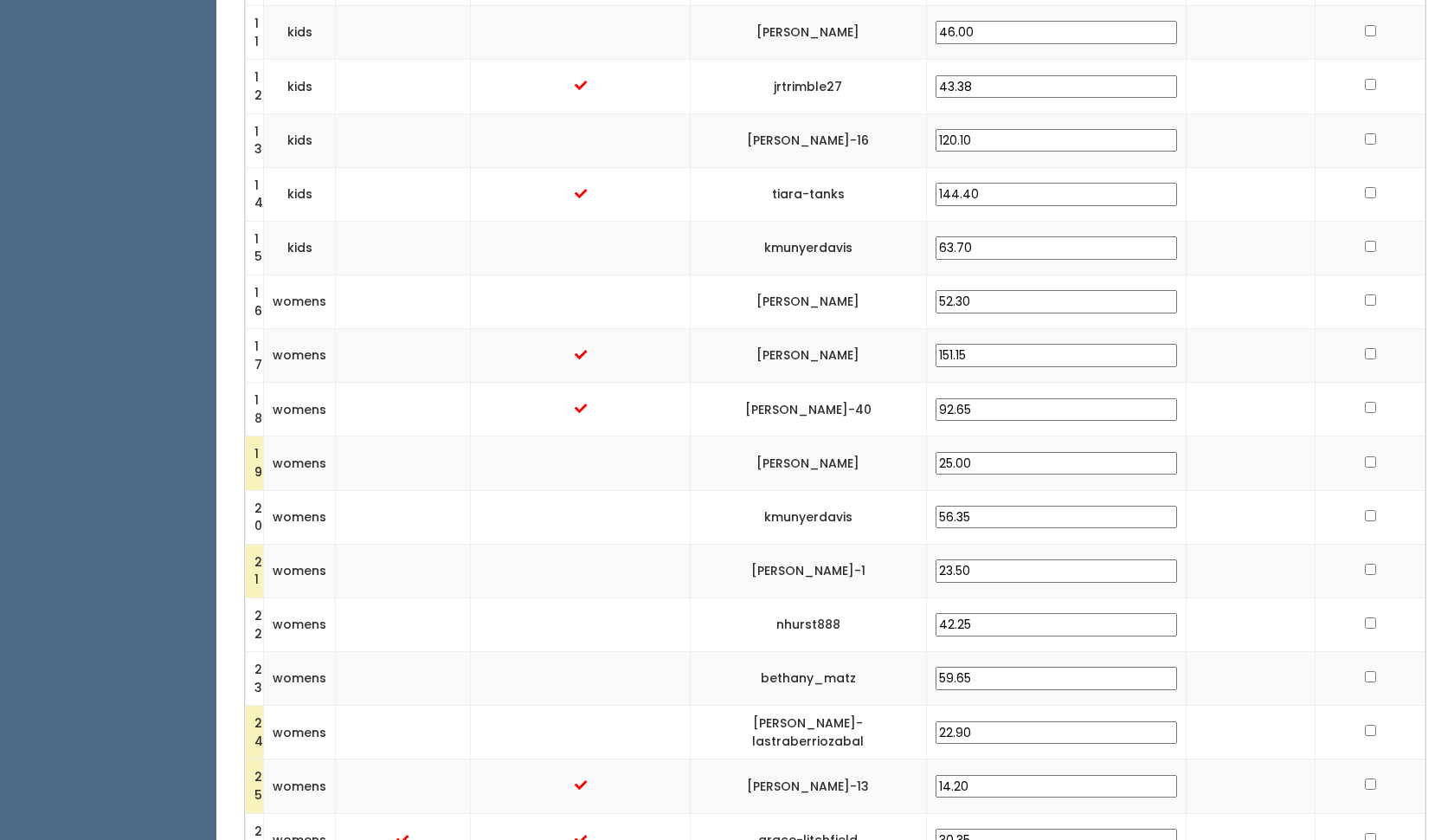
type input "25.00"
drag, startPoint x: 966, startPoint y: 551, endPoint x: 894, endPoint y: 542, distance: 72.6
click at [894, 544] on tr "21 womens [PERSON_NAME]-1 23.50" at bounding box center [835, 570] width 1180 height 54
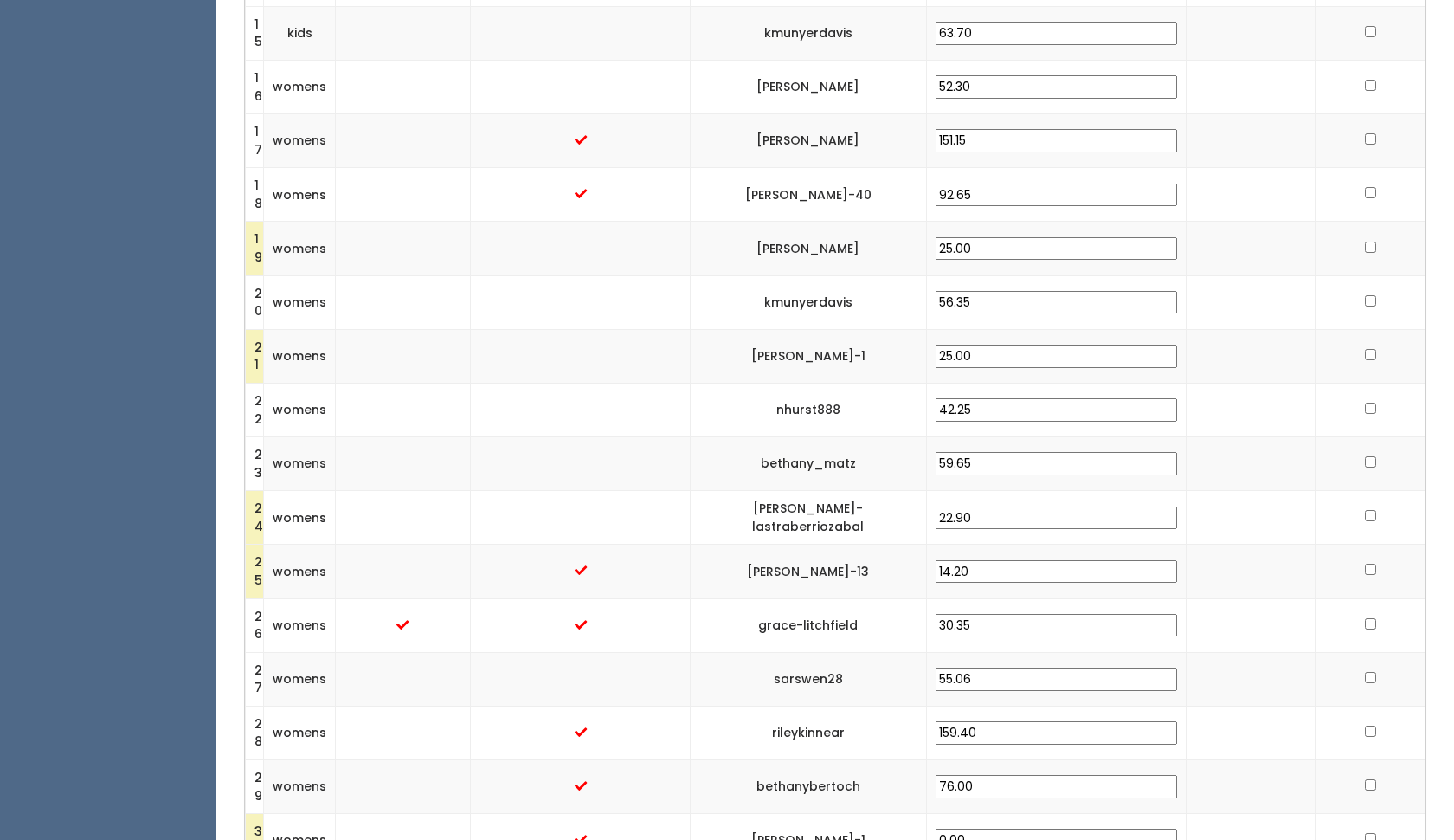
scroll to position [1331, 0]
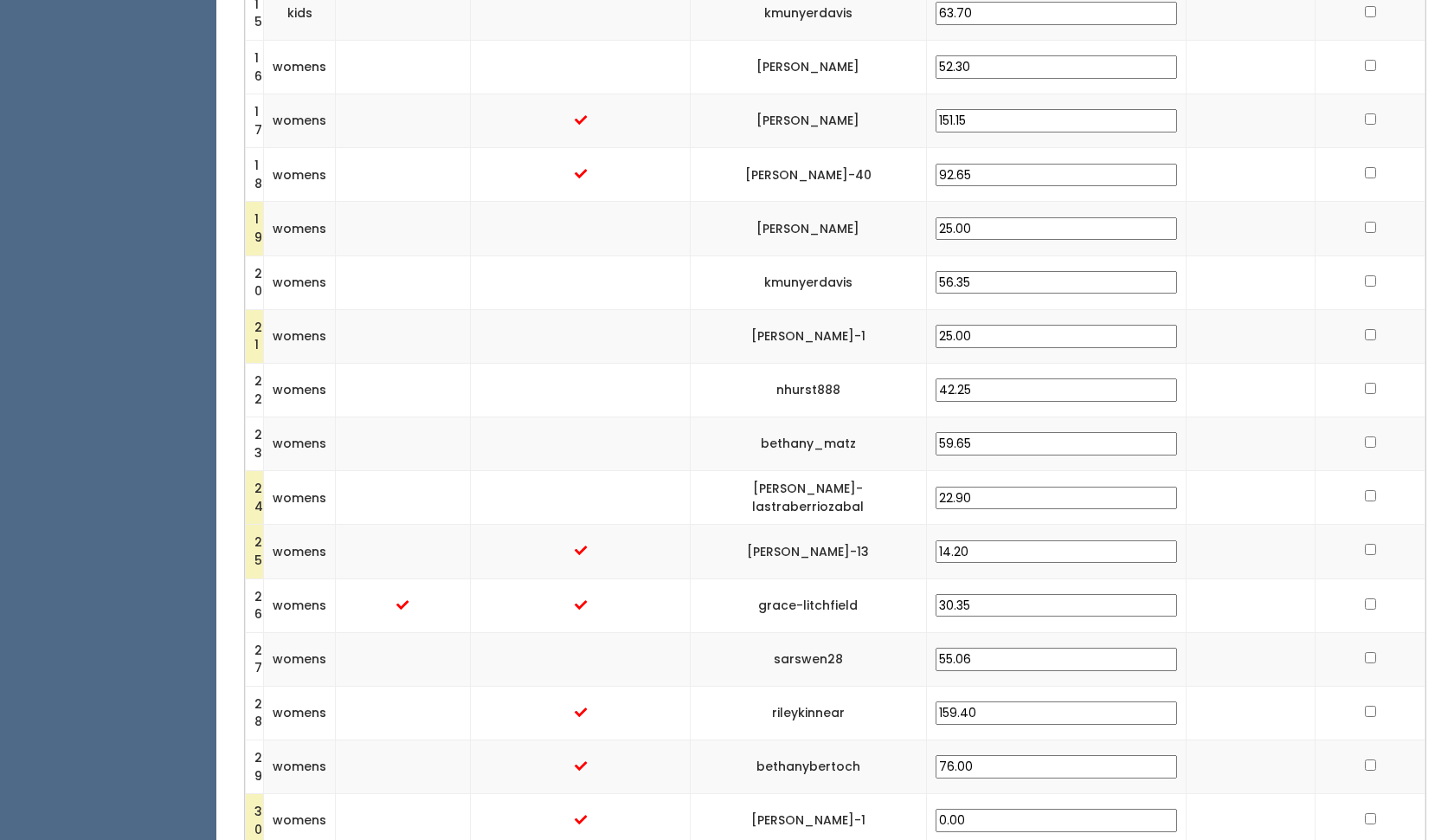
type input "25.00"
drag, startPoint x: 999, startPoint y: 474, endPoint x: 891, endPoint y: 464, distance: 108.5
click at [891, 471] on tr "24 womens [PERSON_NAME]-lastraberriozabal 22.90" at bounding box center [835, 498] width 1180 height 54
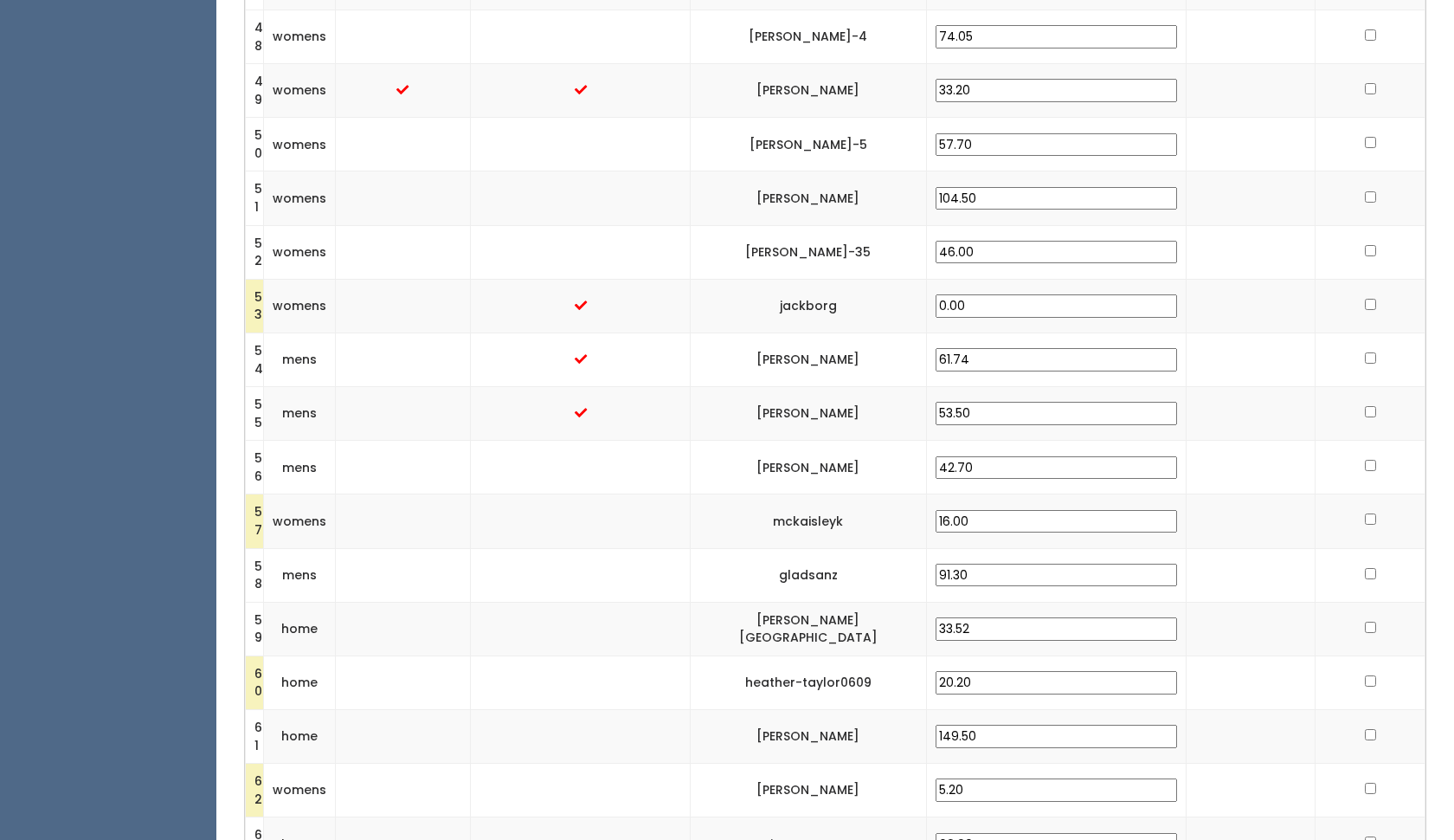
scroll to position [3102, 0]
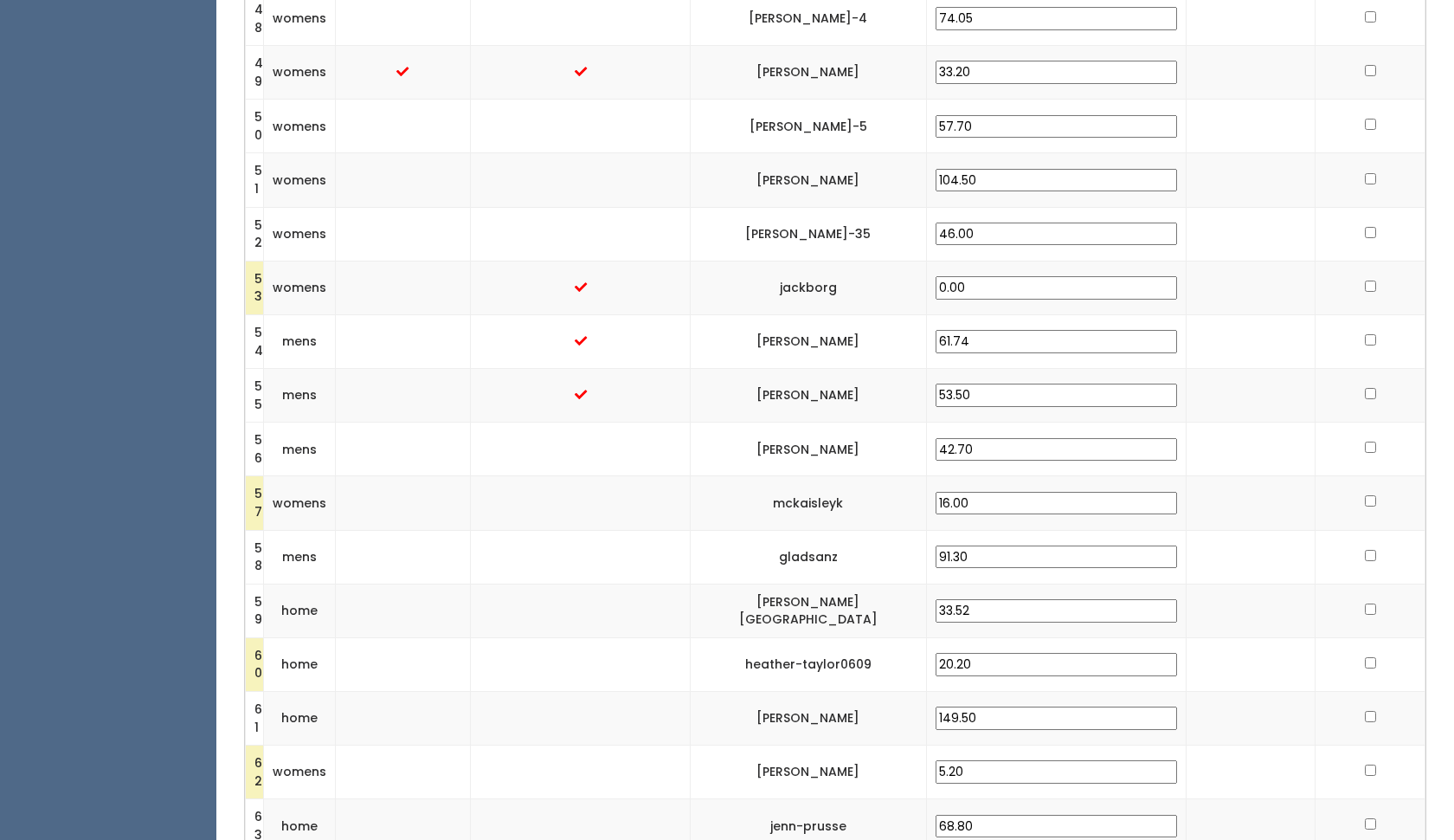
type input "25.00"
drag, startPoint x: 962, startPoint y: 599, endPoint x: 898, endPoint y: 599, distance: 64.0
click at [898, 638] on tr "60 home heather-taylor0609 20.20" at bounding box center [835, 664] width 1180 height 54
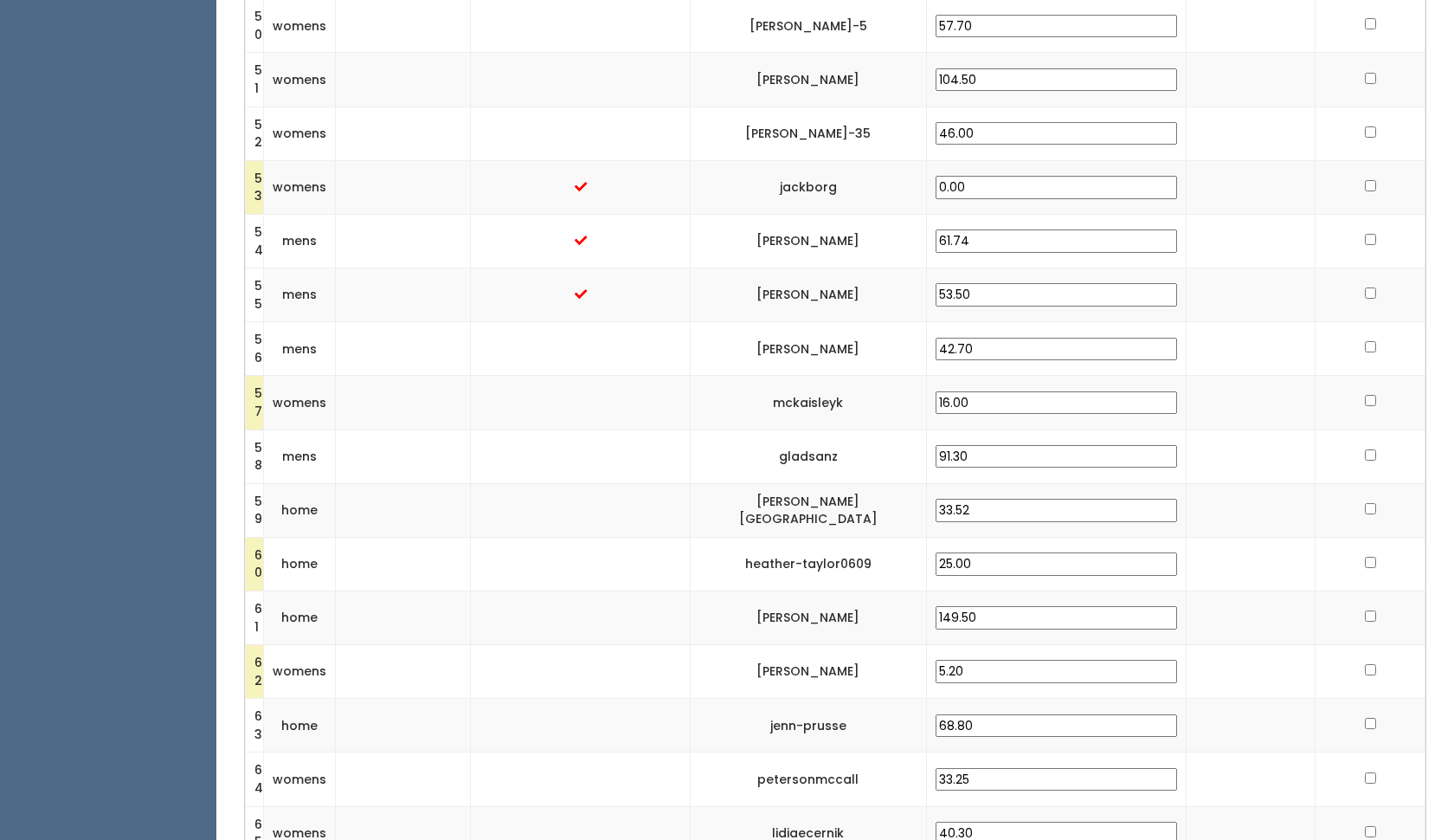
scroll to position [3224, 0]
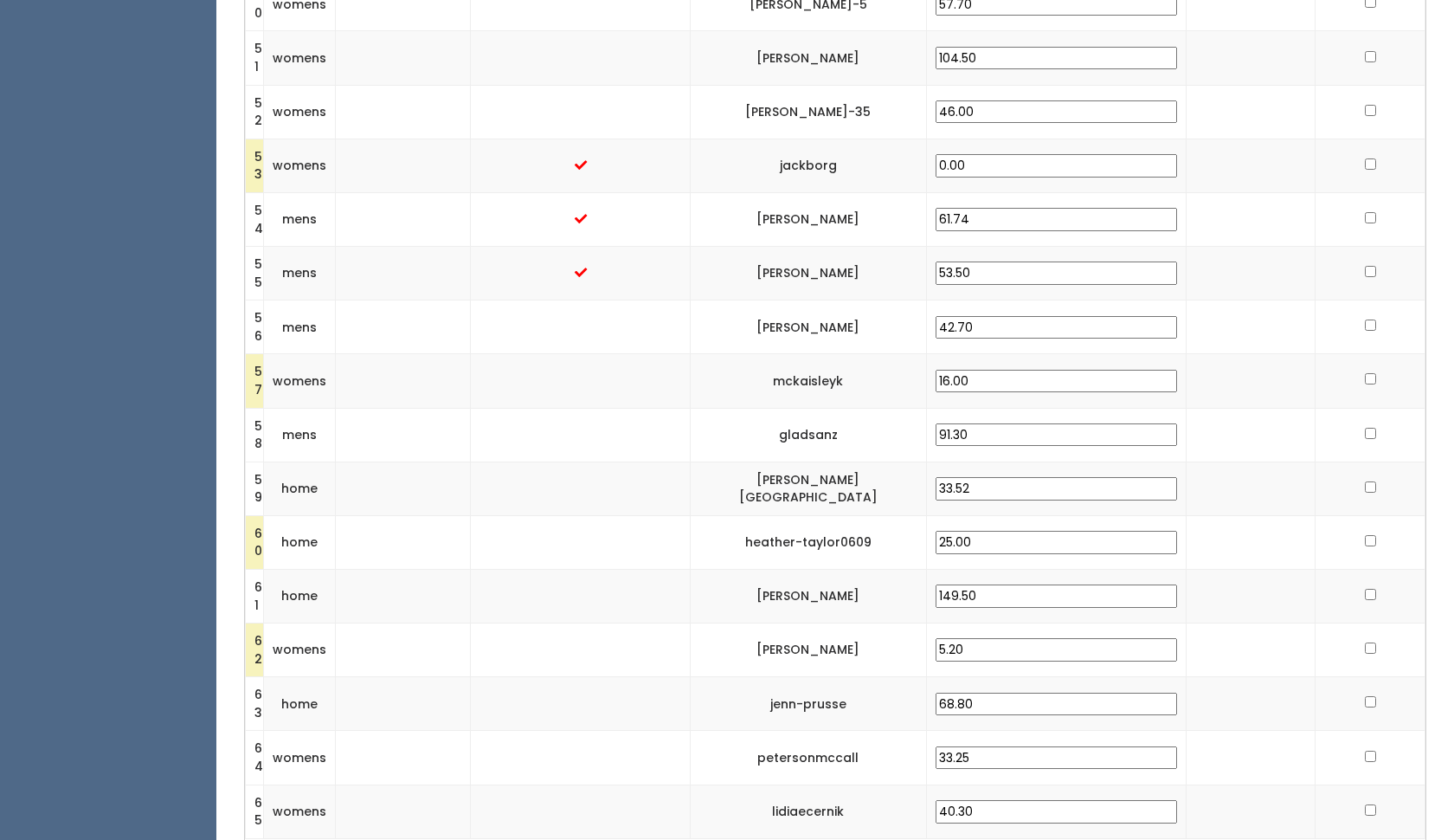
type input "25.00"
drag, startPoint x: 969, startPoint y: 579, endPoint x: 855, endPoint y: 573, distance: 114.2
click at [855, 623] on tr "62 womens [PERSON_NAME][GEOGRAPHIC_DATA] 5.20" at bounding box center [835, 649] width 1180 height 54
type input "25.00"
click at [1202, 730] on td at bounding box center [1251, 757] width 130 height 54
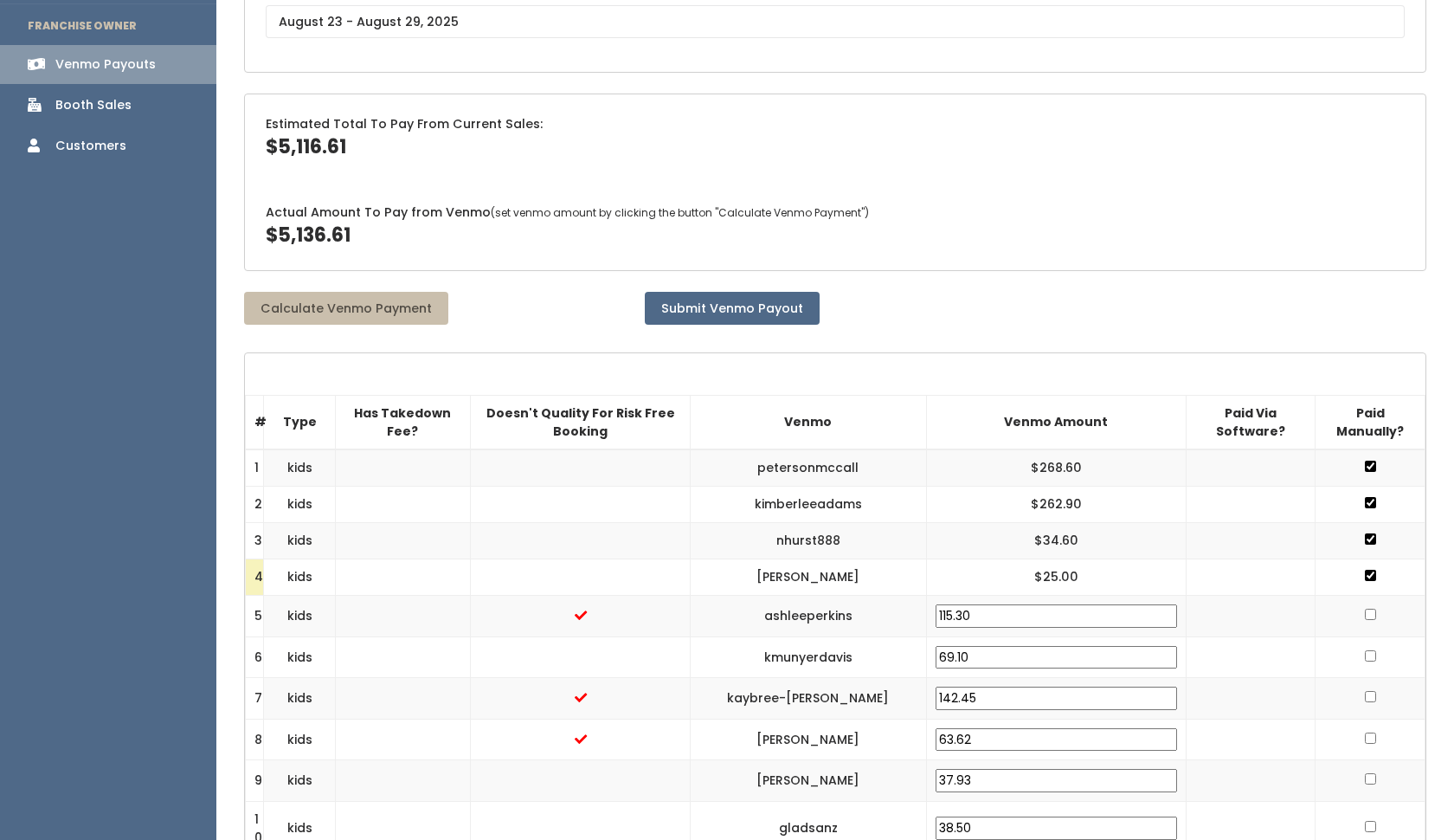
scroll to position [268, 0]
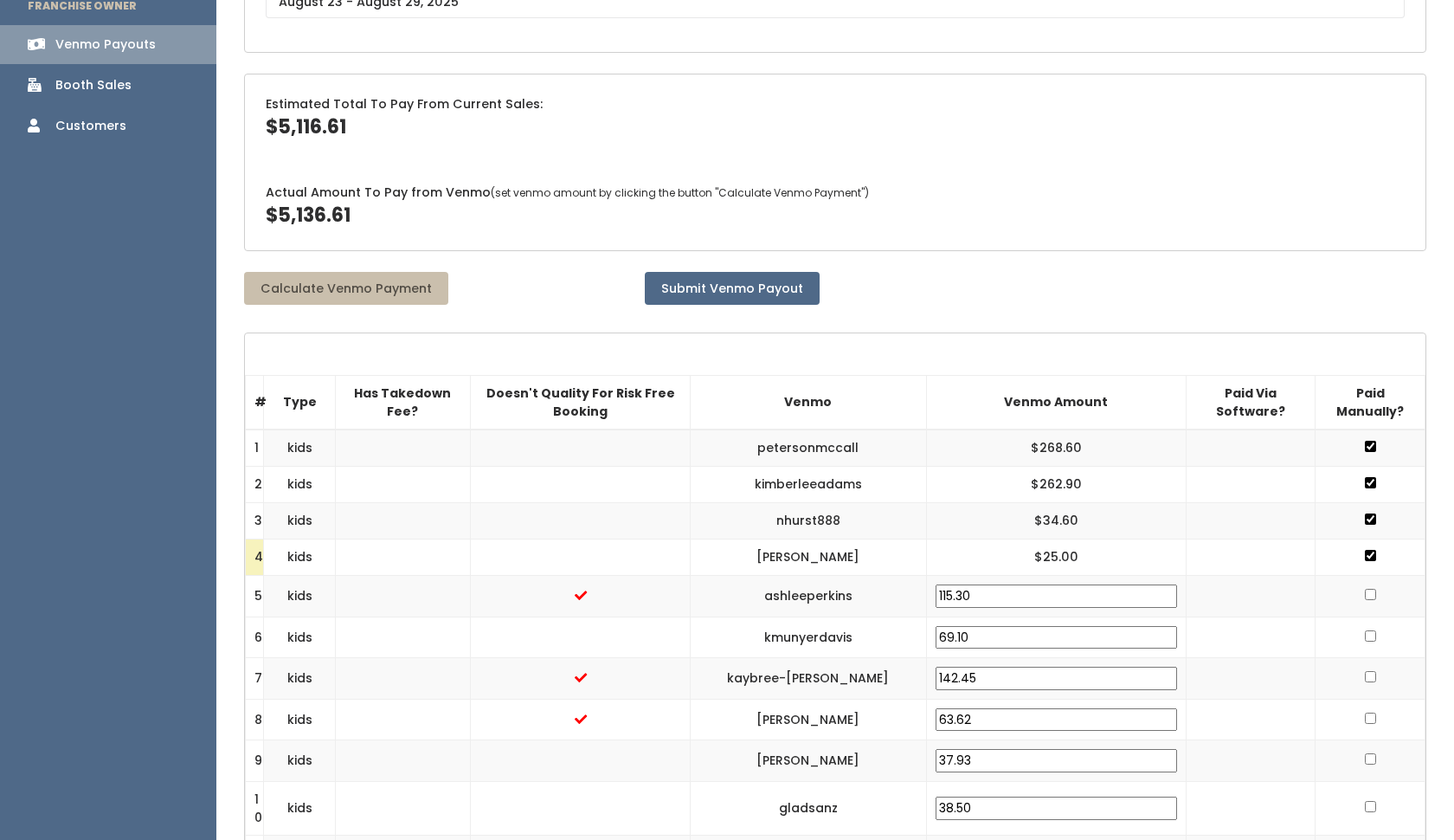
click at [1365, 589] on input "checkbox" at bounding box center [1371, 595] width 12 height 12
checkbox input "true"
click at [1369, 625] on input "checkbox" at bounding box center [1371, 631] width 12 height 12
checkbox input "true"
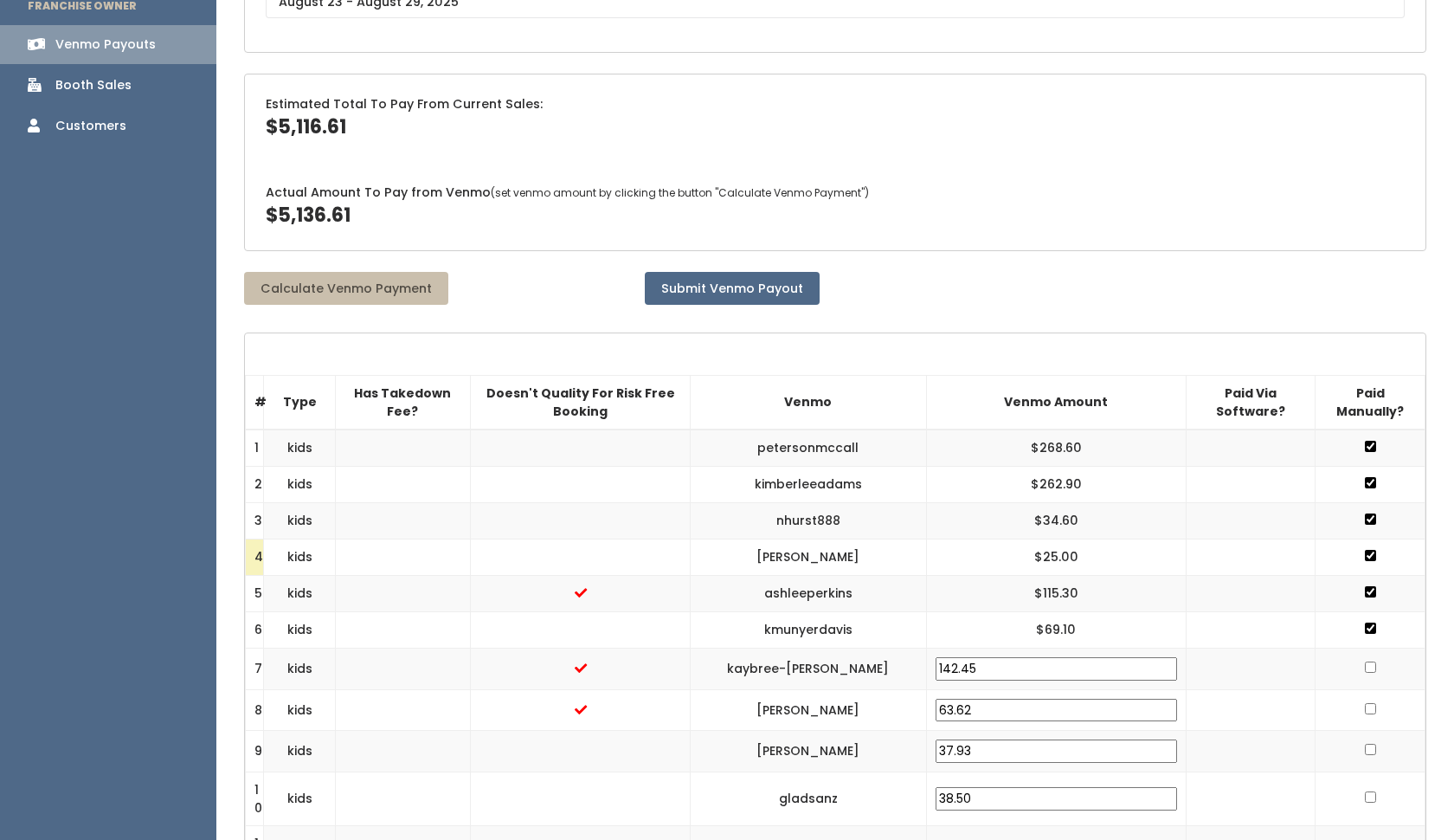
click at [1365, 661] on input "checkbox" at bounding box center [1371, 667] width 12 height 12
checkbox input "true"
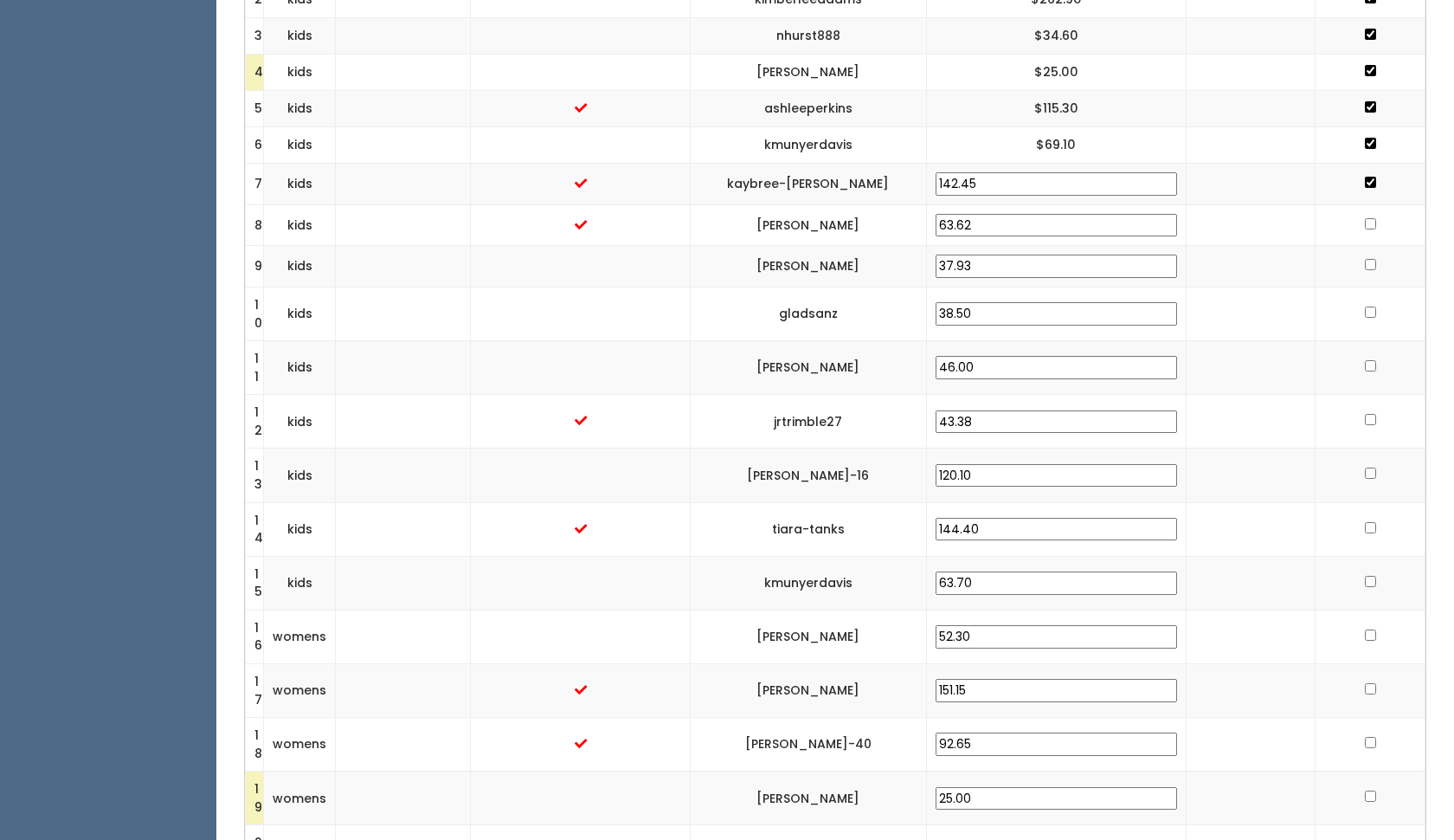
scroll to position [758, 0]
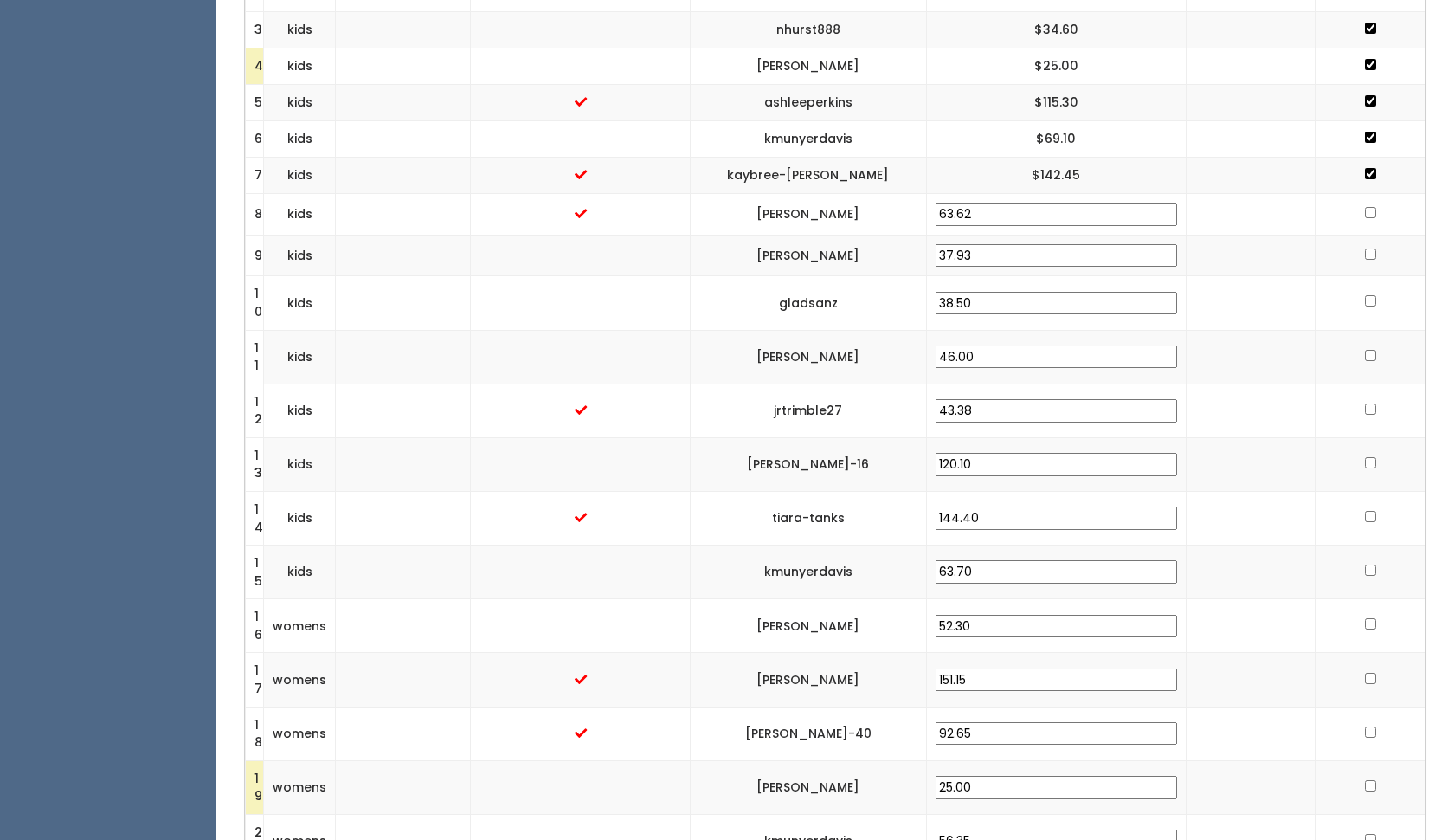
click at [1367, 207] on input "checkbox" at bounding box center [1371, 213] width 12 height 12
checkbox input "true"
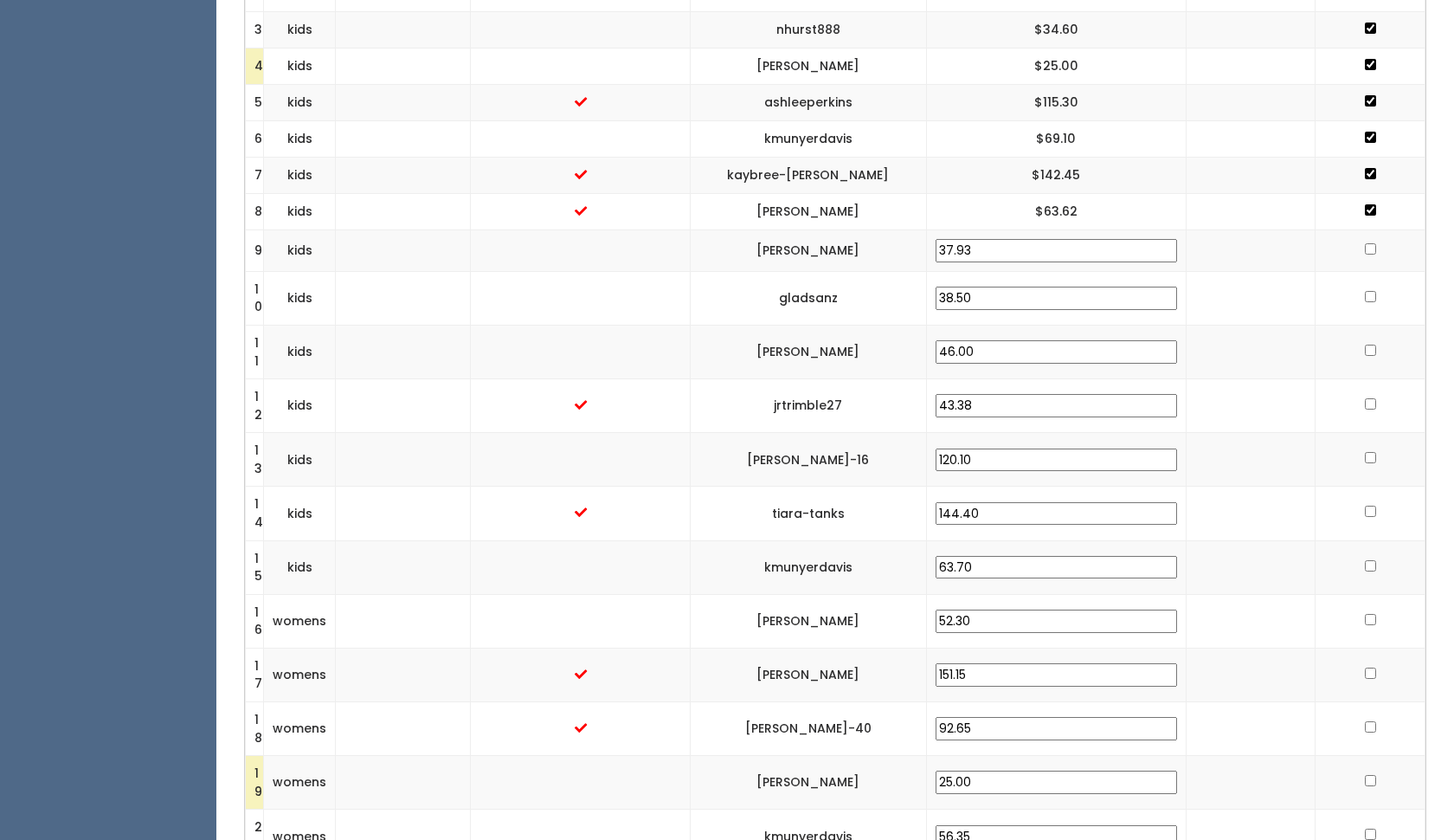
click at [1365, 243] on input "checkbox" at bounding box center [1371, 249] width 12 height 12
checkbox input "true"
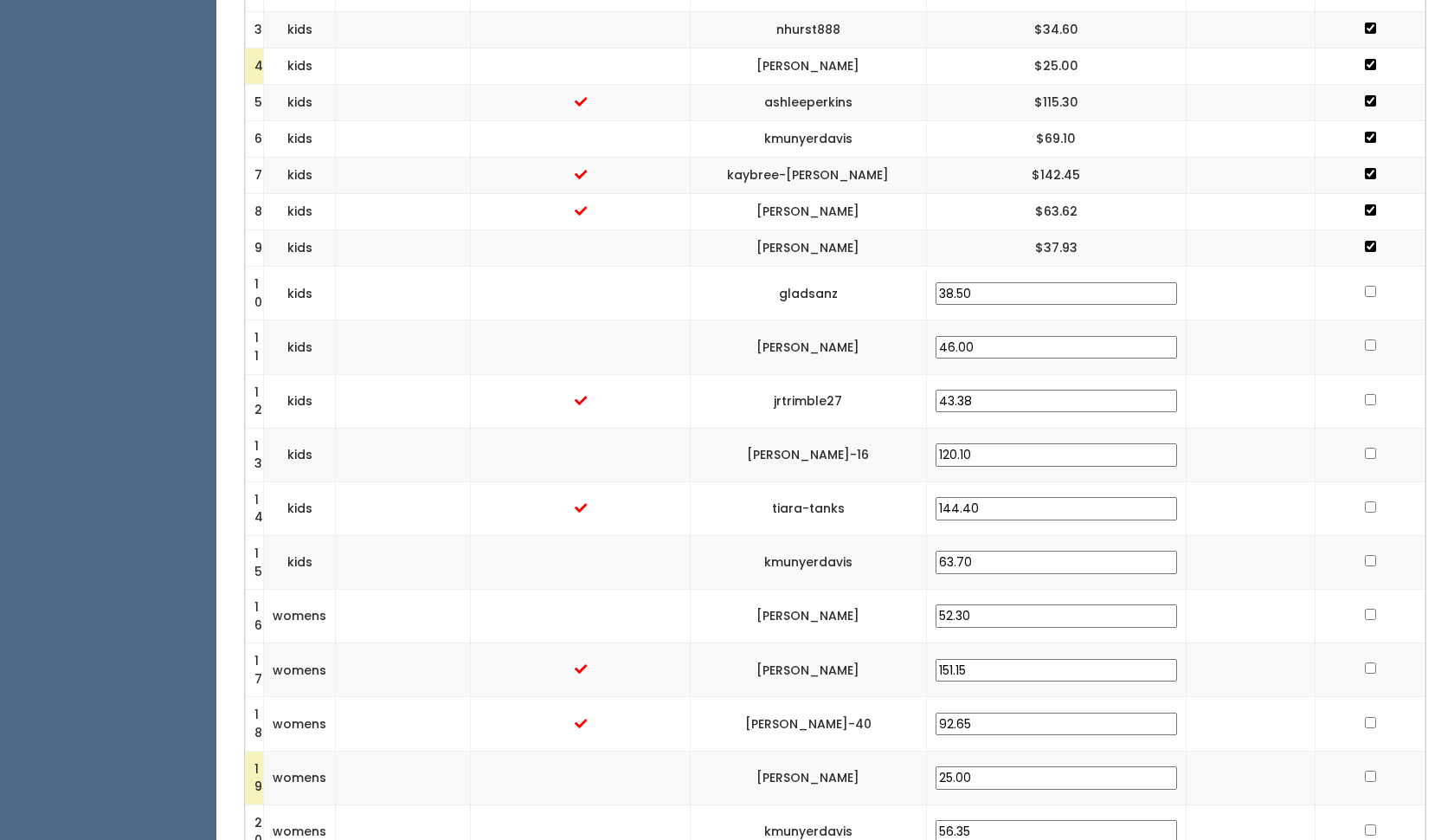
click at [1364, 280] on td at bounding box center [1371, 293] width 110 height 54
click at [1367, 286] on input "checkbox" at bounding box center [1371, 291] width 12 height 12
checkbox input "true"
click at [1365, 339] on input "checkbox" at bounding box center [1371, 345] width 12 height 12
checkbox input "true"
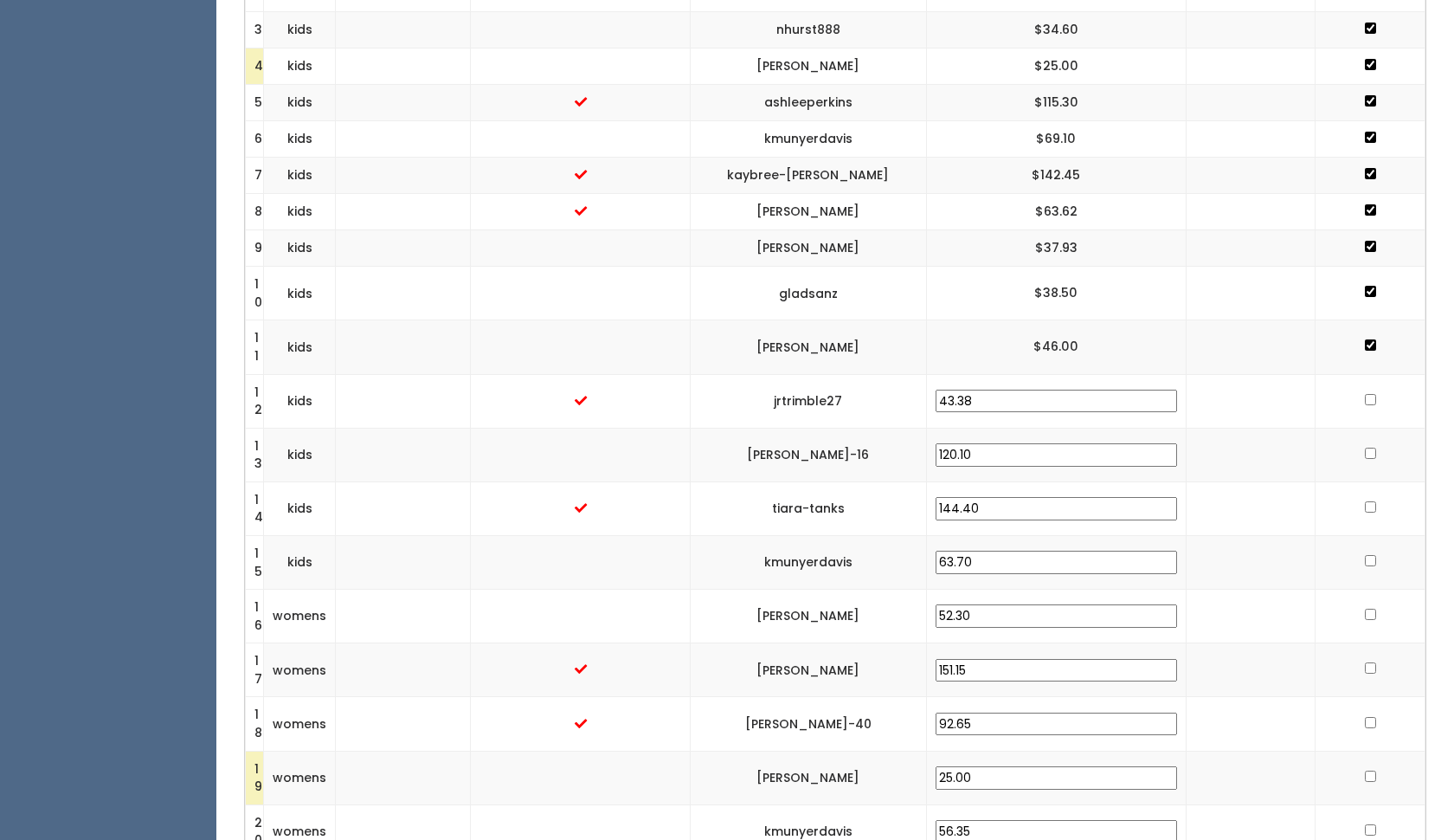
click at [1361, 377] on td at bounding box center [1371, 400] width 110 height 54
click at [1365, 394] on input "checkbox" at bounding box center [1371, 400] width 12 height 12
checkbox input "true"
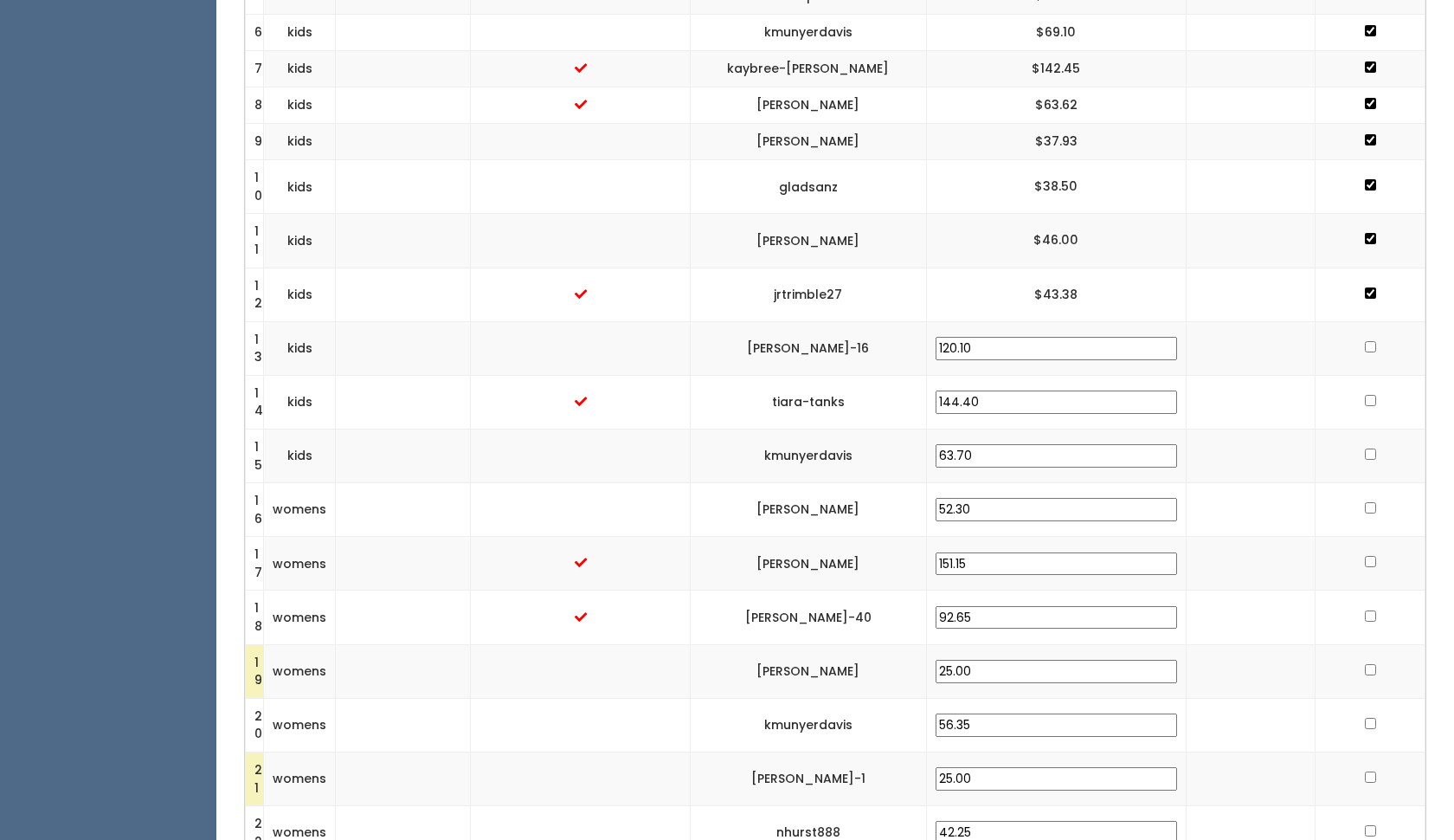
scroll to position [870, 0]
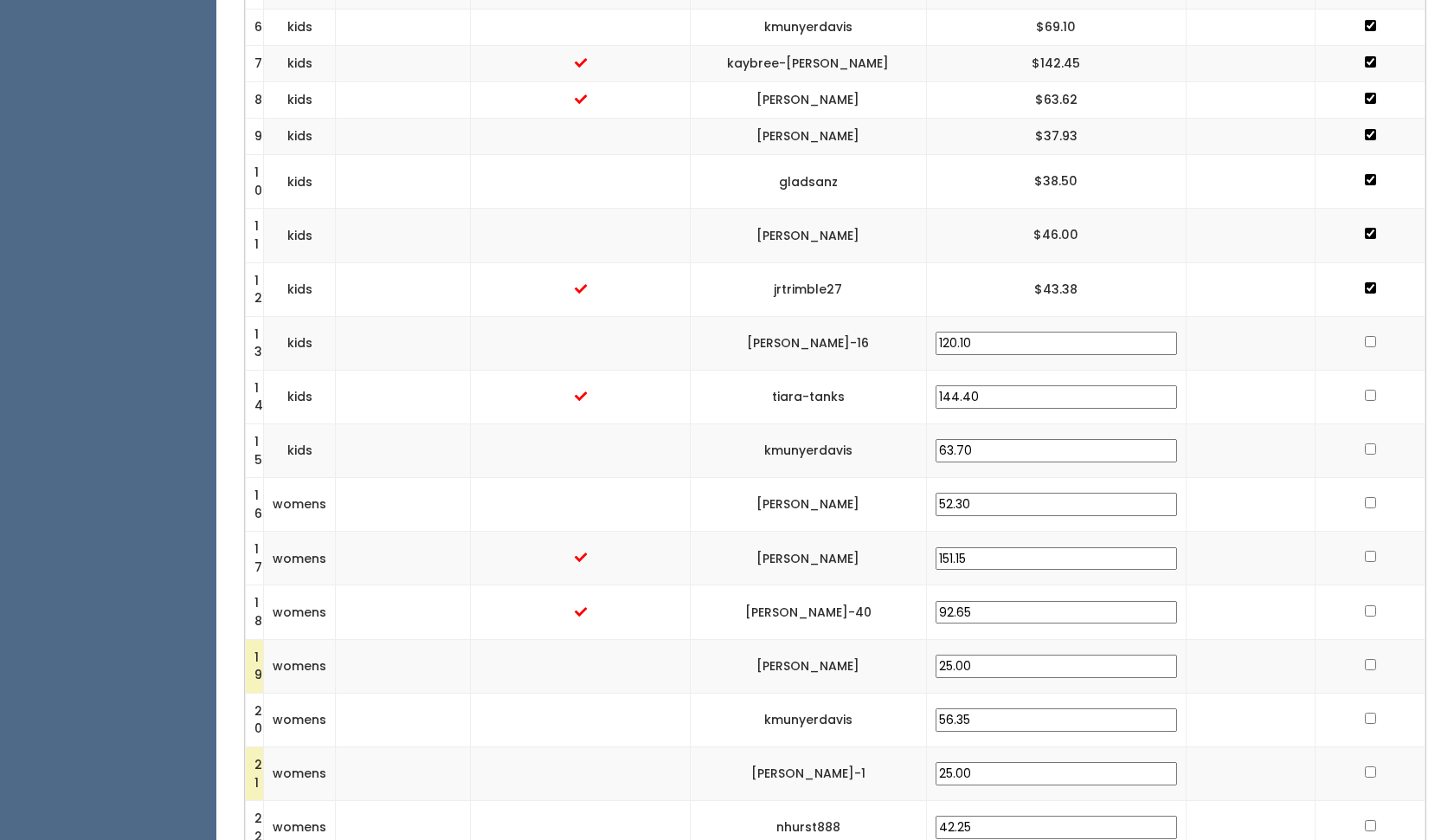
click at [1361, 320] on td at bounding box center [1371, 342] width 110 height 54
click at [1369, 335] on input "checkbox" at bounding box center [1371, 341] width 12 height 12
checkbox input "true"
click at [1361, 372] on td at bounding box center [1371, 396] width 110 height 54
click at [1368, 389] on input "checkbox" at bounding box center [1371, 395] width 12 height 12
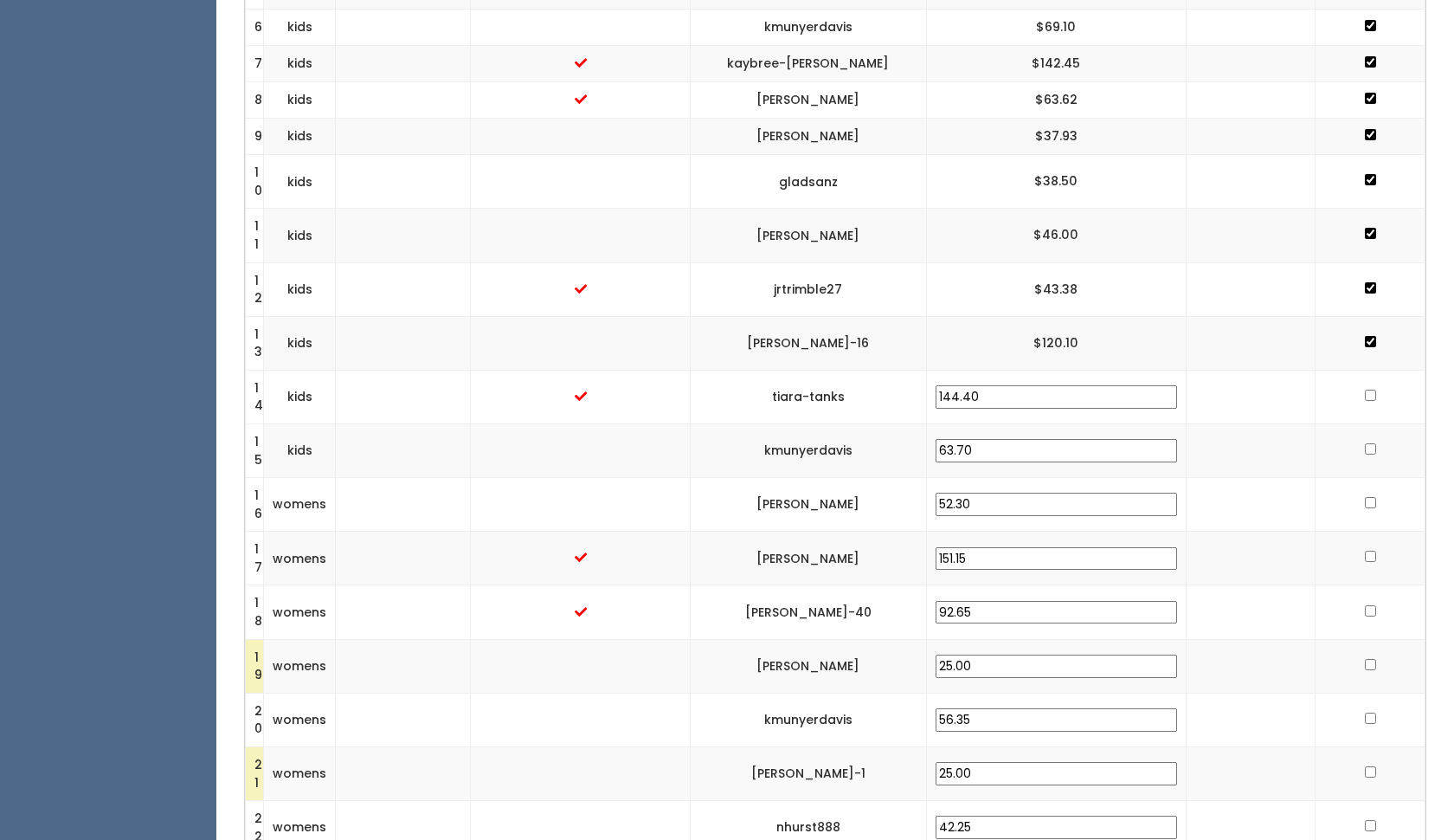
checkbox input "true"
click at [1369, 443] on input "checkbox" at bounding box center [1371, 449] width 12 height 12
checkbox input "true"
click at [1365, 497] on input "checkbox" at bounding box center [1371, 503] width 12 height 12
checkbox input "true"
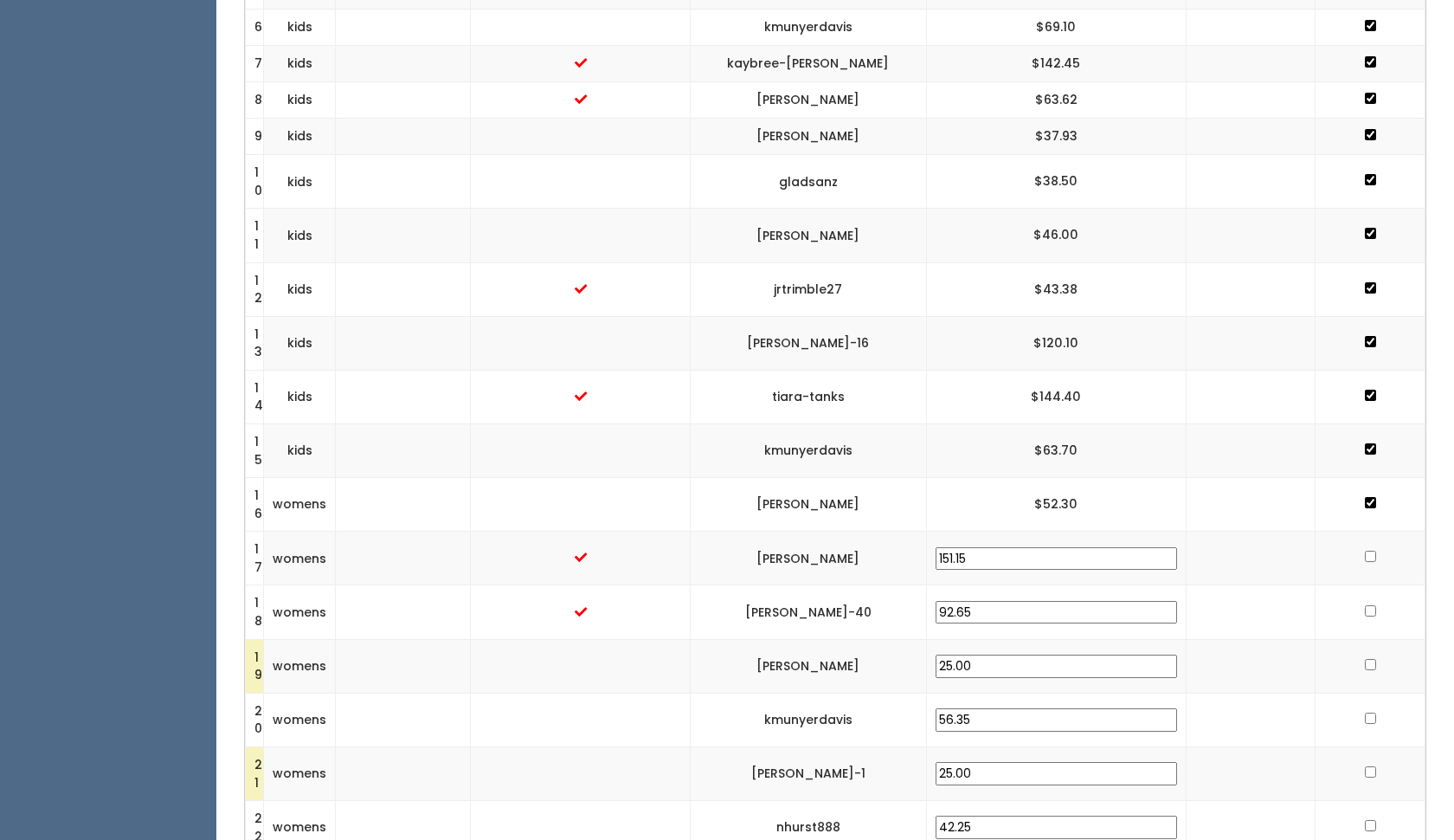
click at [1365, 551] on input "checkbox" at bounding box center [1371, 556] width 12 height 12
checkbox input "true"
click at [1357, 585] on td at bounding box center [1371, 611] width 110 height 54
click at [1365, 605] on input "checkbox" at bounding box center [1371, 611] width 12 height 12
checkbox input "true"
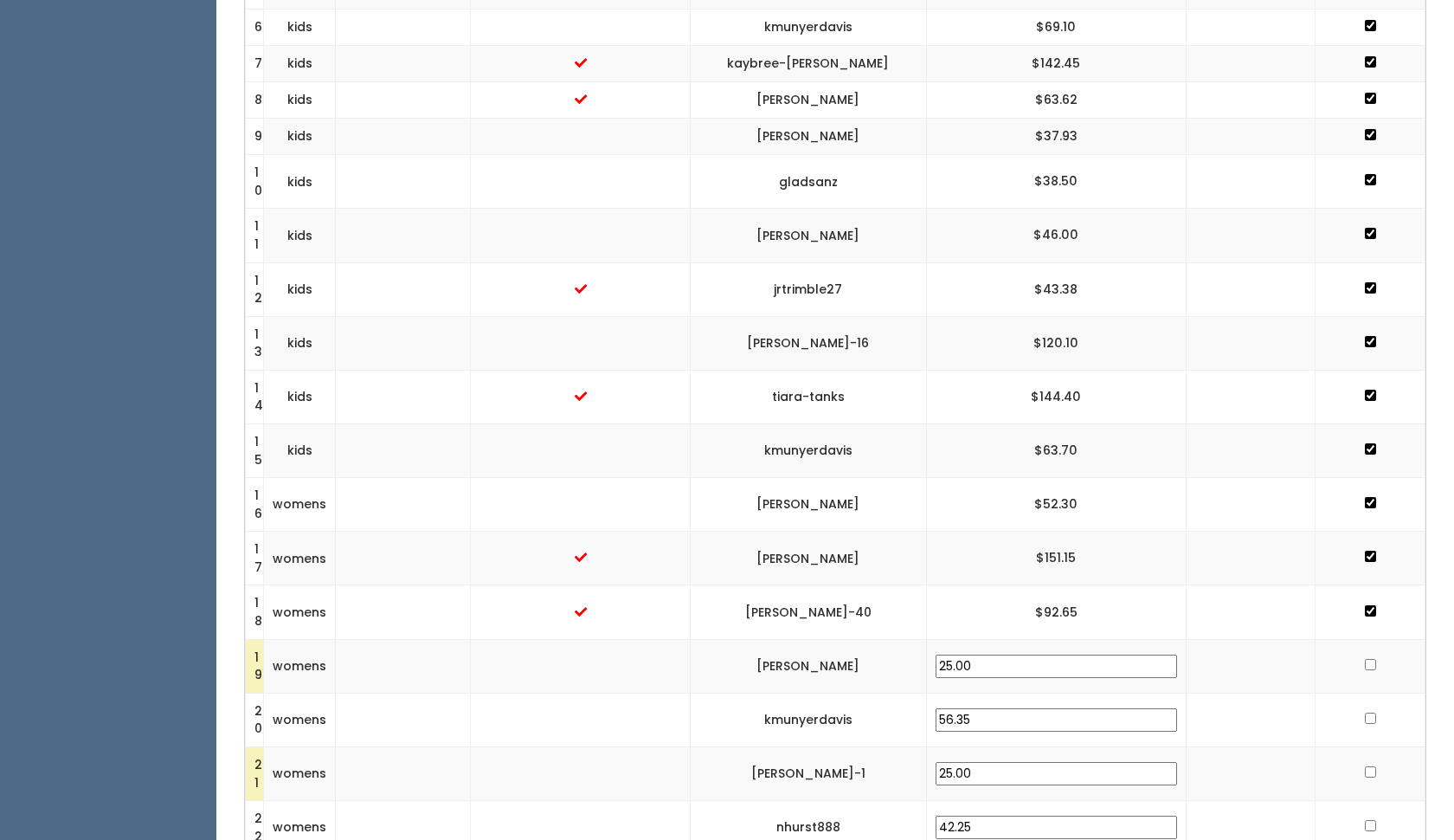
click at [1368, 659] on input "checkbox" at bounding box center [1371, 665] width 12 height 12
checkbox input "true"
click at [1365, 713] on input "checkbox" at bounding box center [1371, 719] width 12 height 12
checkbox input "true"
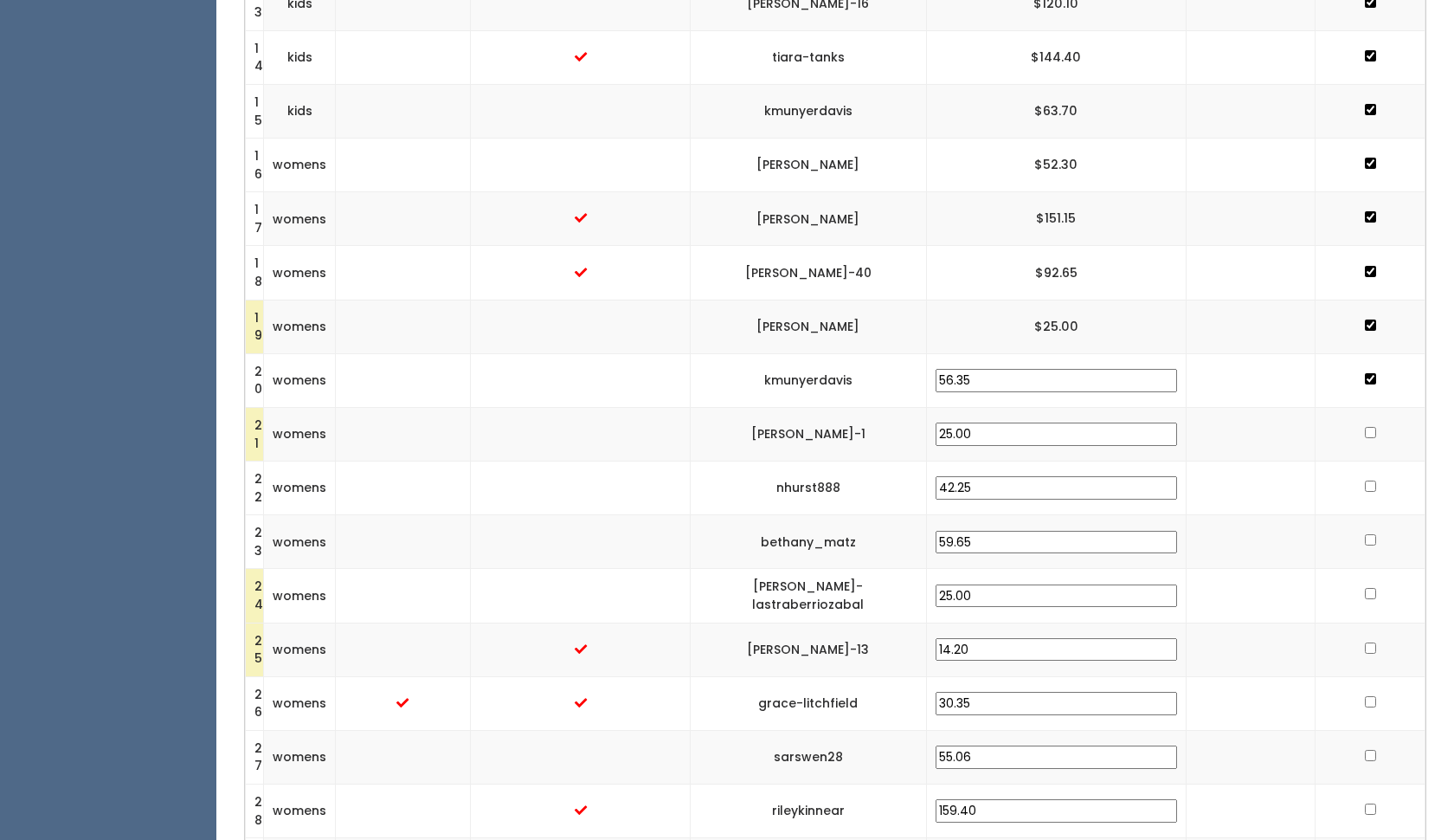
scroll to position [1229, 0]
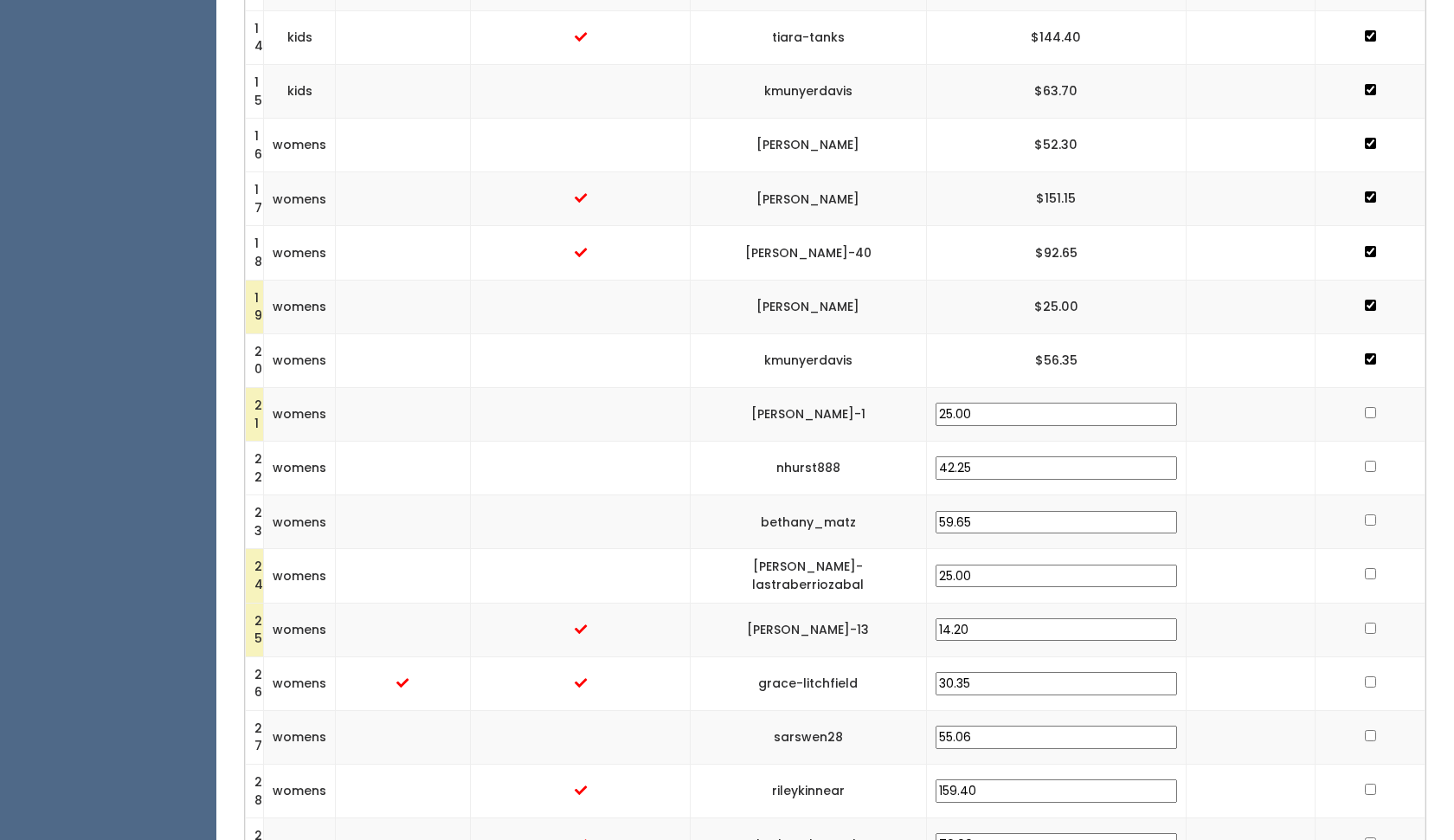
click at [1367, 407] on input "checkbox" at bounding box center [1371, 413] width 12 height 12
checkbox input "true"
click at [1367, 461] on input "checkbox" at bounding box center [1371, 466] width 12 height 12
checkbox input "true"
click at [1369, 514] on input "checkbox" at bounding box center [1371, 520] width 12 height 12
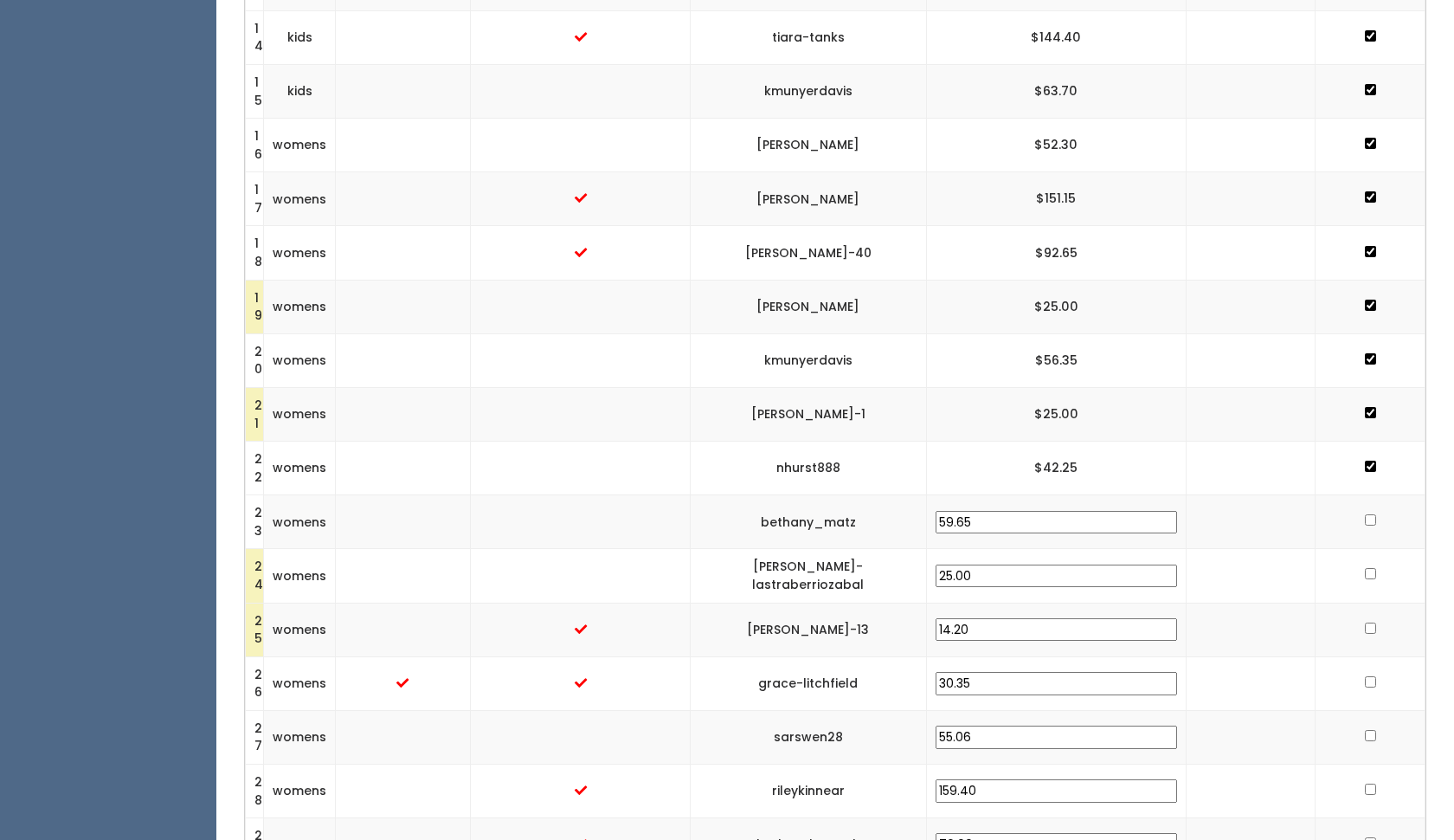
checkbox input "true"
click at [1365, 568] on input "checkbox" at bounding box center [1371, 574] width 12 height 12
checkbox input "true"
click at [1367, 622] on input "checkbox" at bounding box center [1371, 628] width 12 height 12
checkbox input "true"
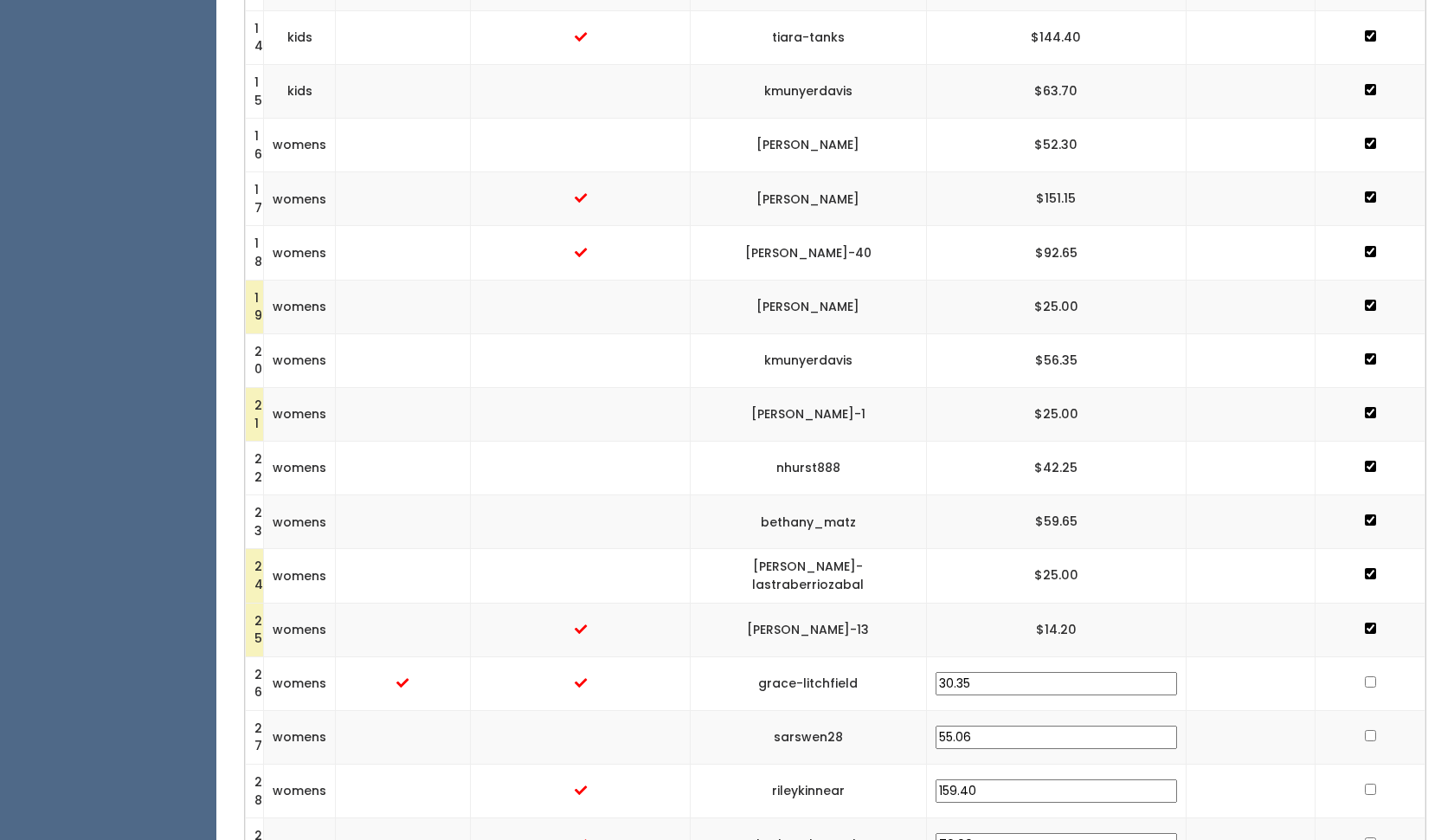
click at [1365, 676] on input "checkbox" at bounding box center [1371, 682] width 12 height 12
checkbox input "true"
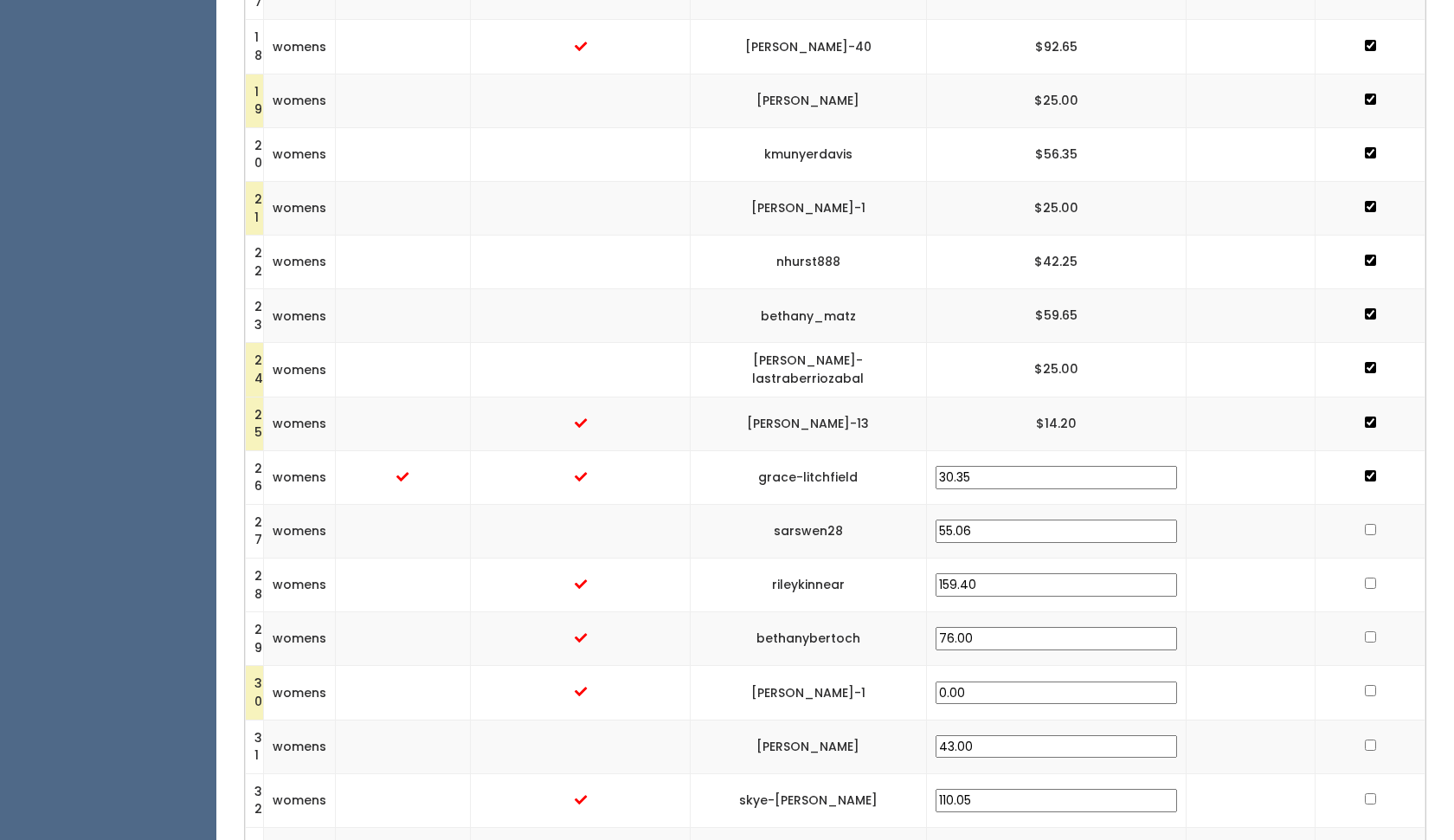
scroll to position [1449, 0]
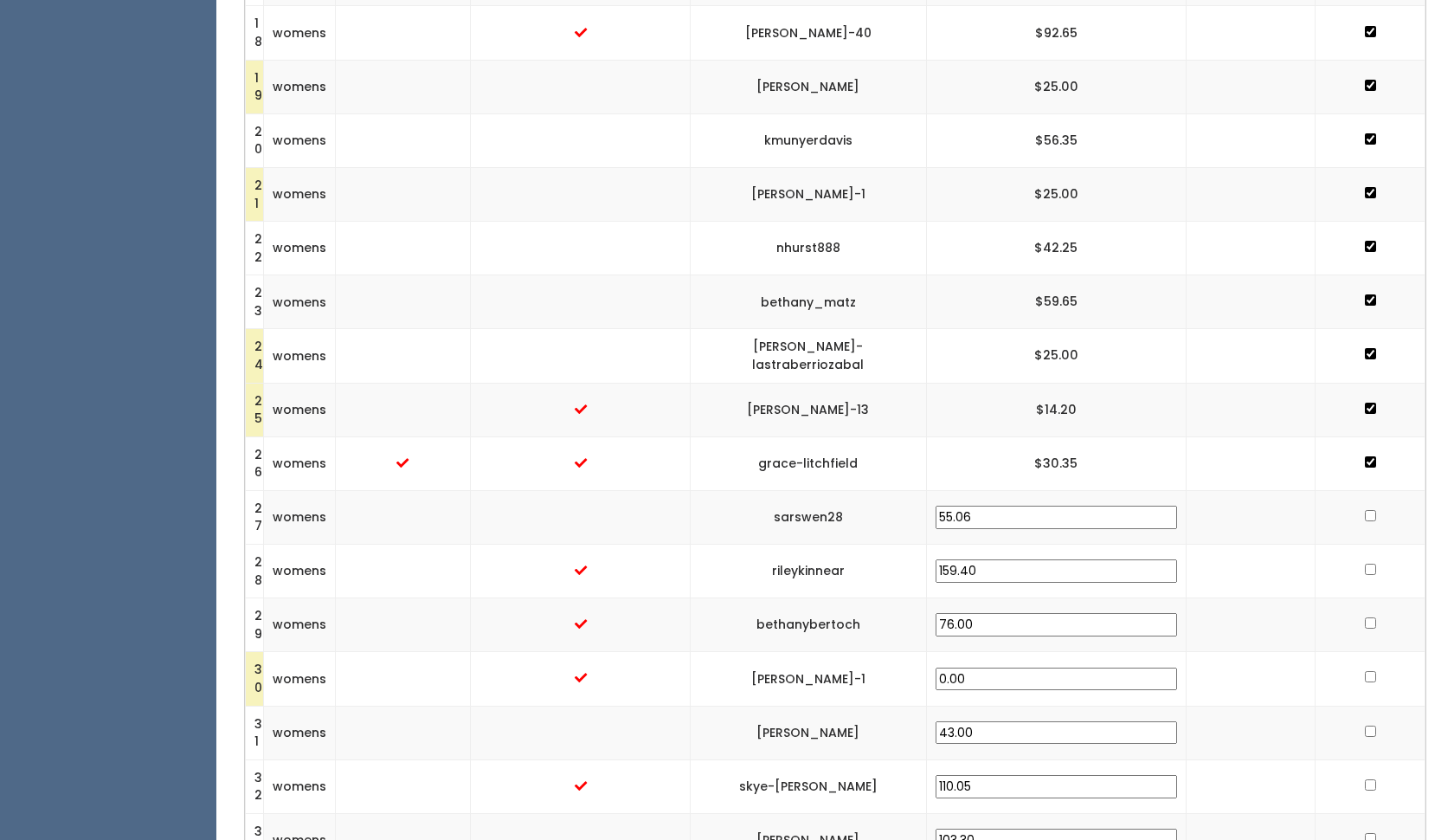
click at [1373, 490] on td at bounding box center [1371, 516] width 110 height 54
click at [1368, 509] on input "checkbox" at bounding box center [1371, 515] width 12 height 12
checkbox input "true"
click at [1366, 563] on input "checkbox" at bounding box center [1371, 569] width 12 height 12
checkbox input "true"
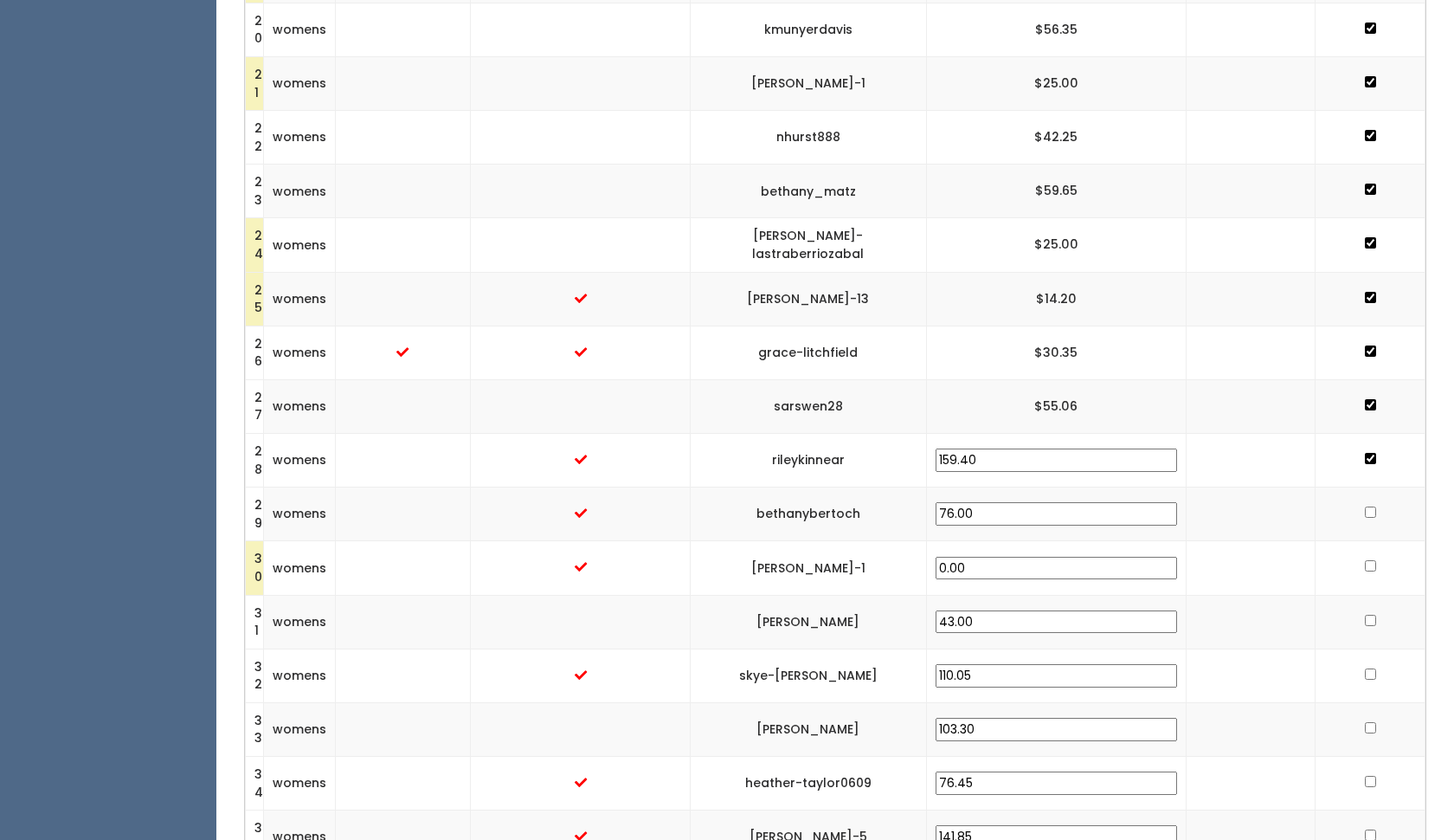
scroll to position [1566, 0]
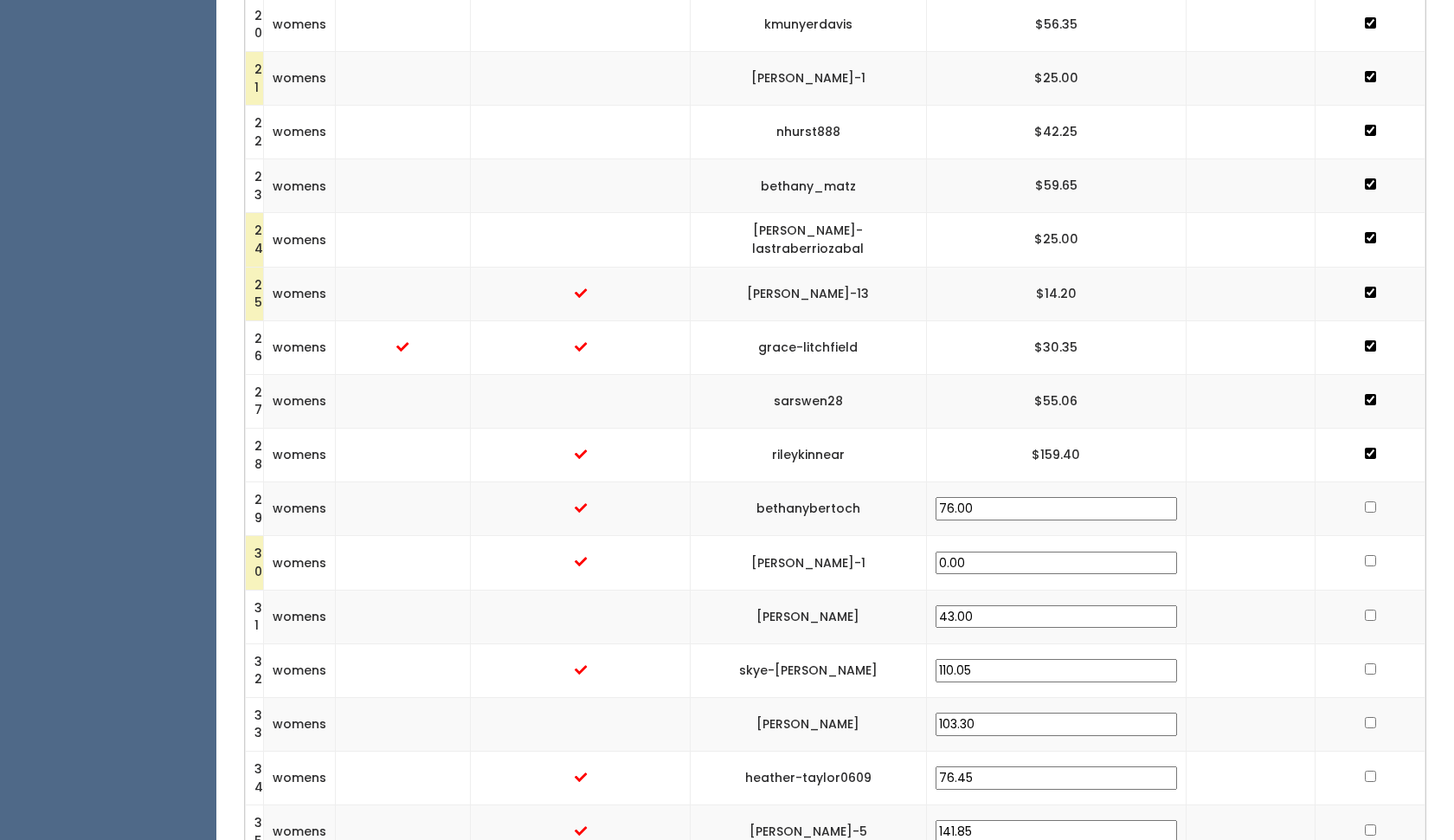
click at [1365, 502] on input "checkbox" at bounding box center [1371, 508] width 12 height 12
checkbox input "true"
click at [1365, 554] on input "checkbox" at bounding box center [1371, 560] width 12 height 12
checkbox input "true"
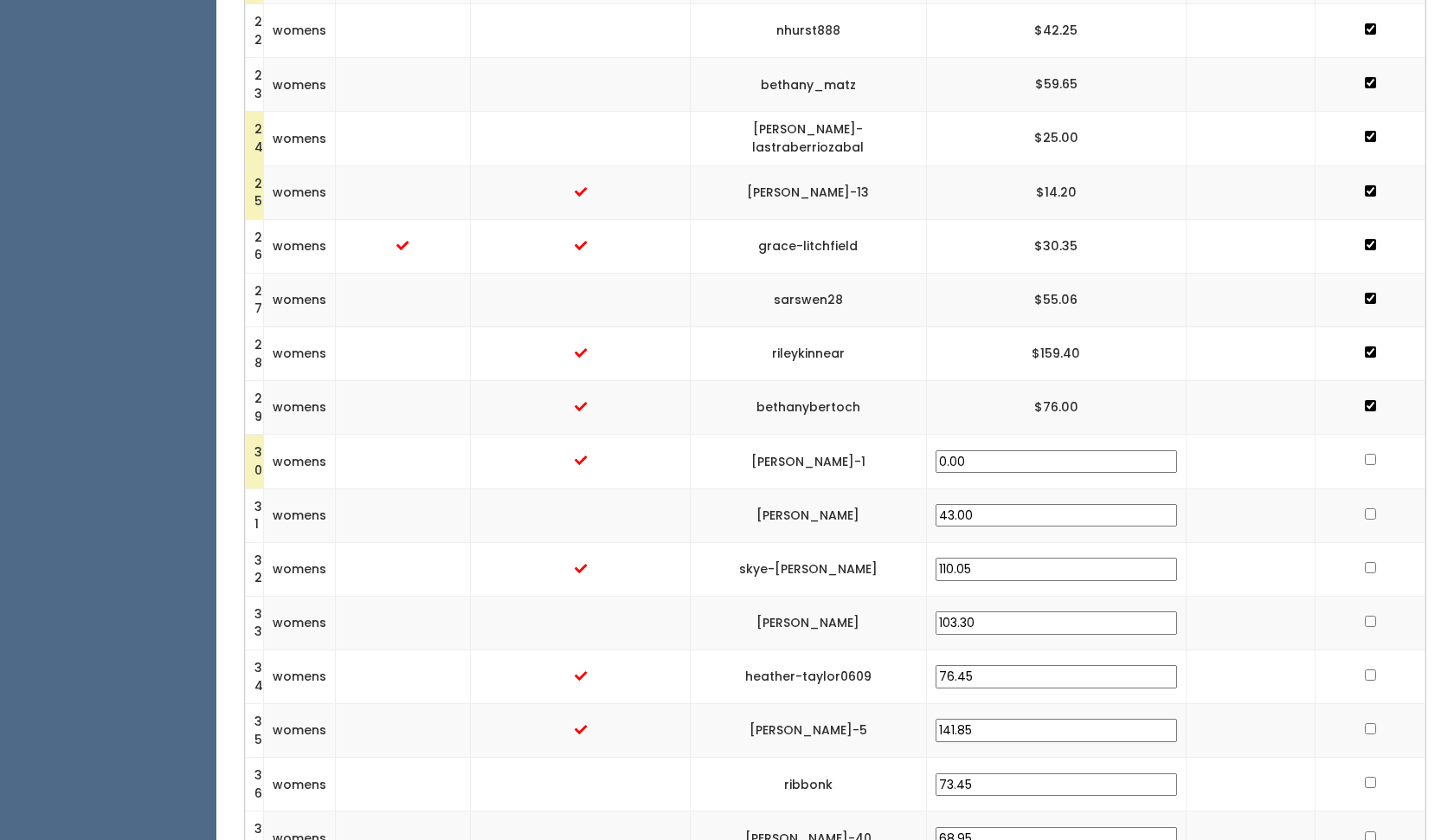
scroll to position [1683, 0]
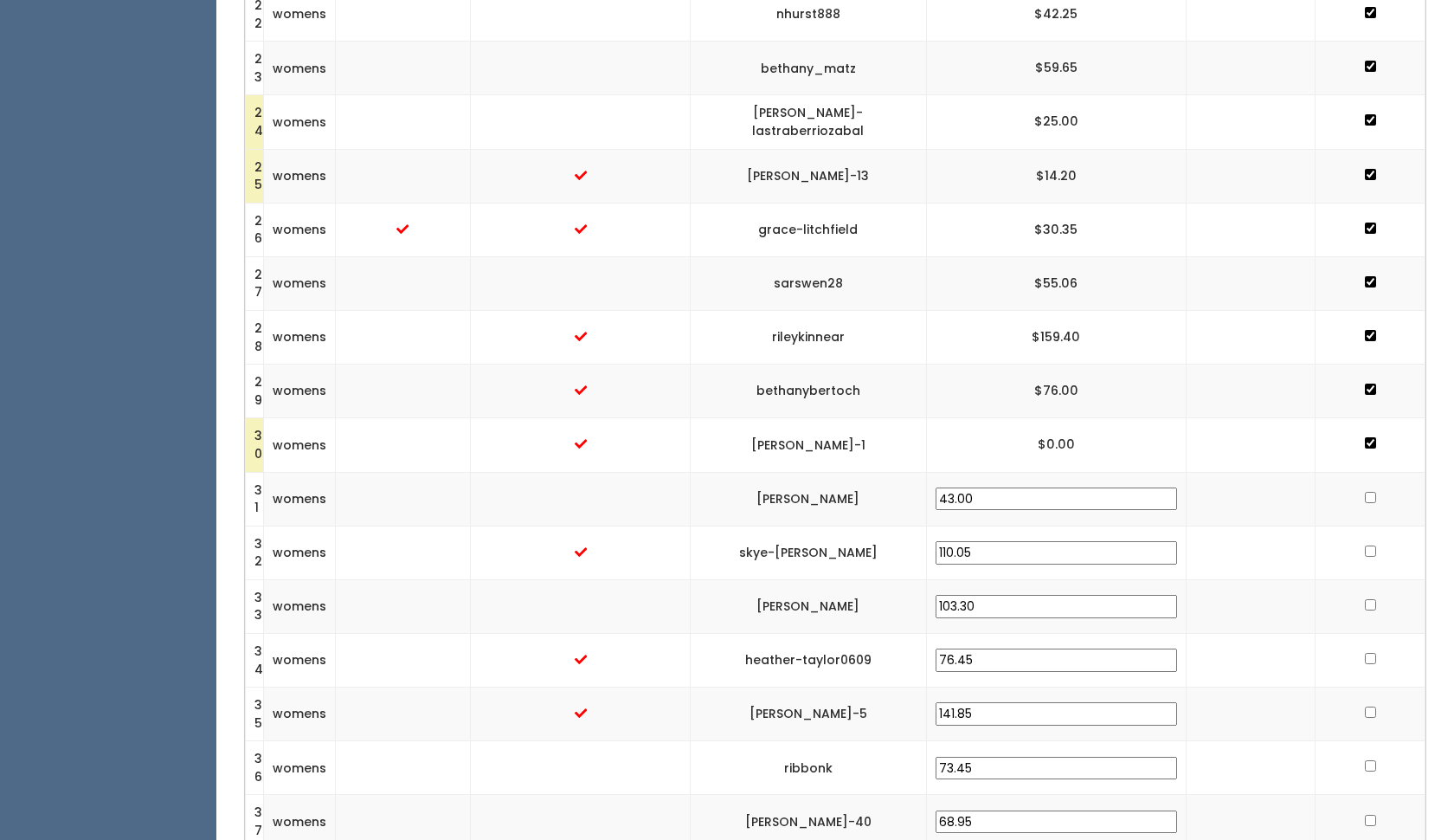
click at [1359, 471] on td at bounding box center [1371, 498] width 110 height 54
click at [1365, 492] on input "checkbox" at bounding box center [1371, 498] width 12 height 12
checkbox input "true"
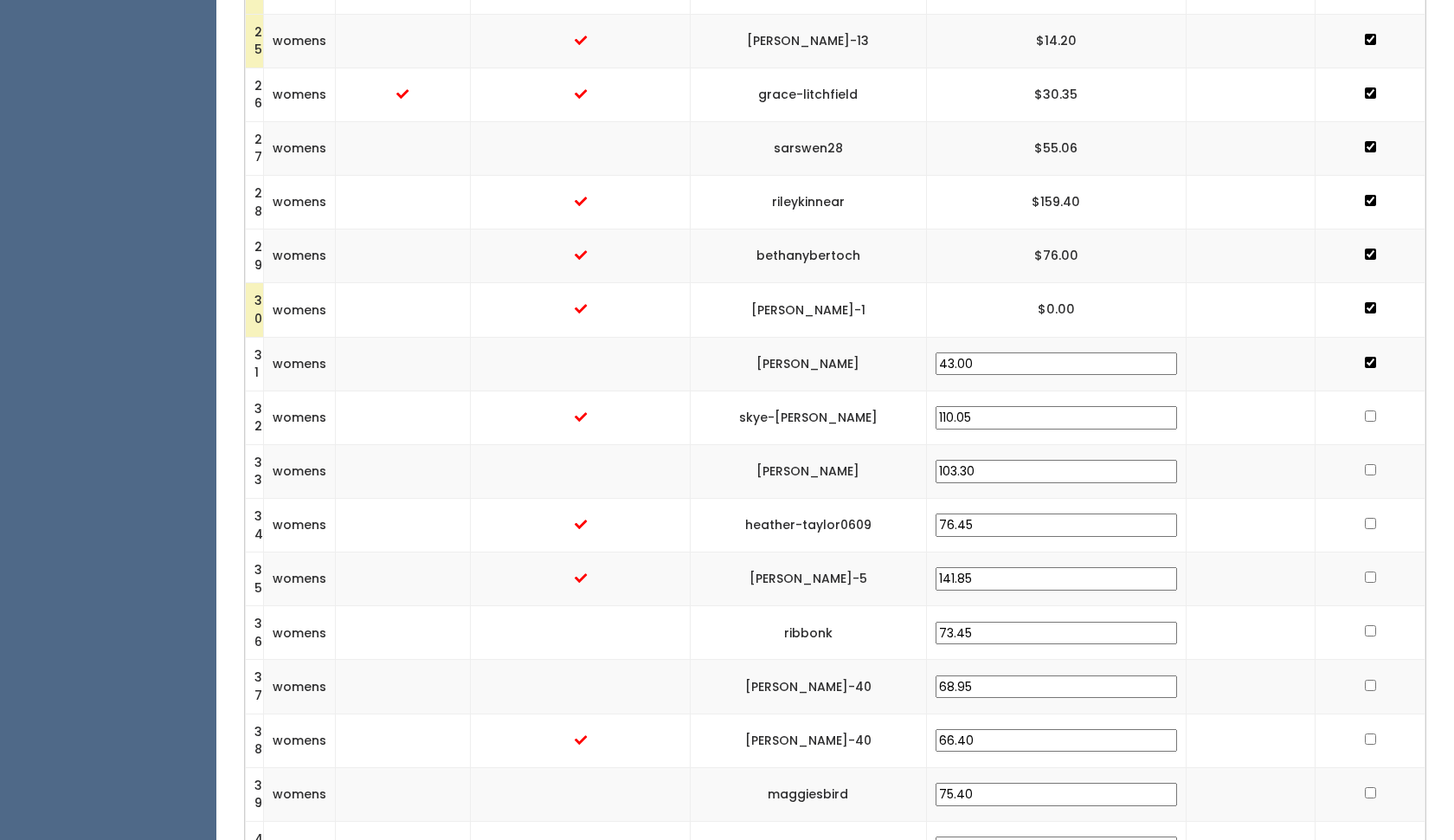
scroll to position [1830, 0]
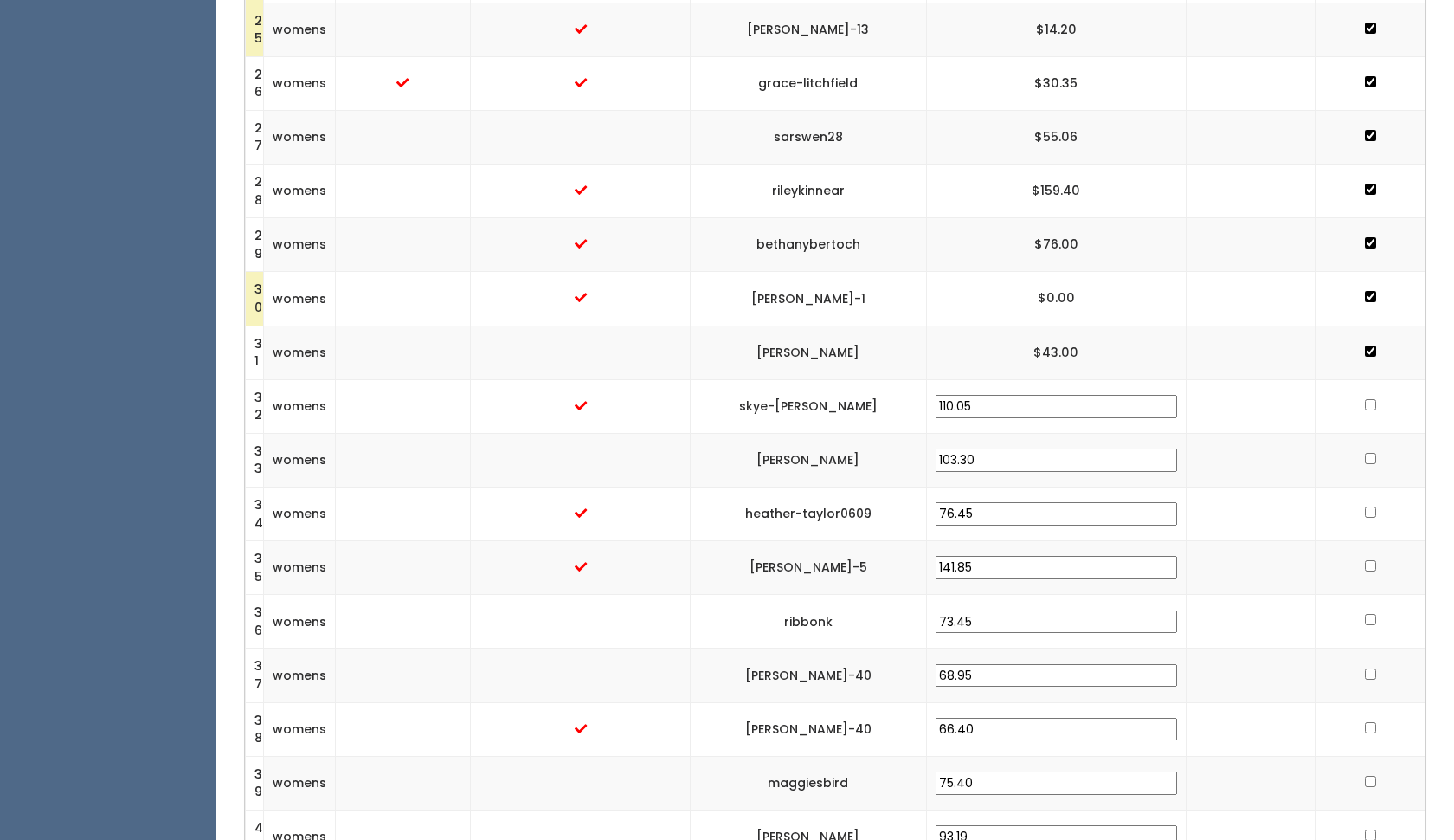
click at [1365, 399] on input "checkbox" at bounding box center [1371, 405] width 12 height 12
checkbox input "true"
click at [1362, 433] on td at bounding box center [1371, 460] width 110 height 54
click at [1368, 453] on input "checkbox" at bounding box center [1371, 459] width 12 height 12
checkbox input "true"
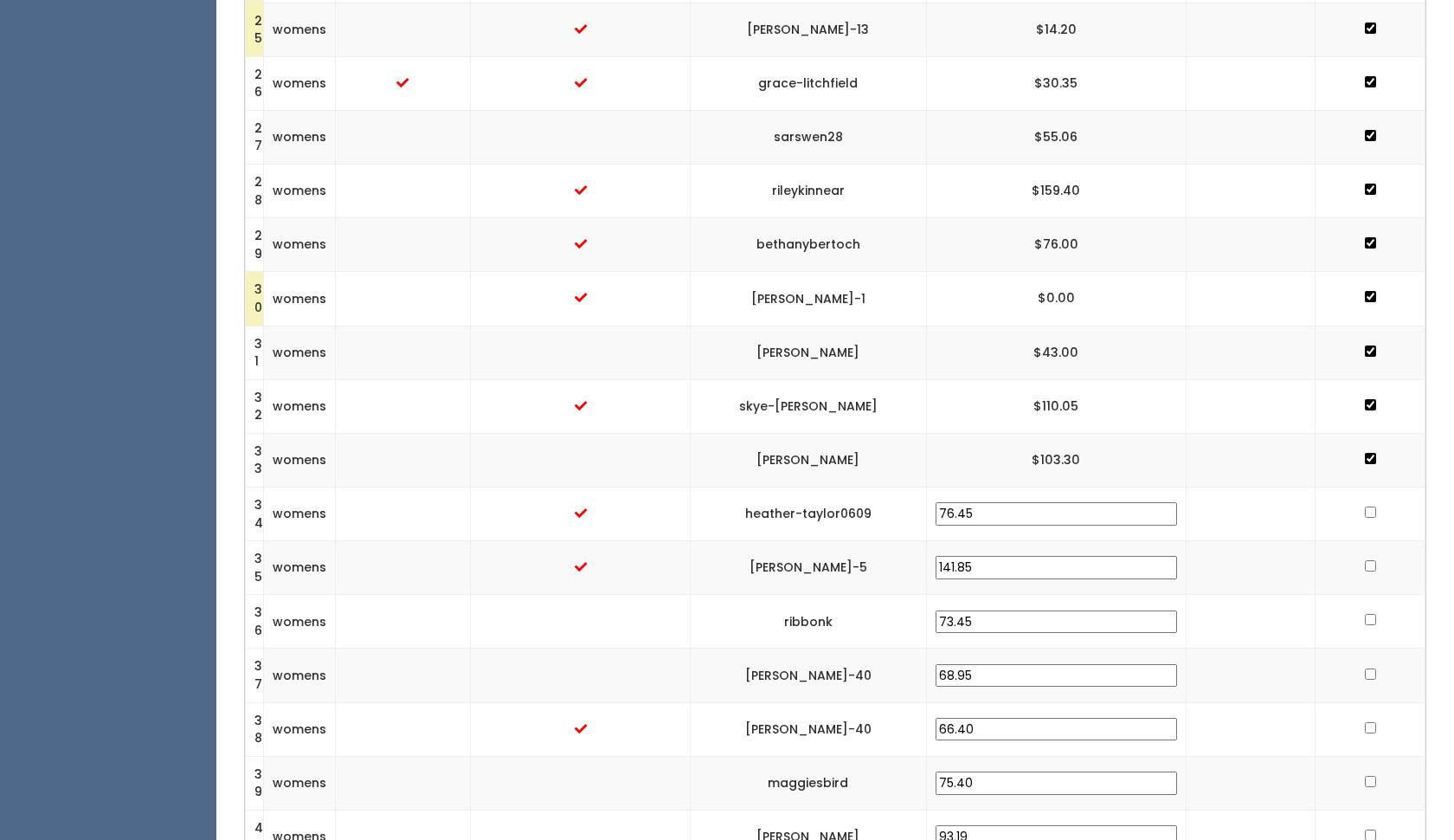
click at [1368, 507] on input "checkbox" at bounding box center [1371, 512] width 12 height 12
checkbox input "true"
click at [1369, 560] on input "checkbox" at bounding box center [1371, 566] width 12 height 12
checkbox input "true"
click at [1365, 614] on input "checkbox" at bounding box center [1371, 620] width 12 height 12
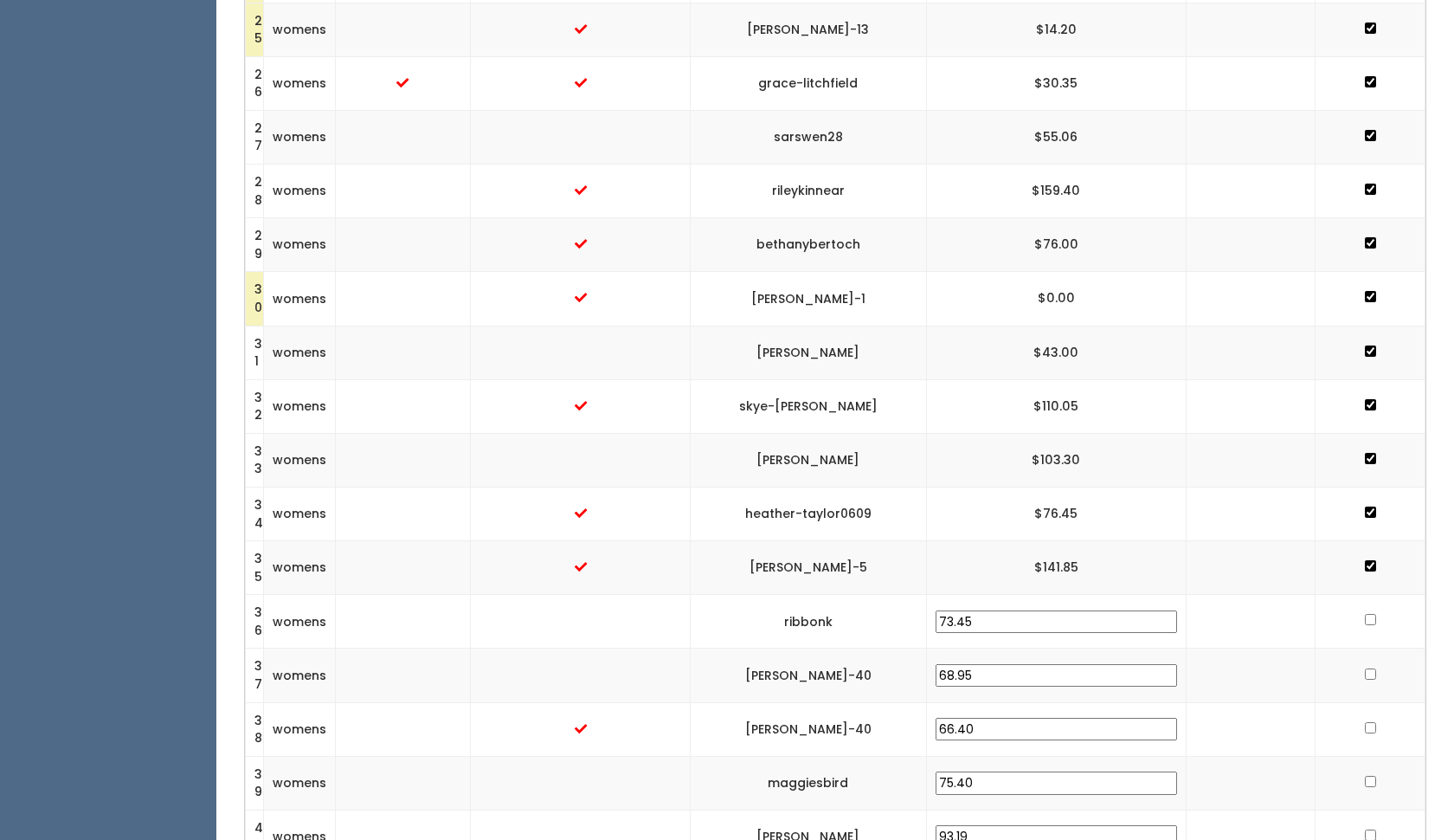
checkbox input "true"
click at [1368, 668] on input "checkbox" at bounding box center [1371, 674] width 12 height 12
checkbox input "true"
click at [1368, 722] on input "checkbox" at bounding box center [1371, 728] width 12 height 12
checkbox input "true"
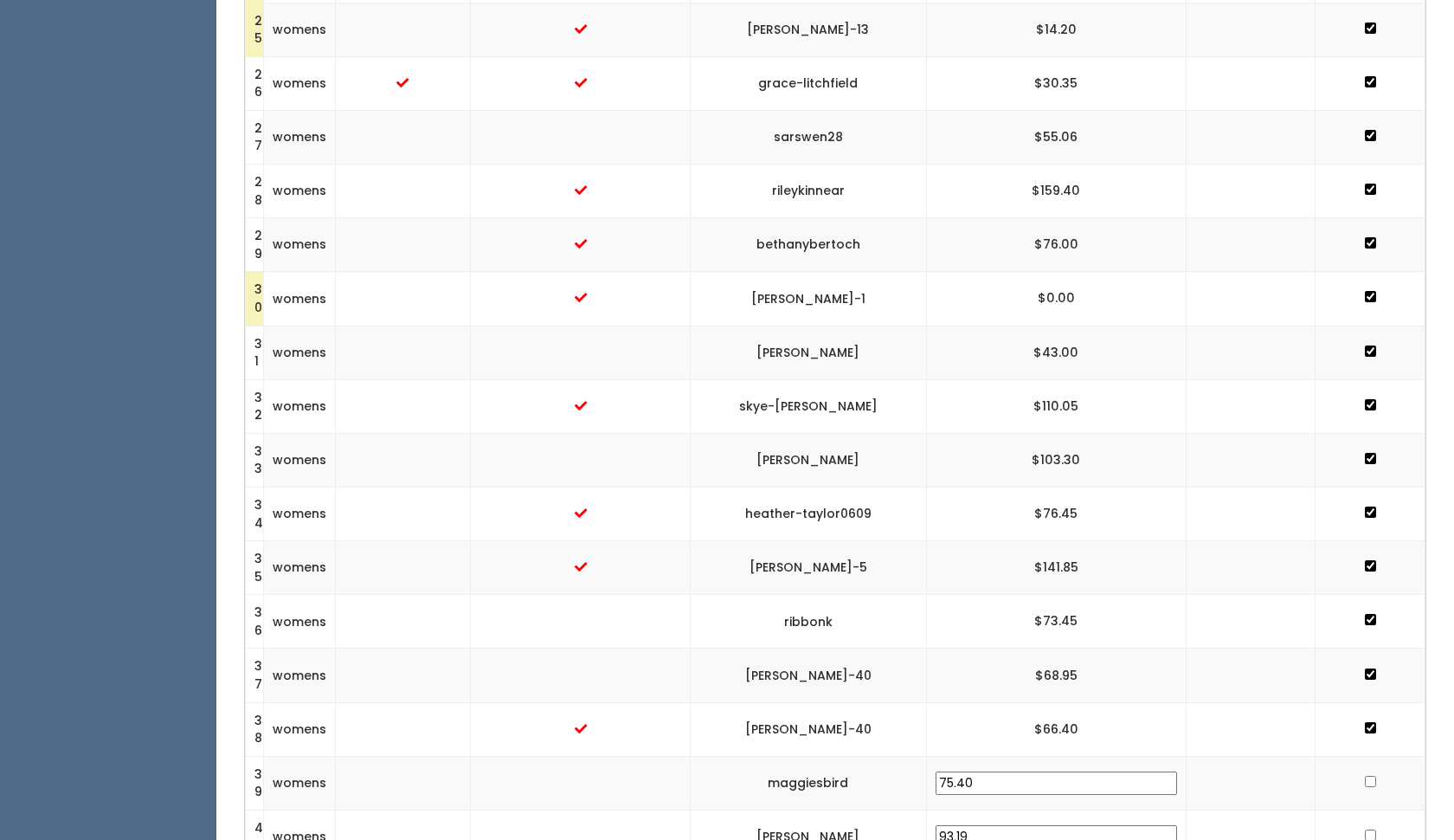
click at [1365, 775] on input "checkbox" at bounding box center [1371, 781] width 12 height 12
checkbox input "true"
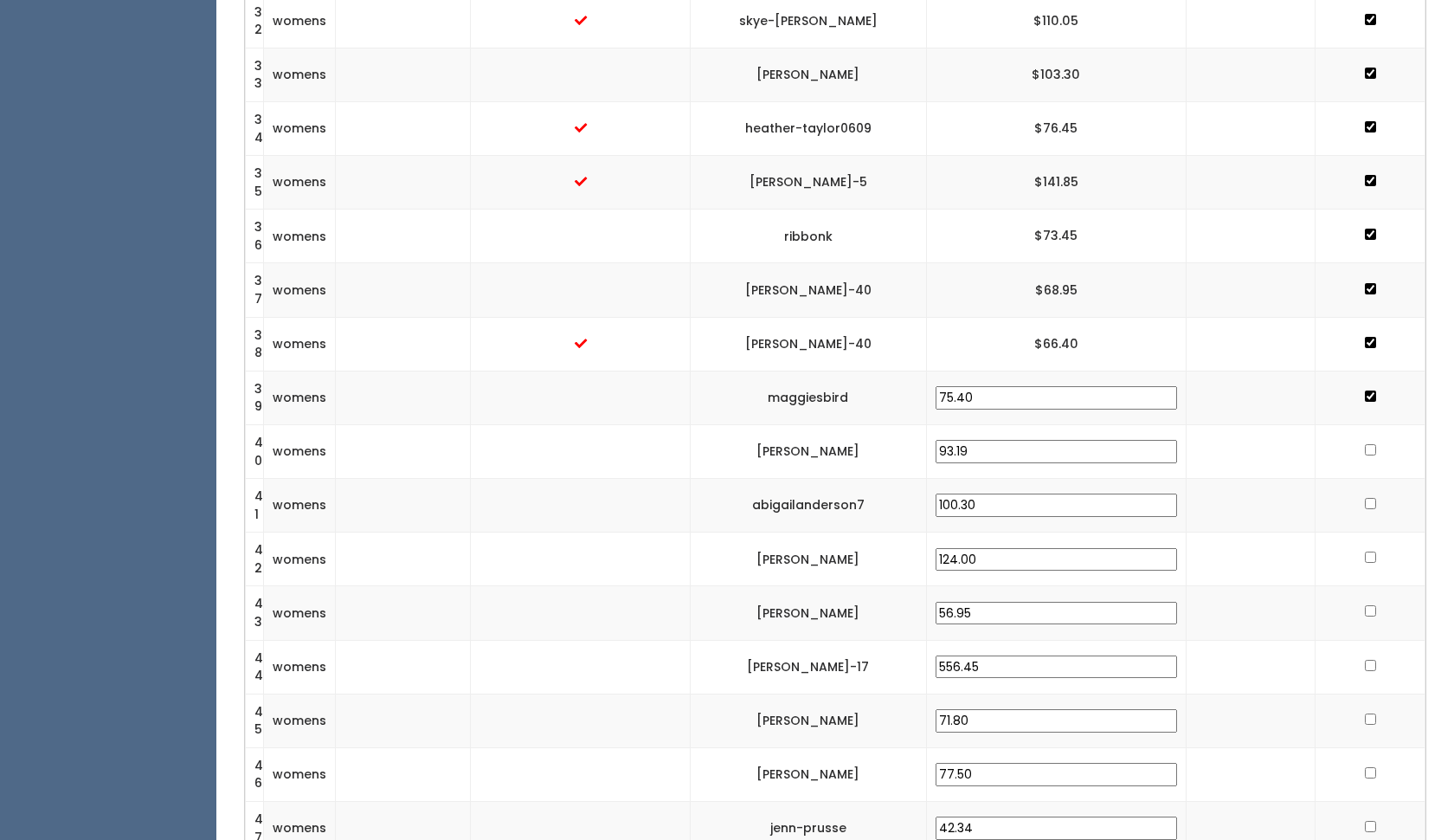
scroll to position [2215, 0]
click at [1365, 443] on input "checkbox" at bounding box center [1371, 449] width 12 height 12
checkbox input "true"
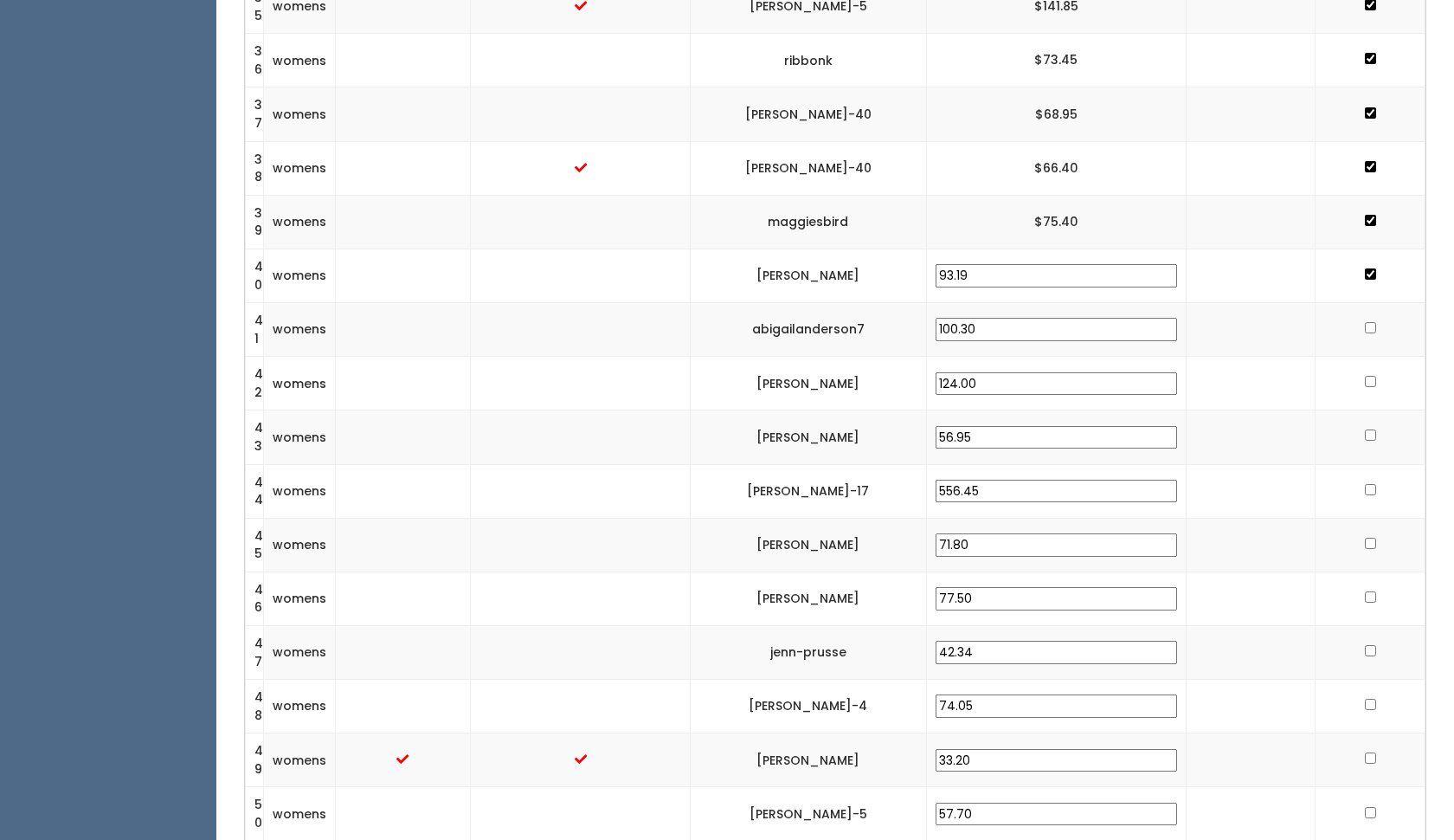
scroll to position [2397, 0]
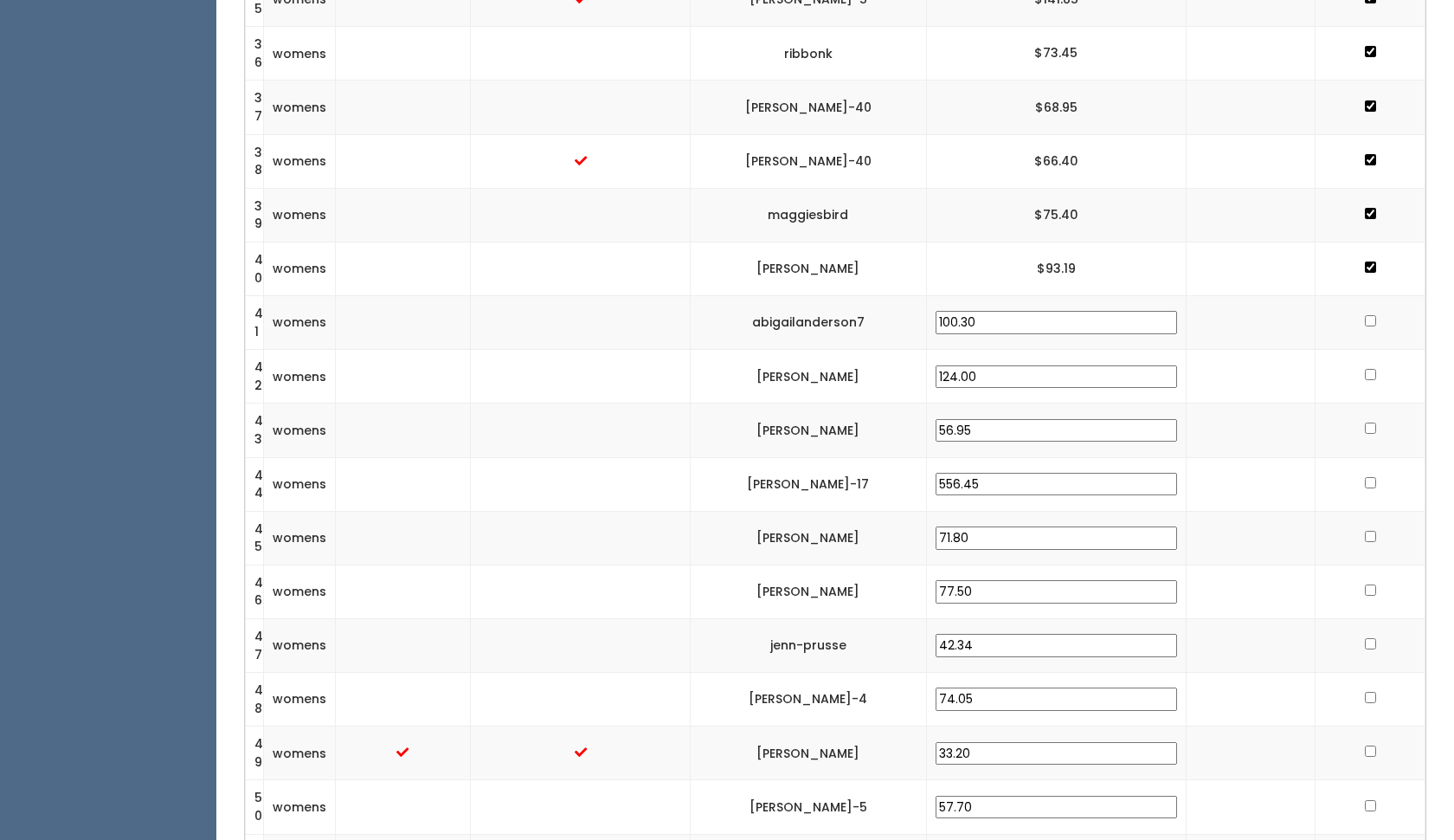
click at [1367, 315] on input "checkbox" at bounding box center [1371, 321] width 12 height 12
checkbox input "true"
click at [1372, 369] on input "checkbox" at bounding box center [1371, 375] width 12 height 12
checkbox input "true"
click at [1369, 422] on input "checkbox" at bounding box center [1371, 428] width 12 height 12
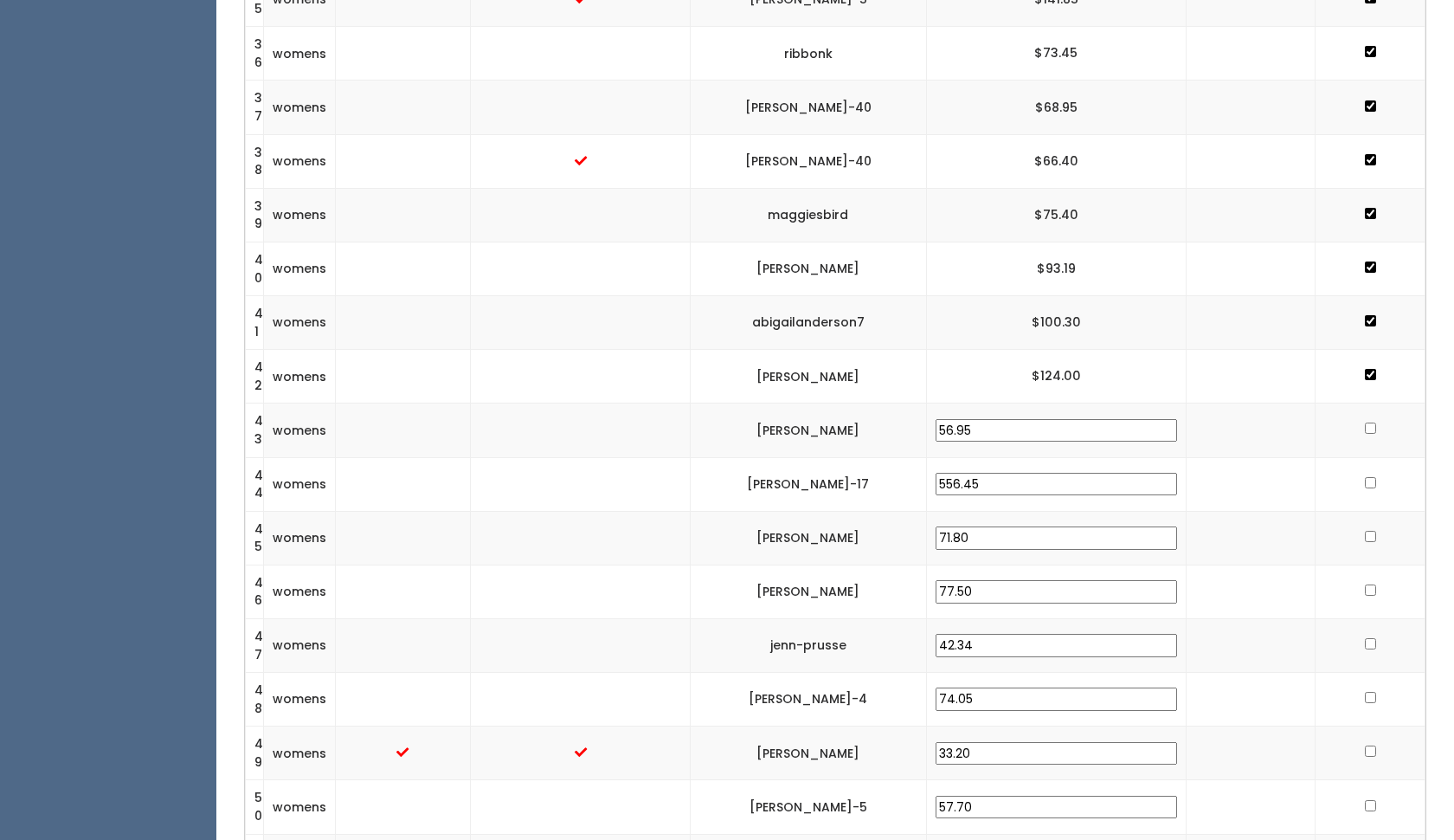
checkbox input "true"
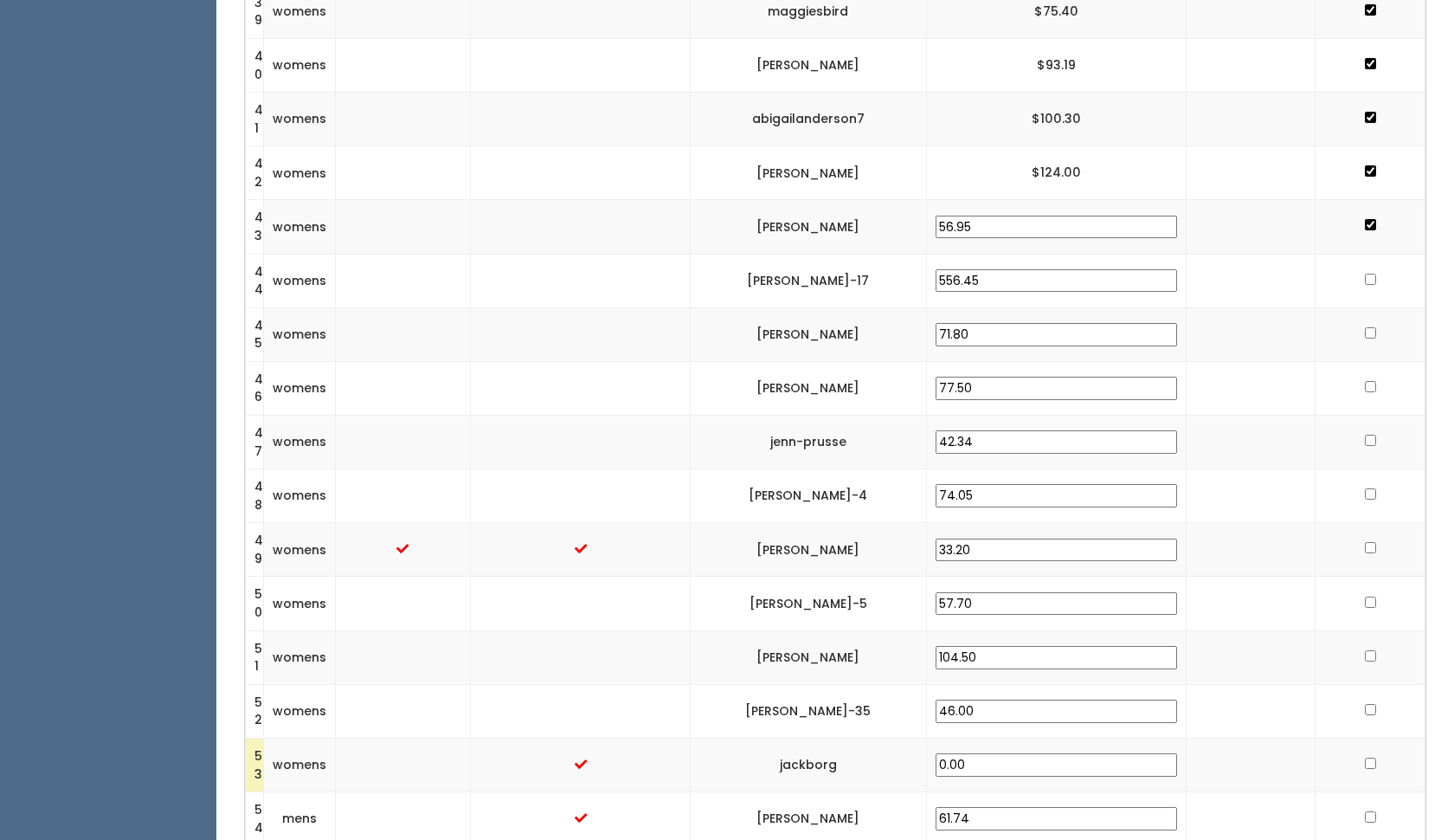
scroll to position [2602, 0]
click at [1368, 272] on input "checkbox" at bounding box center [1371, 278] width 12 height 12
checkbox input "true"
click at [1365, 326] on input "checkbox" at bounding box center [1371, 332] width 12 height 12
checkbox input "true"
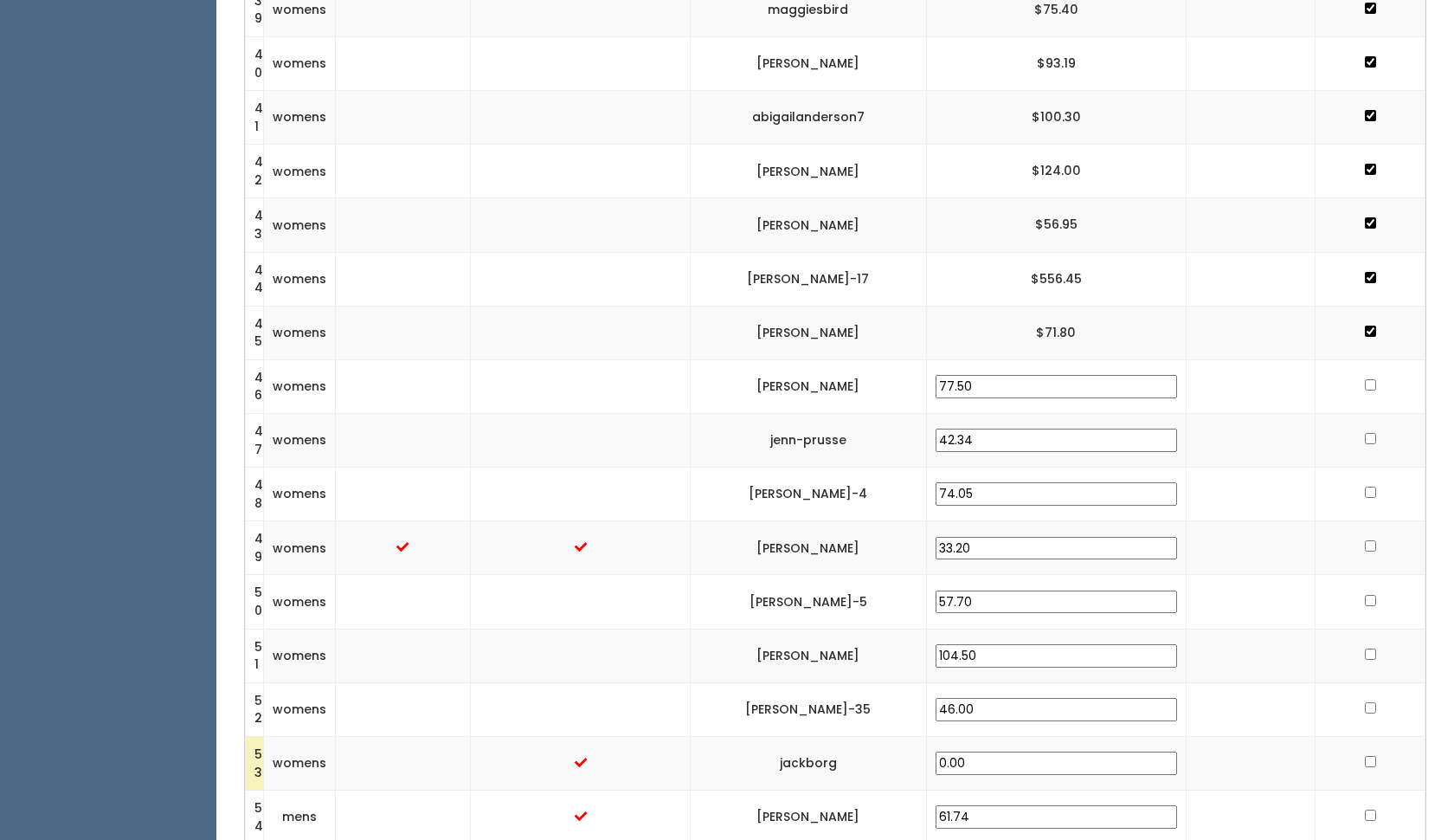
click at [1369, 379] on input "checkbox" at bounding box center [1371, 385] width 12 height 12
checkbox input "true"
click at [1365, 433] on input "checkbox" at bounding box center [1371, 439] width 12 height 12
checkbox input "true"
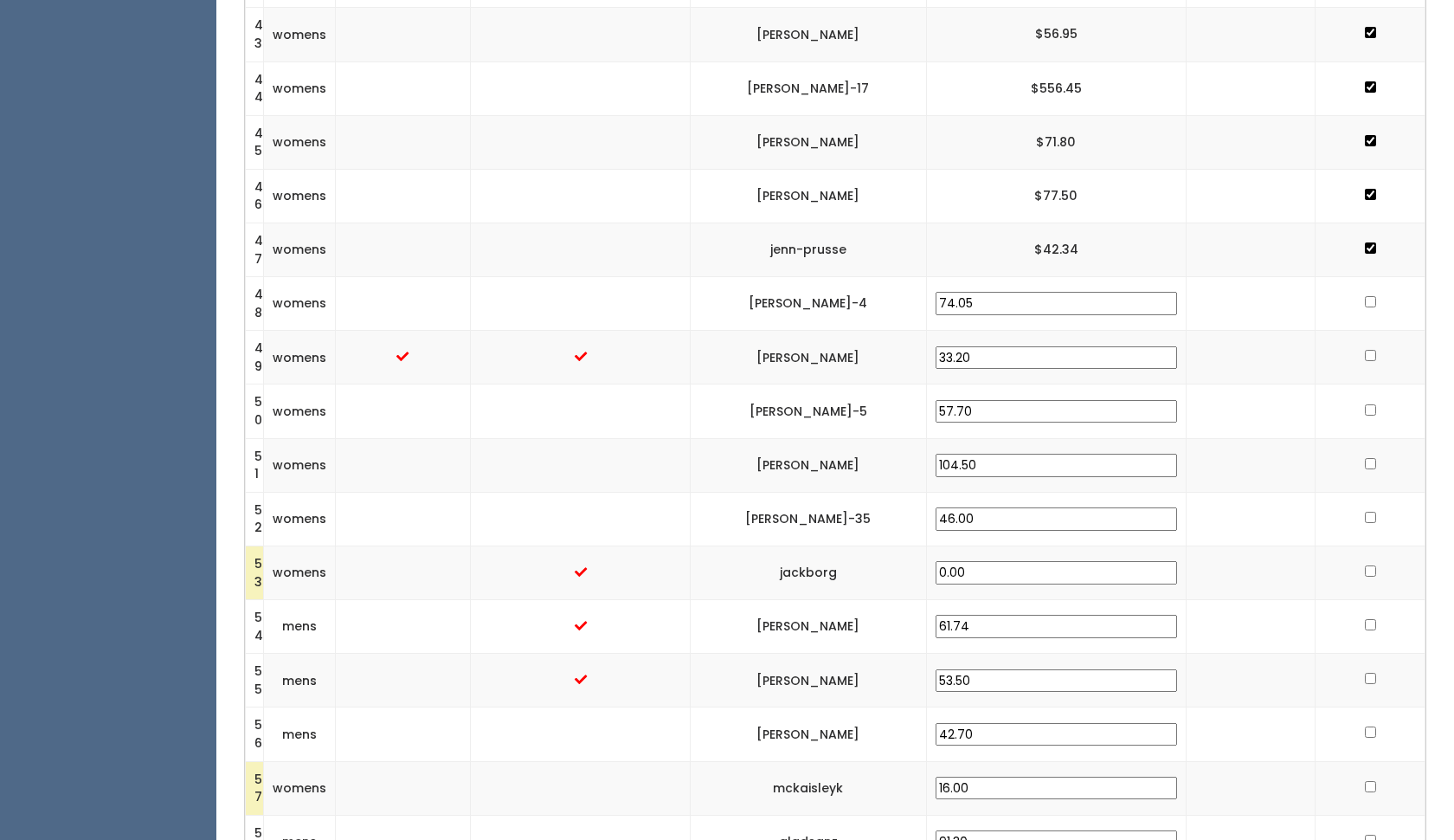
scroll to position [2799, 0]
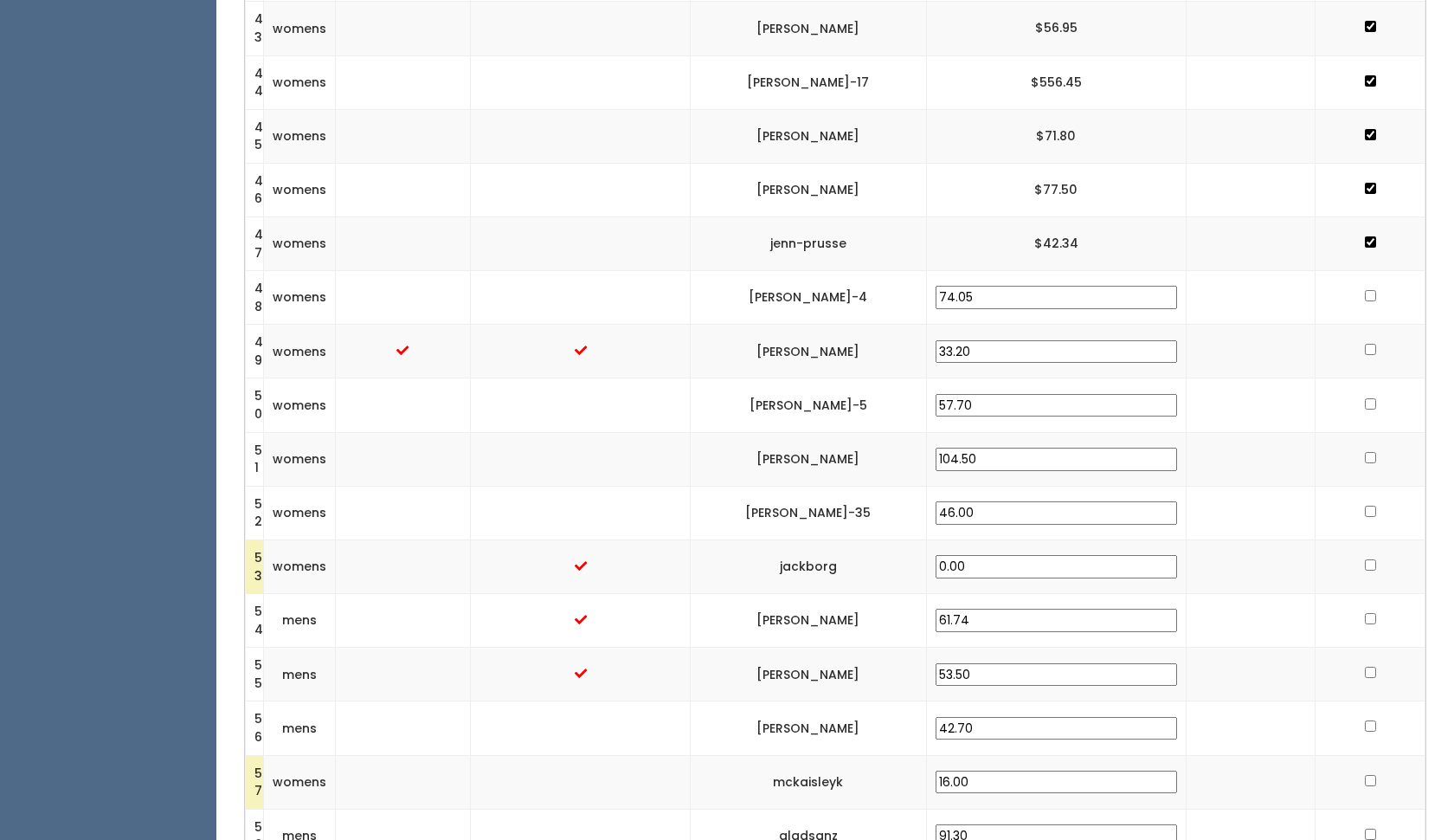
click at [1367, 290] on input "checkbox" at bounding box center [1371, 296] width 12 height 12
checkbox input "true"
click at [1366, 343] on input "checkbox" at bounding box center [1371, 349] width 12 height 12
checkbox input "true"
click at [1365, 398] on input "checkbox" at bounding box center [1371, 404] width 12 height 12
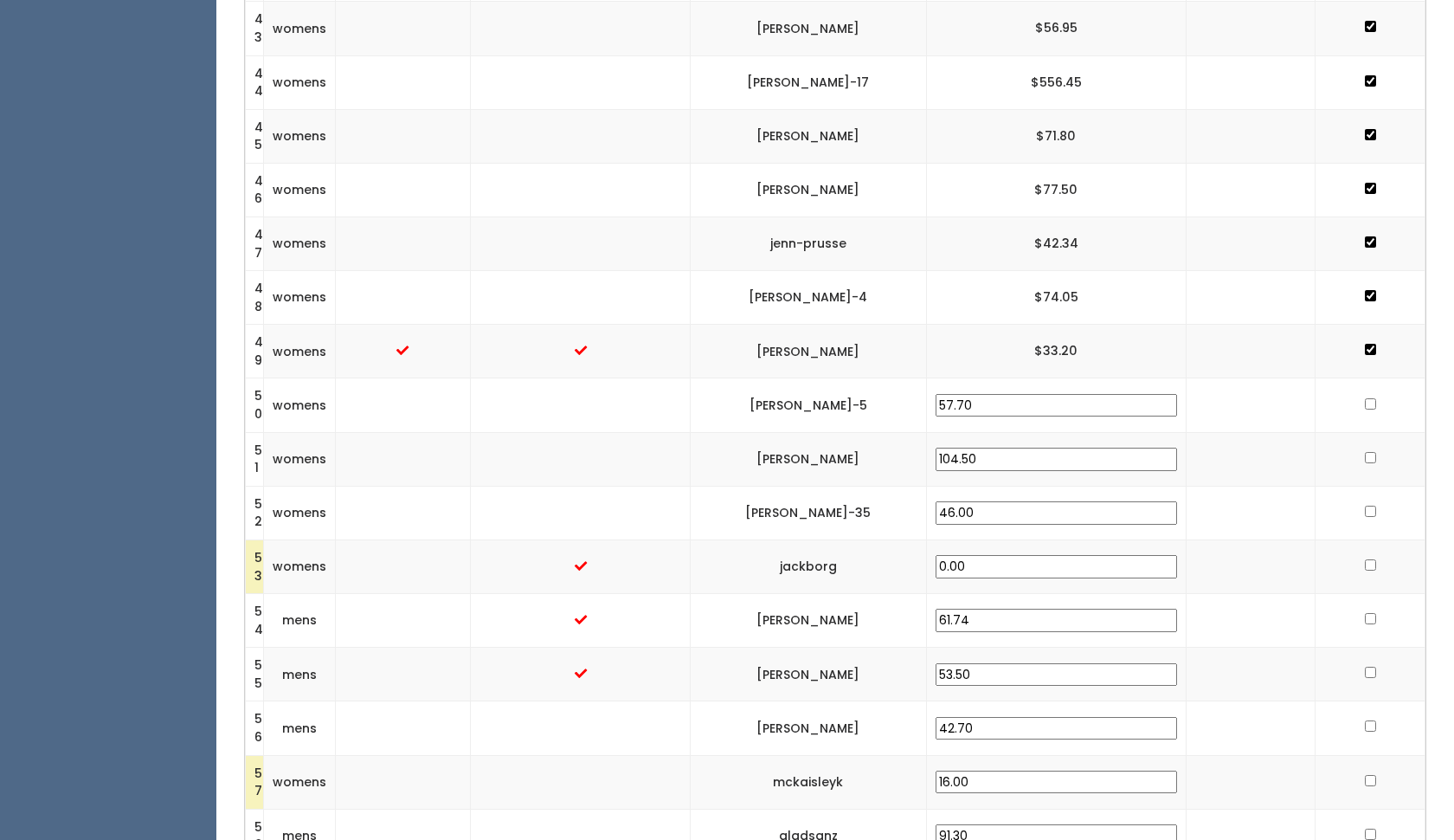
checkbox input "true"
click at [1357, 432] on td at bounding box center [1371, 459] width 110 height 54
click at [1367, 452] on input "checkbox" at bounding box center [1371, 458] width 12 height 12
checkbox input "true"
click at [1369, 506] on input "checkbox" at bounding box center [1371, 511] width 12 height 12
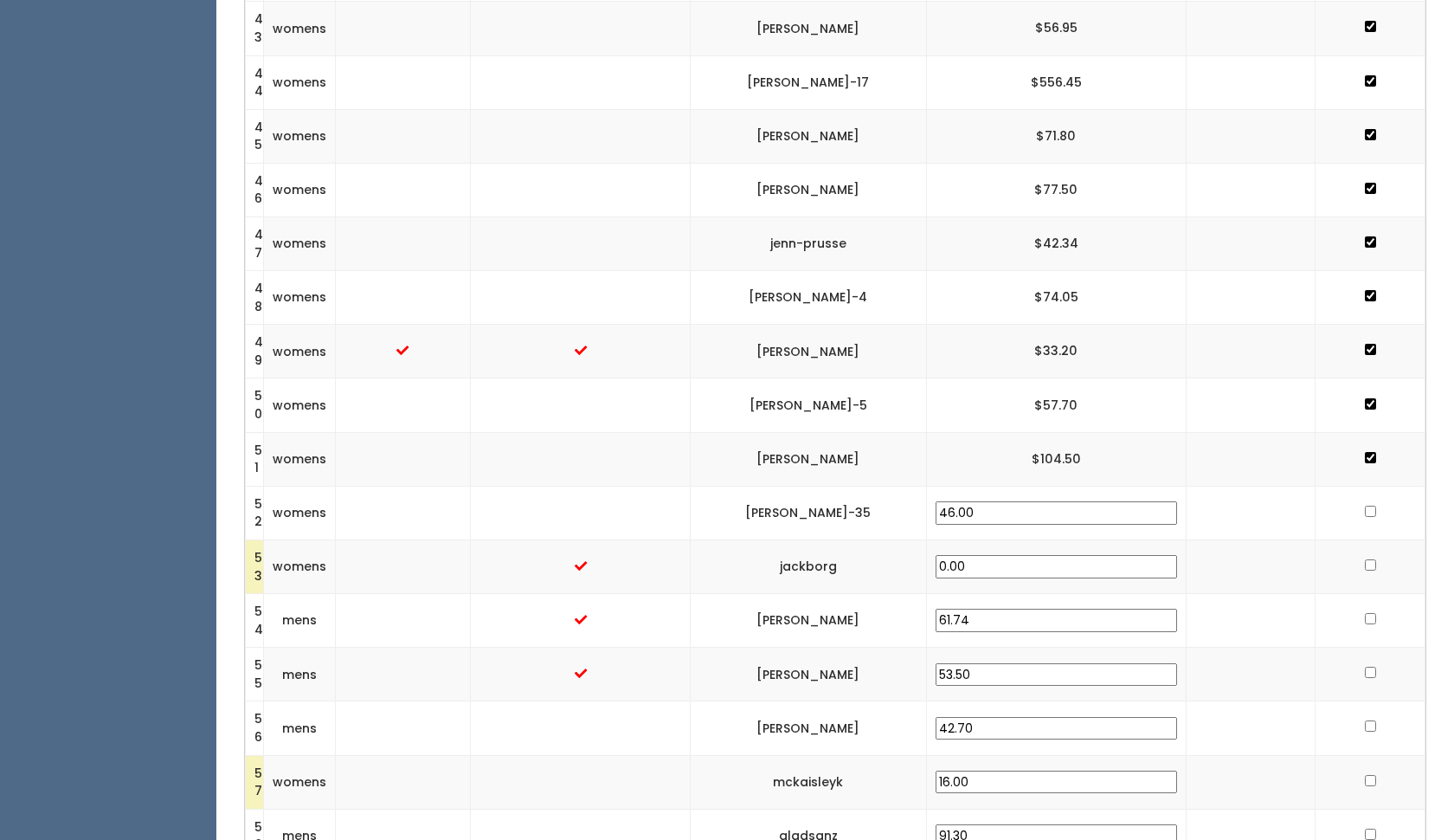
checkbox input "true"
click at [1366, 559] on input "checkbox" at bounding box center [1371, 565] width 12 height 12
checkbox input "true"
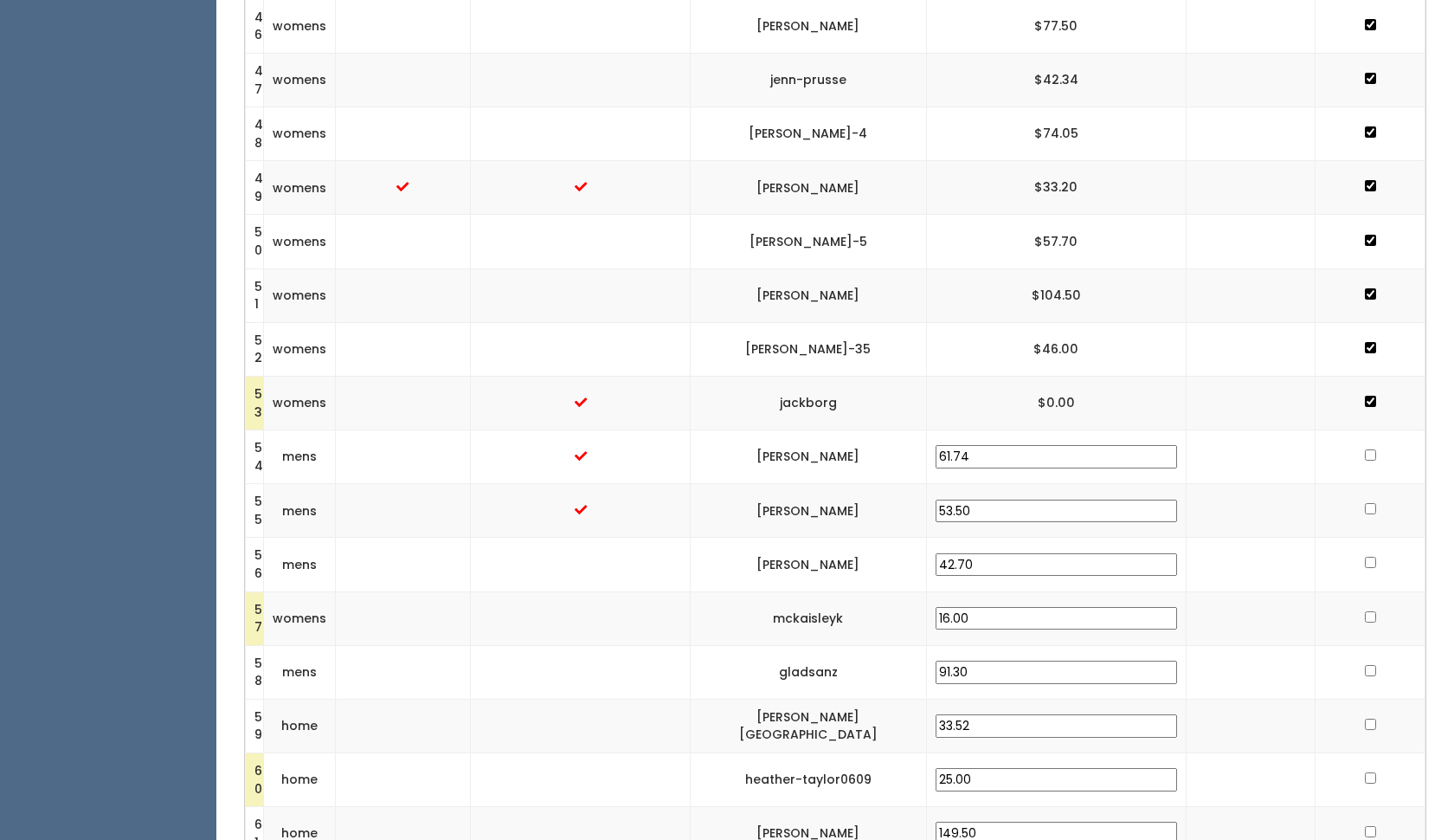
scroll to position [2976, 0]
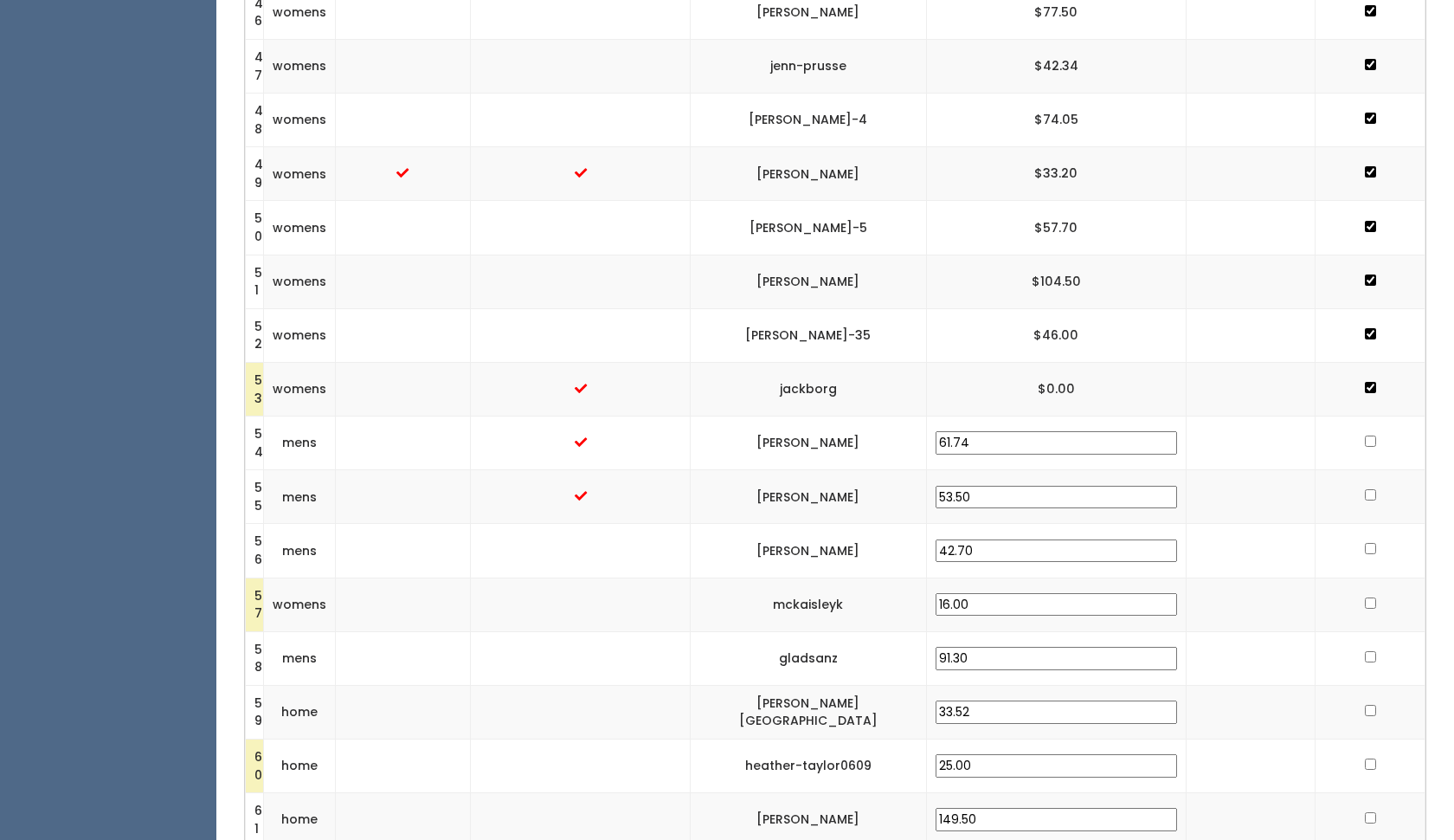
click at [1370, 435] on input "checkbox" at bounding box center [1371, 441] width 12 height 12
checkbox input "true"
click at [1365, 489] on input "checkbox" at bounding box center [1371, 495] width 12 height 12
checkbox input "true"
click at [1361, 524] on td at bounding box center [1371, 551] width 110 height 54
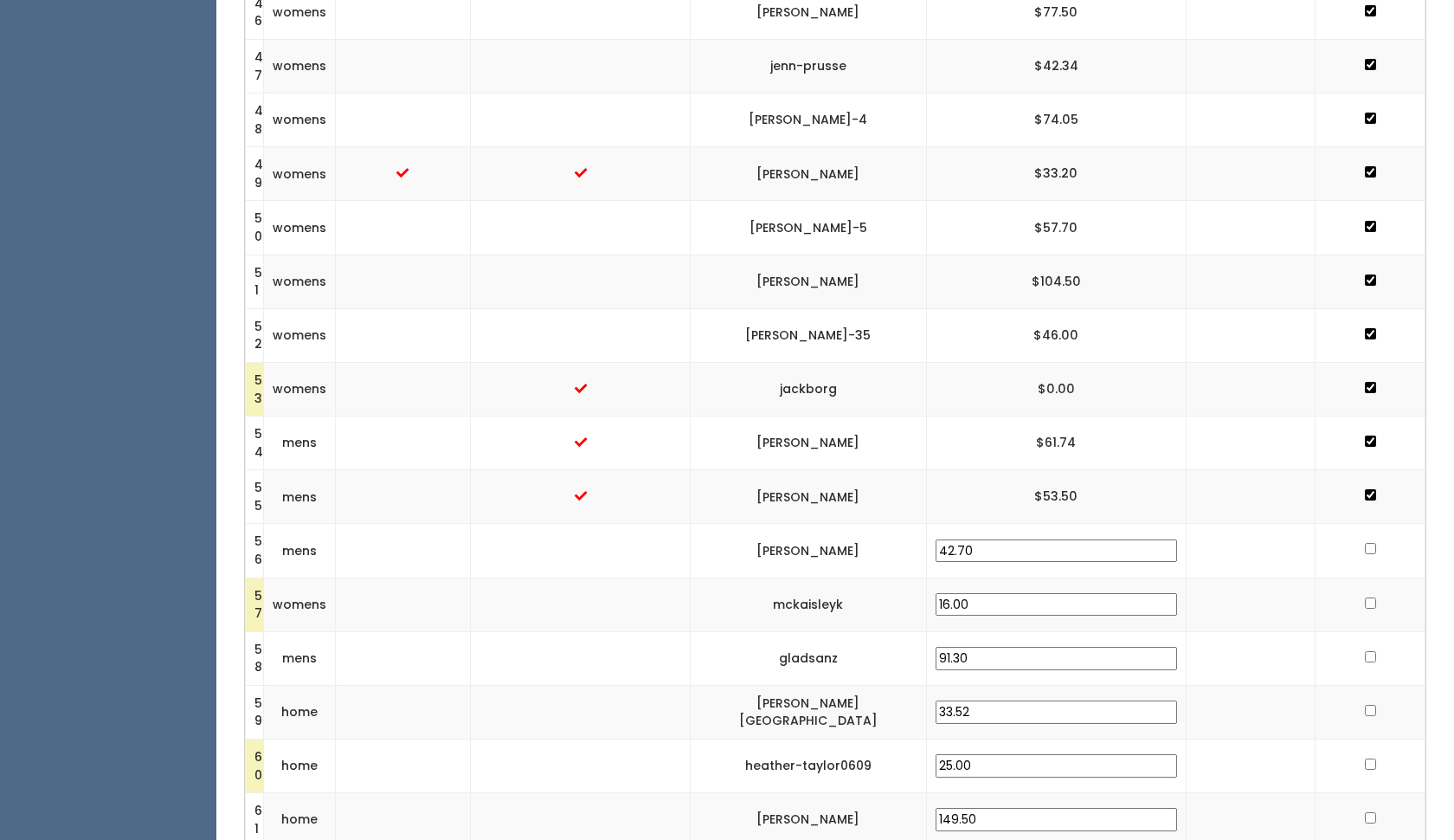
click at [1365, 543] on input "checkbox" at bounding box center [1371, 549] width 12 height 12
checkbox input "true"
click at [1369, 597] on input "checkbox" at bounding box center [1371, 603] width 12 height 12
checkbox input "true"
click at [1365, 651] on input "checkbox" at bounding box center [1371, 657] width 12 height 12
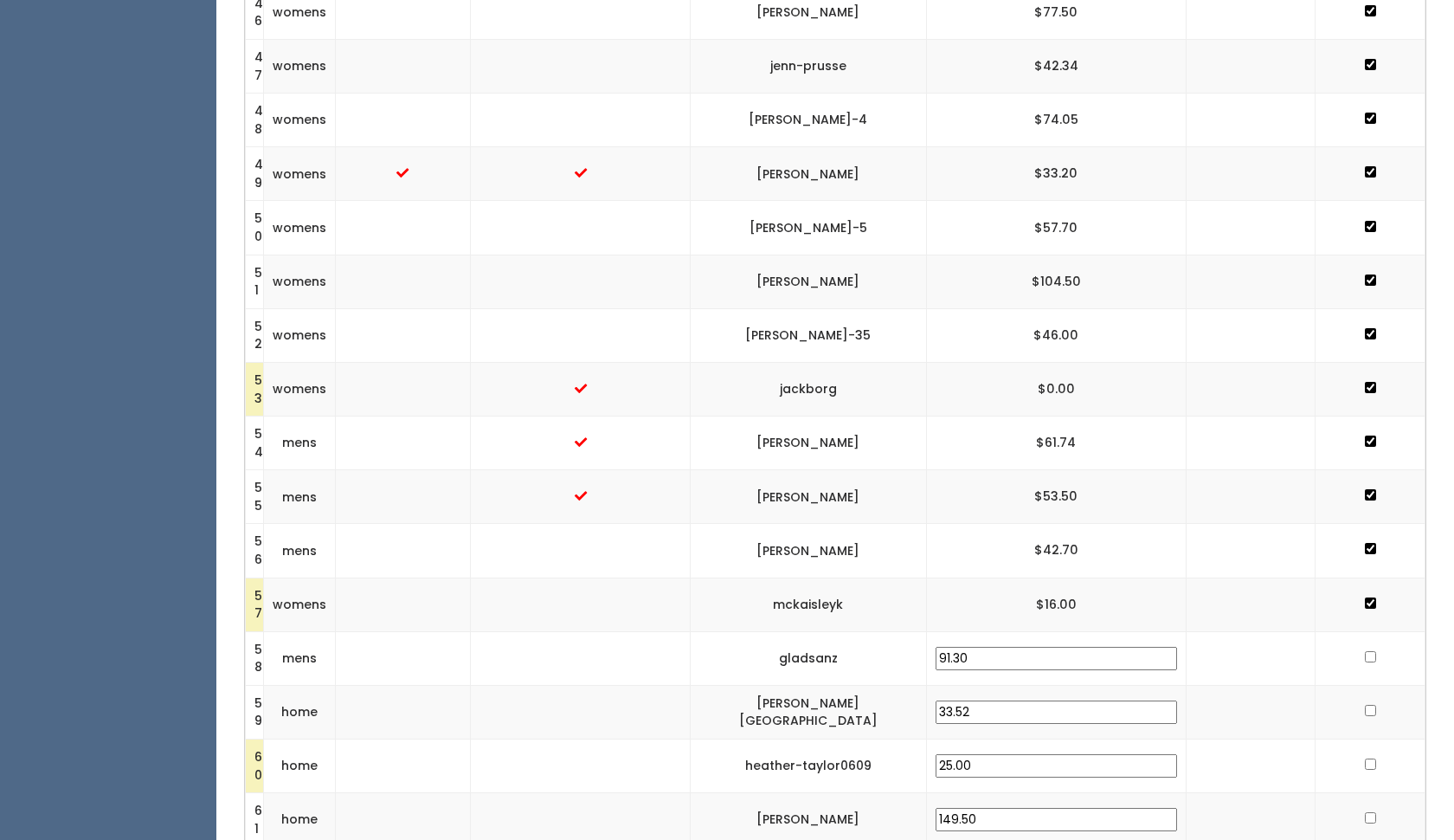
checkbox input "true"
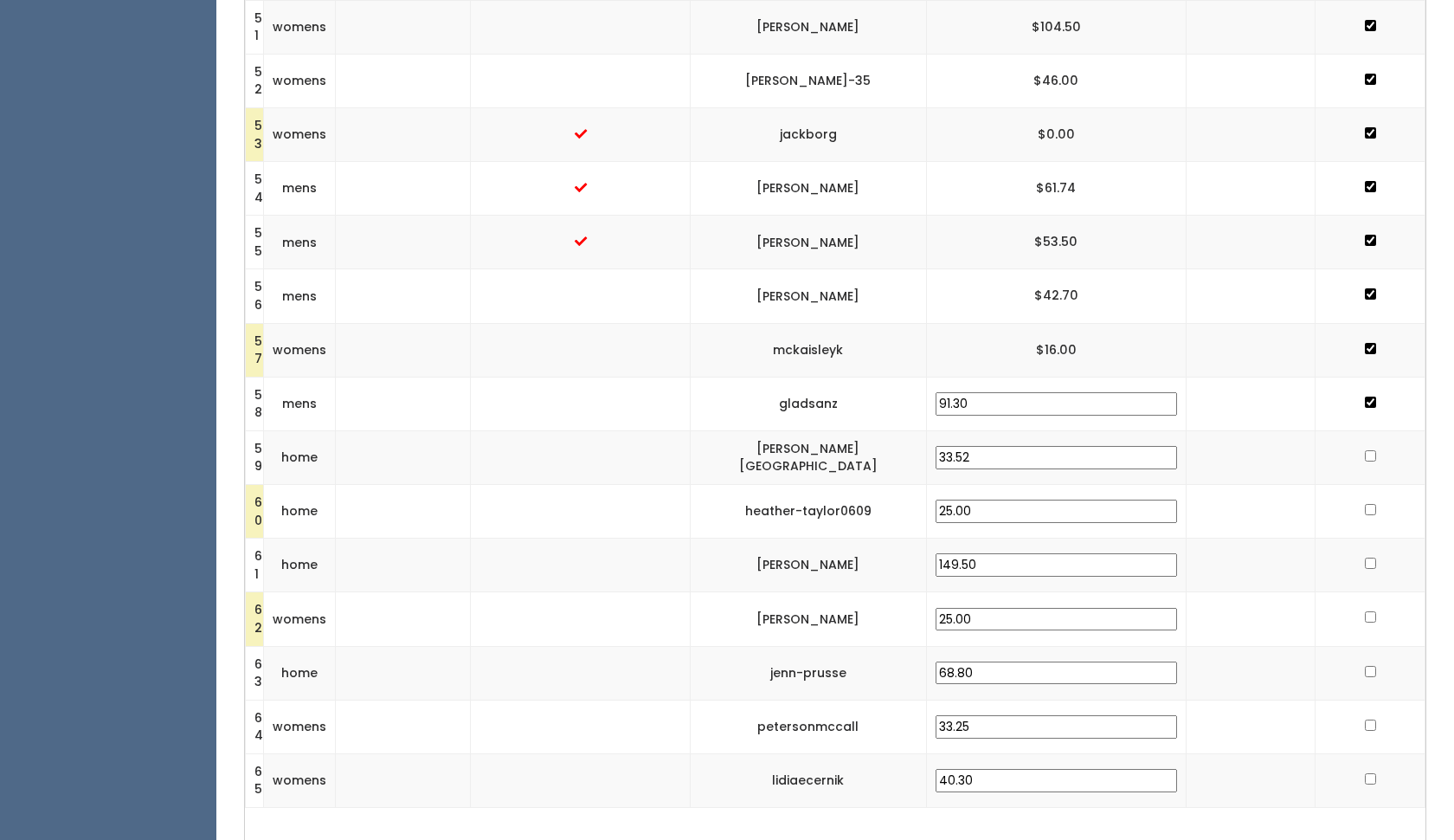
scroll to position [3261, 0]
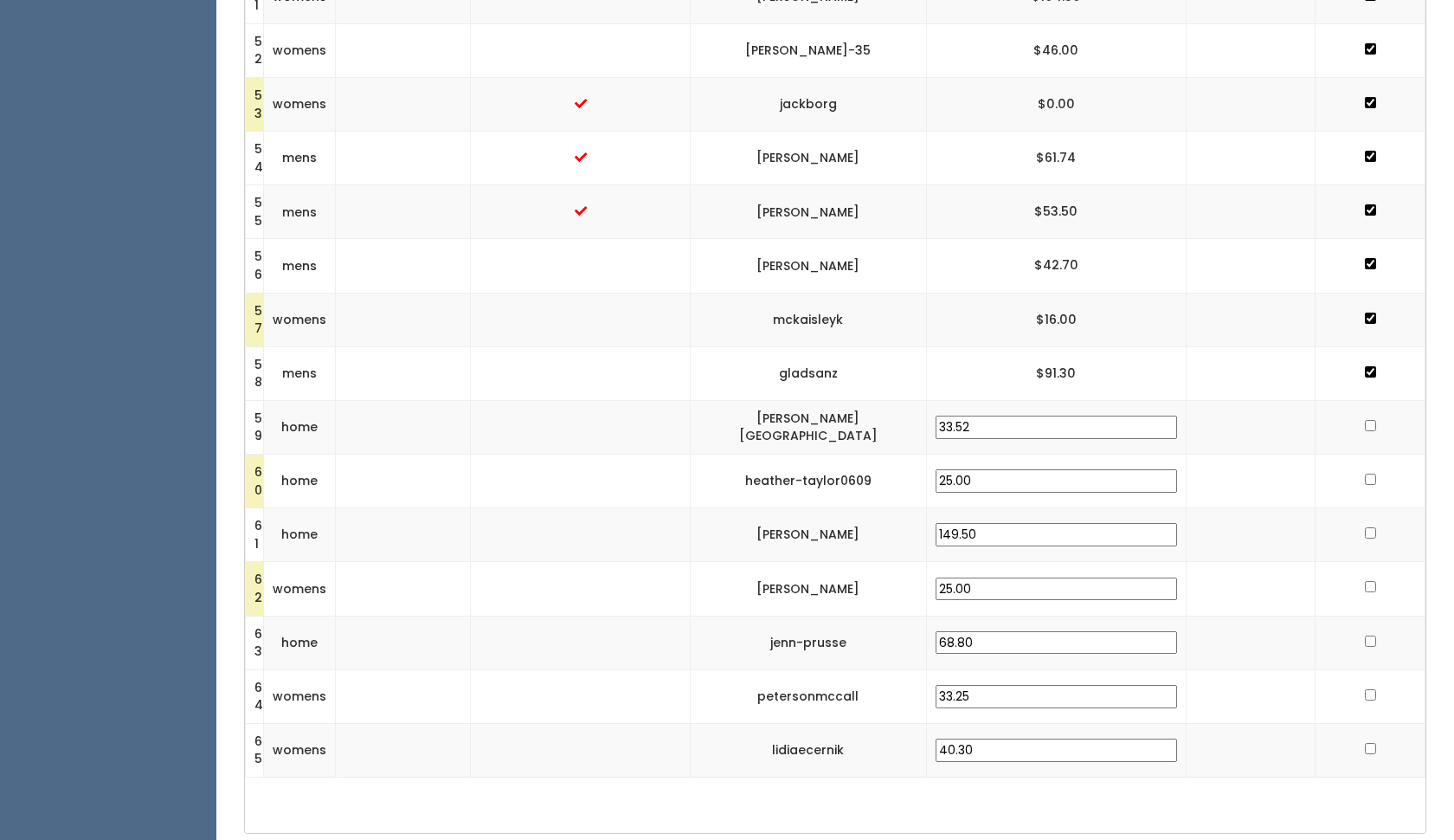
click at [1374, 400] on td at bounding box center [1371, 426] width 110 height 54
click at [1372, 420] on input "checkbox" at bounding box center [1371, 425] width 12 height 12
checkbox input "true"
click at [1365, 473] on input "checkbox" at bounding box center [1371, 479] width 12 height 12
checkbox input "true"
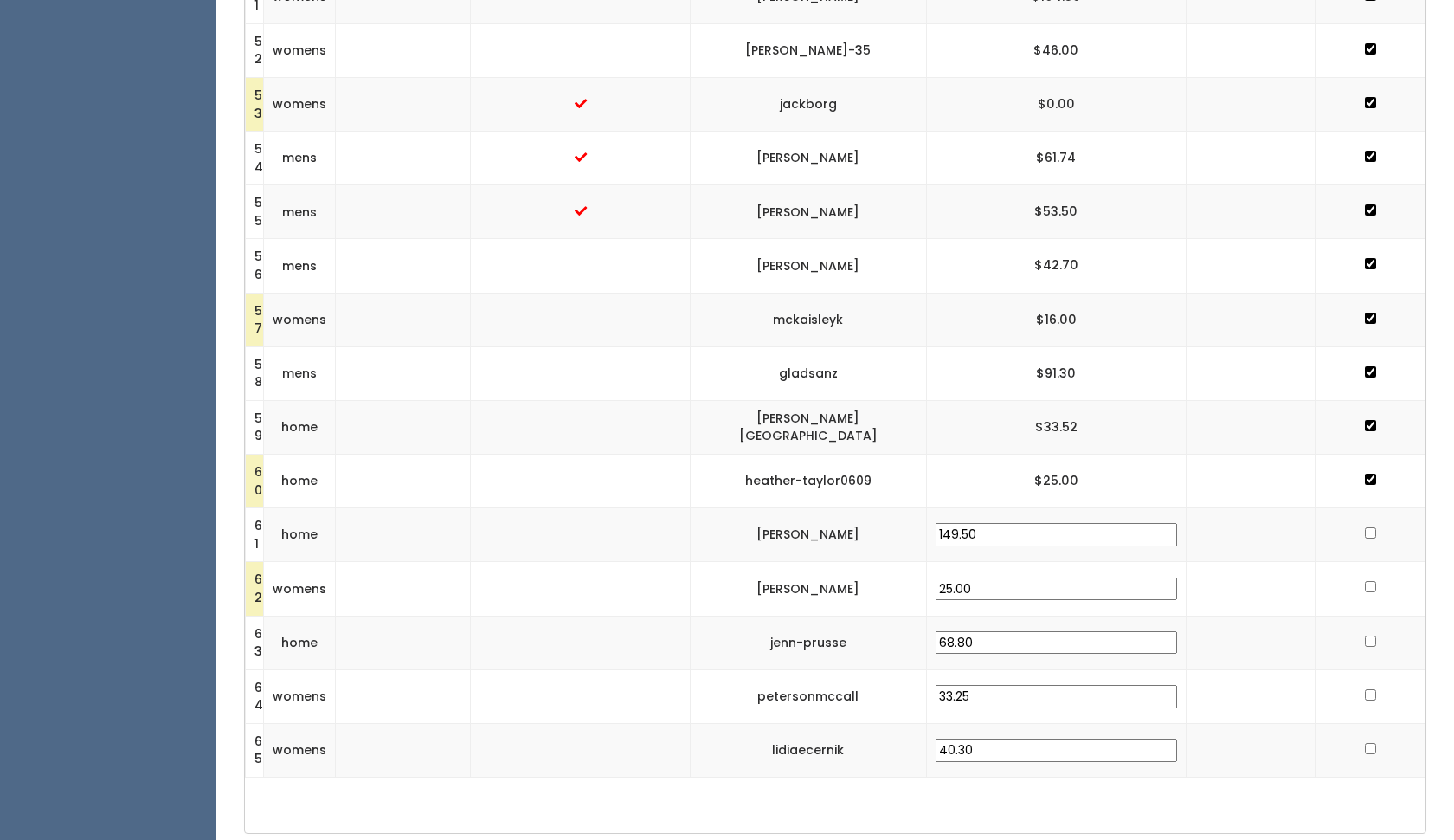
click at [1366, 527] on input "checkbox" at bounding box center [1371, 533] width 12 height 12
checkbox input "true"
click at [1361, 562] on td at bounding box center [1371, 589] width 110 height 54
click at [1366, 581] on input "checkbox" at bounding box center [1371, 587] width 12 height 12
checkbox input "true"
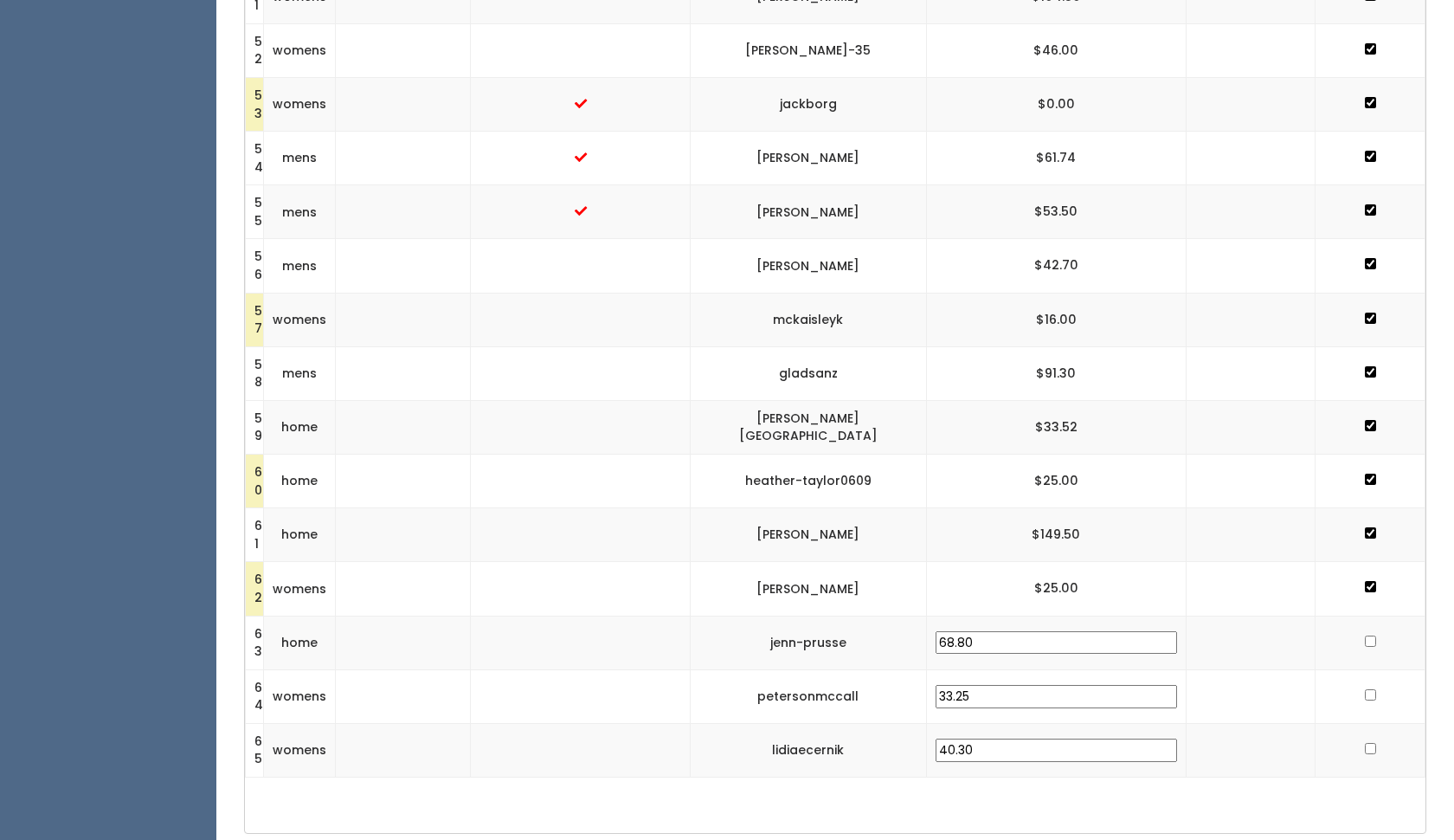
click at [1367, 636] on input "checkbox" at bounding box center [1371, 641] width 12 height 12
checkbox input "true"
click at [1364, 669] on td at bounding box center [1371, 695] width 110 height 54
click at [1365, 689] on input "checkbox" at bounding box center [1371, 695] width 12 height 12
checkbox input "true"
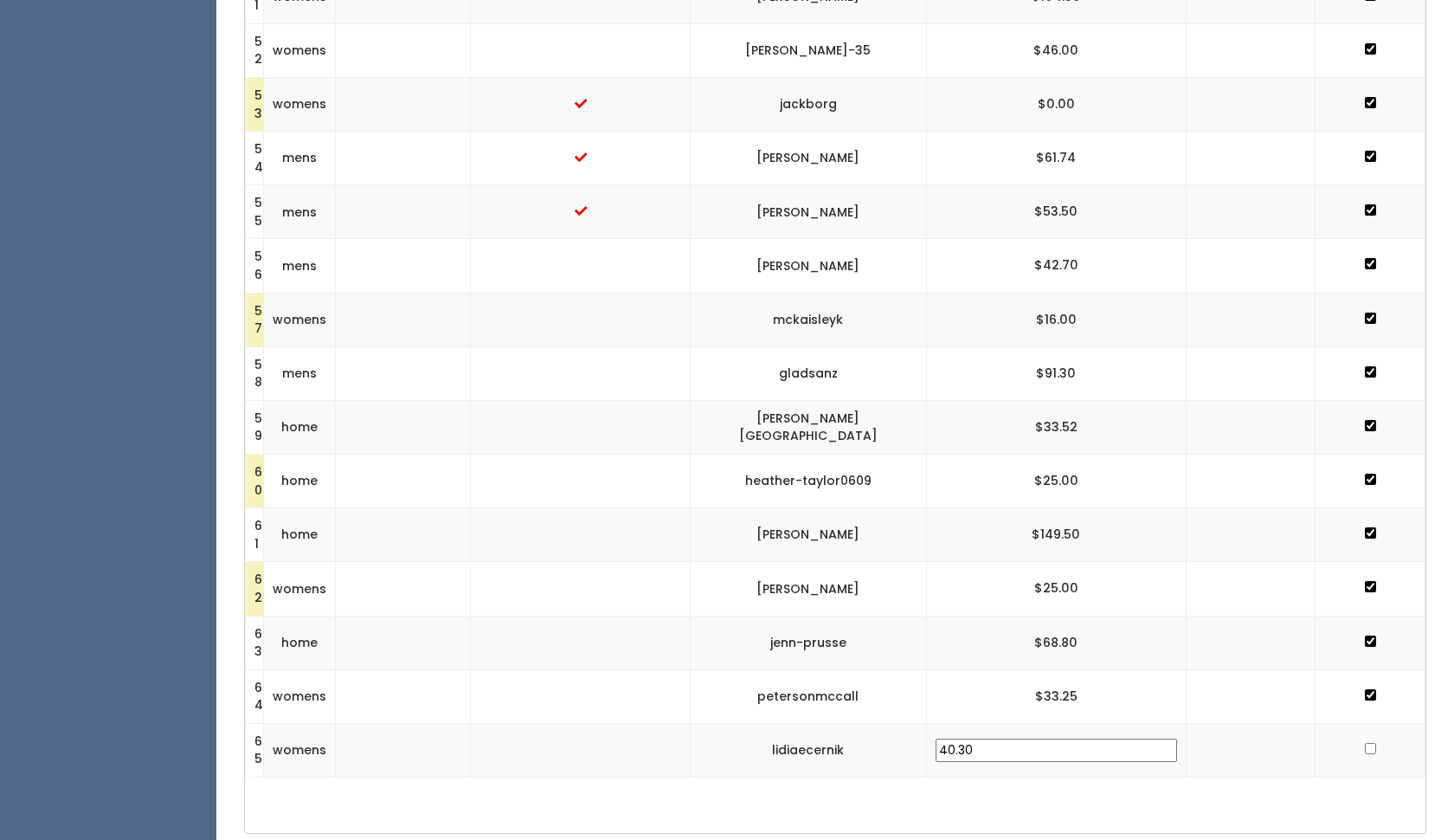
click at [1368, 743] on input "checkbox" at bounding box center [1371, 749] width 12 height 12
checkbox input "true"
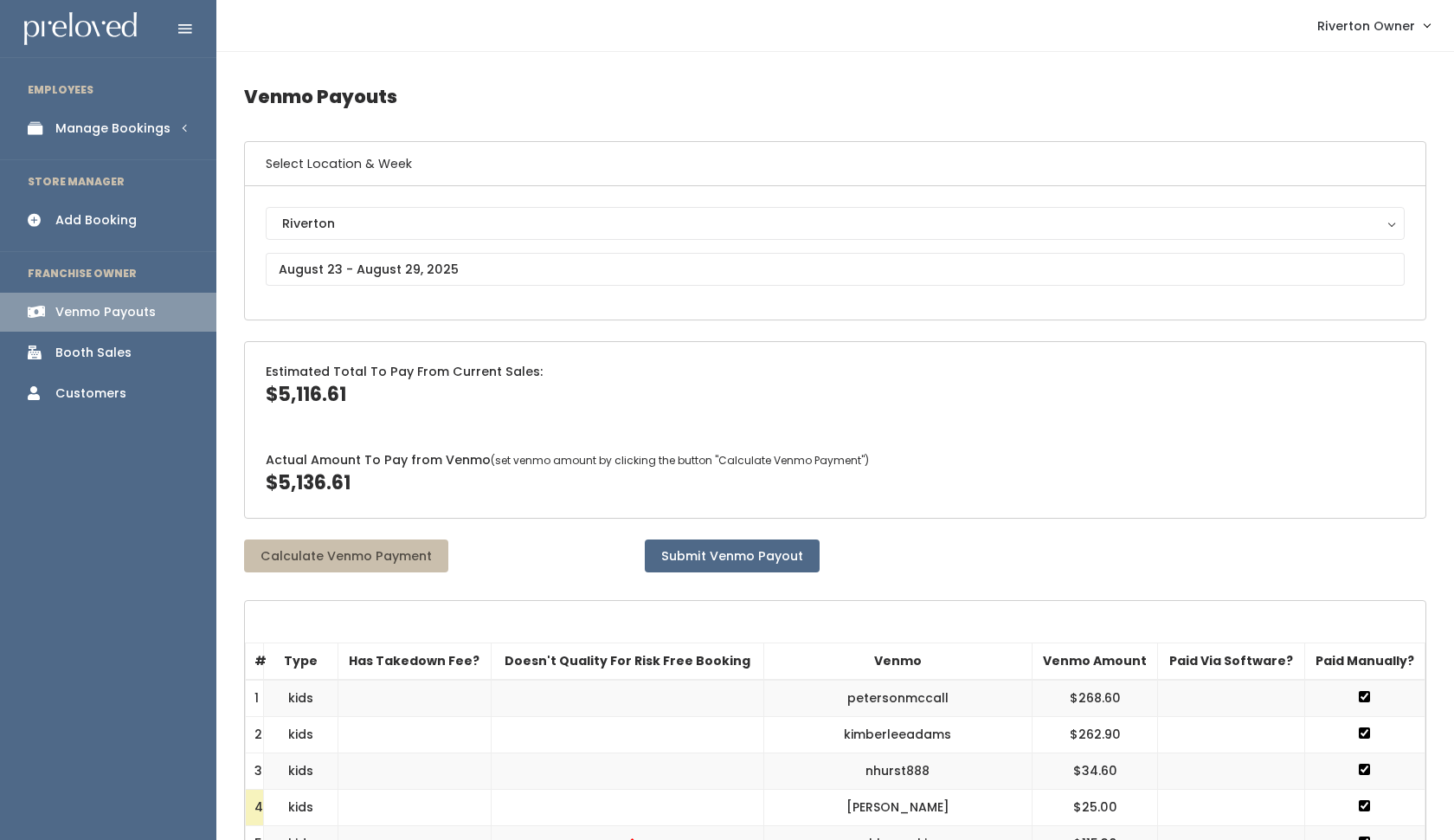
scroll to position [0, 0]
